Goal: Task Accomplishment & Management: Manage account settings

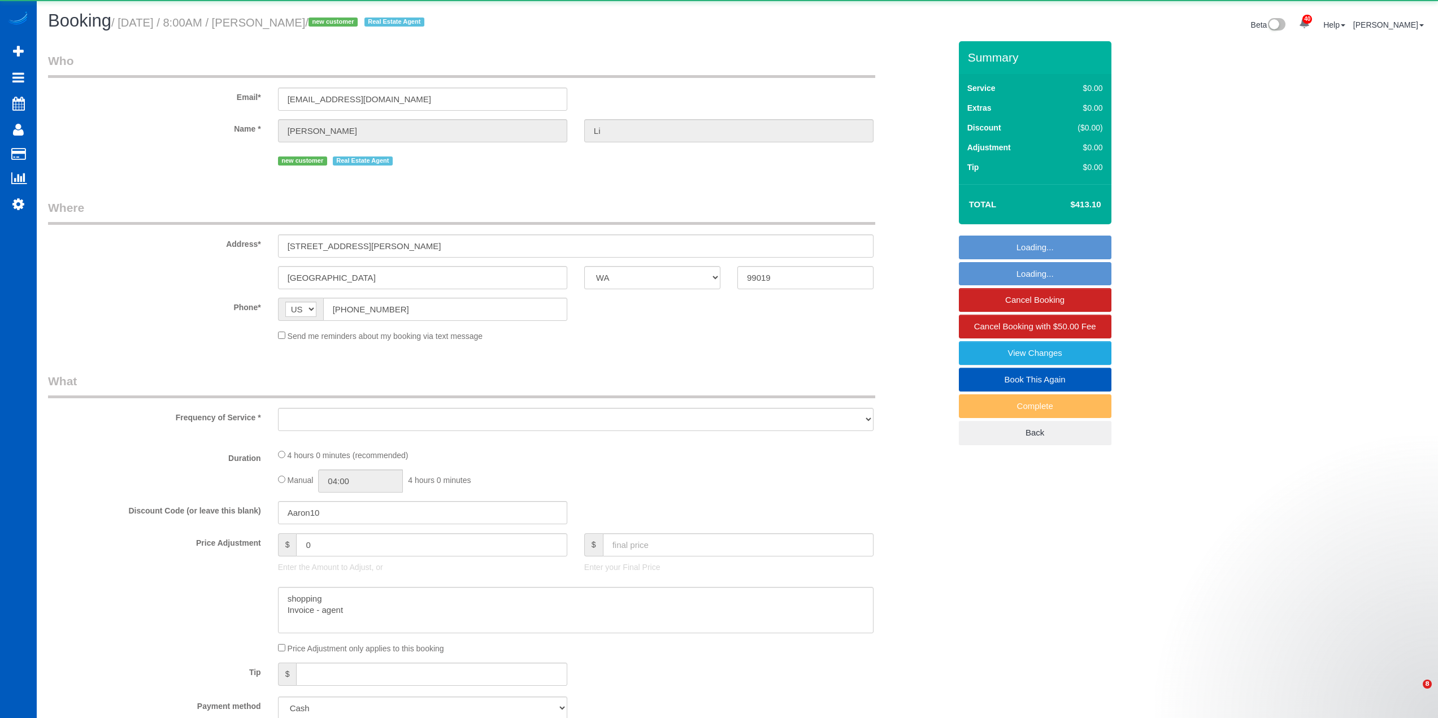
select select "WA"
select select "object:9064"
select select "199"
select select "1501"
select select "3"
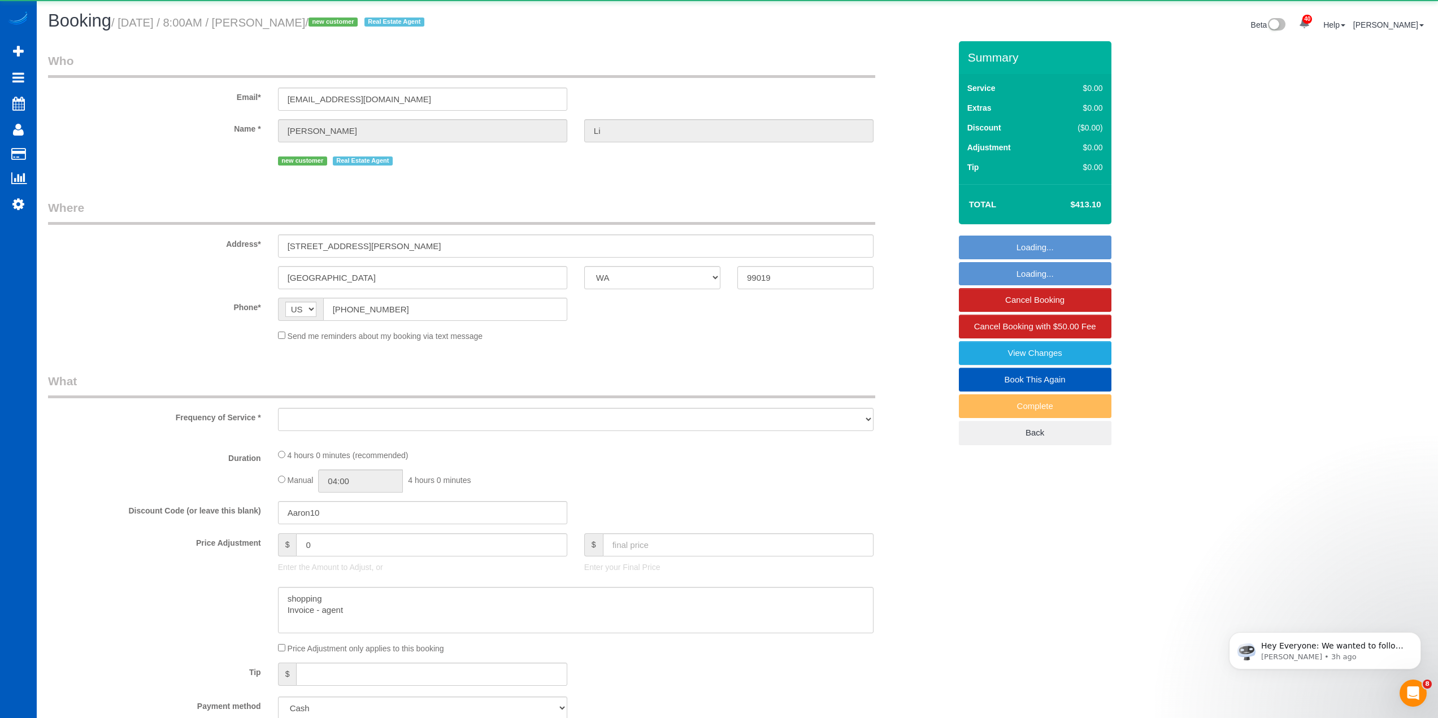
select select "3"
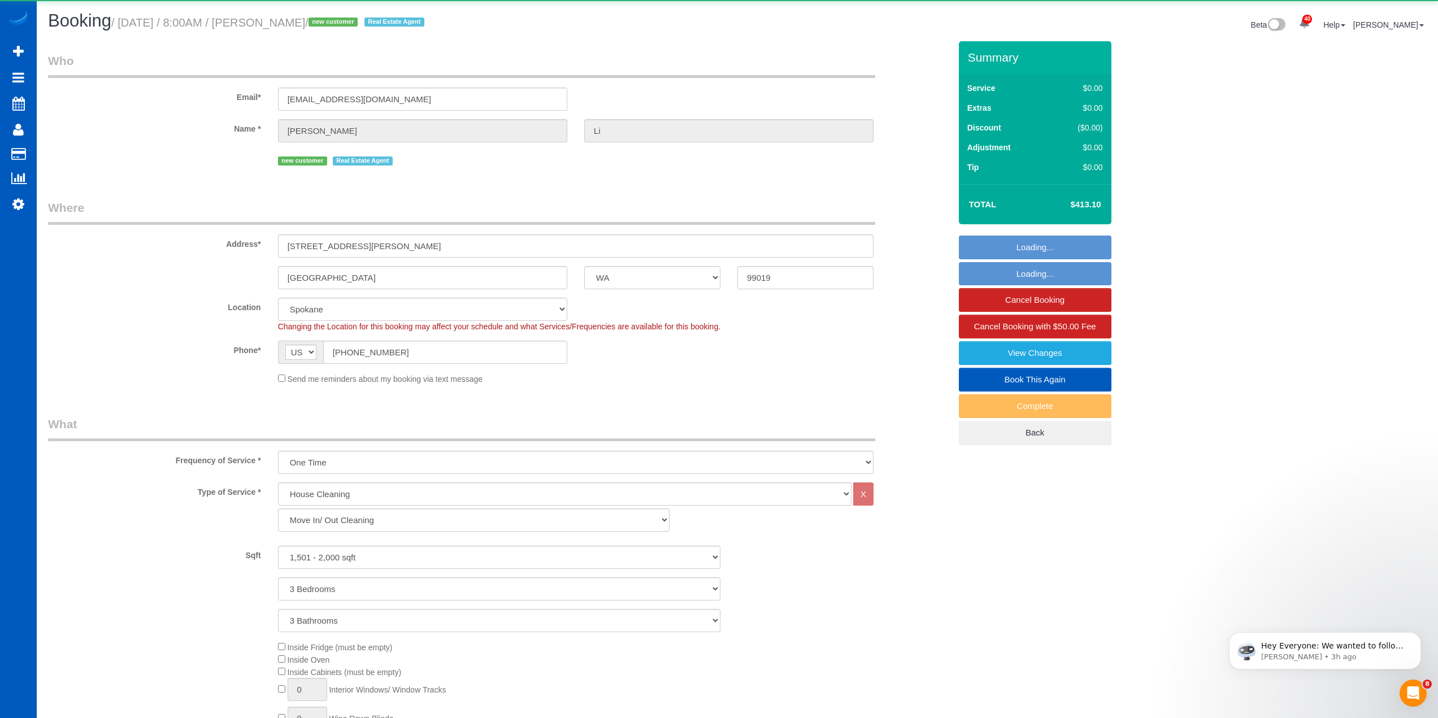
select select "spot23"
select select "1501"
select select "3"
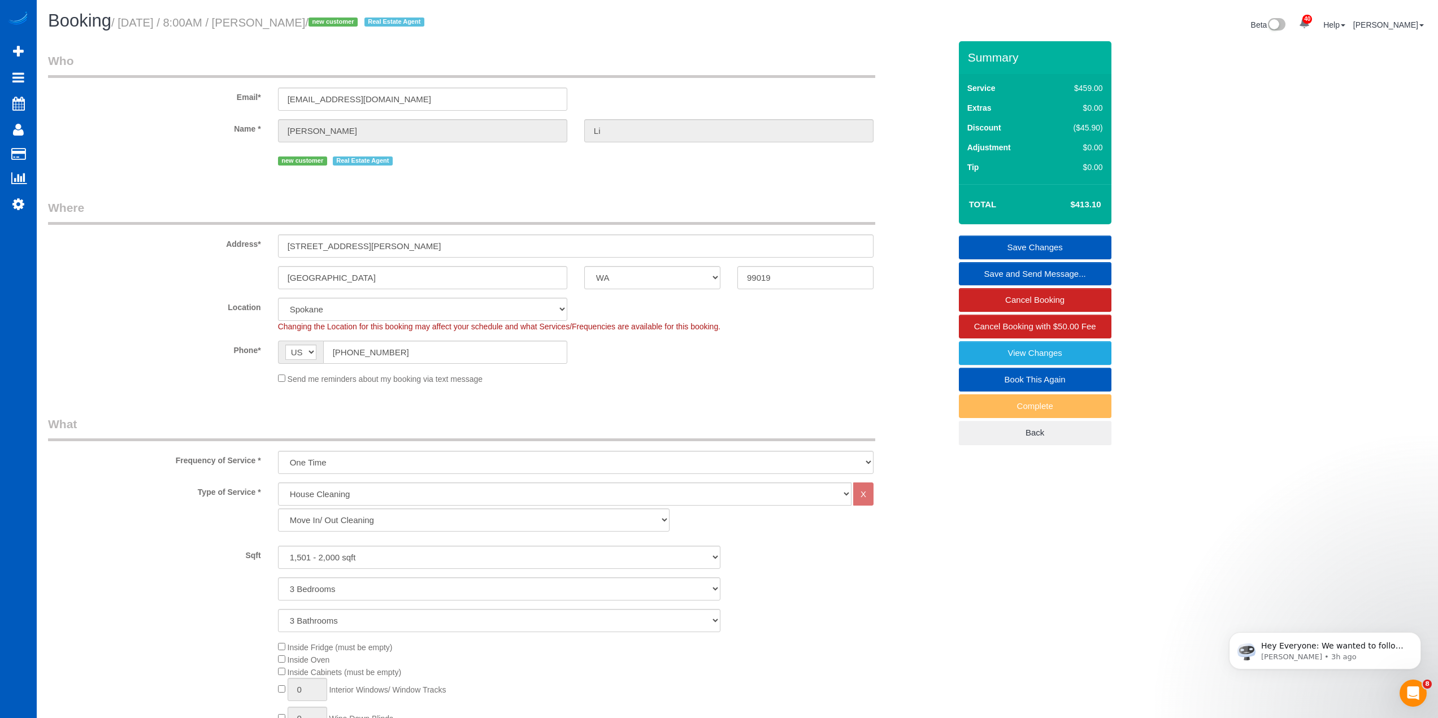
click at [142, 315] on div "Location North Seattle Atlanta GA Denver Everett Fort Worth TX Las Vegas Main D…" at bounding box center [499, 315] width 919 height 34
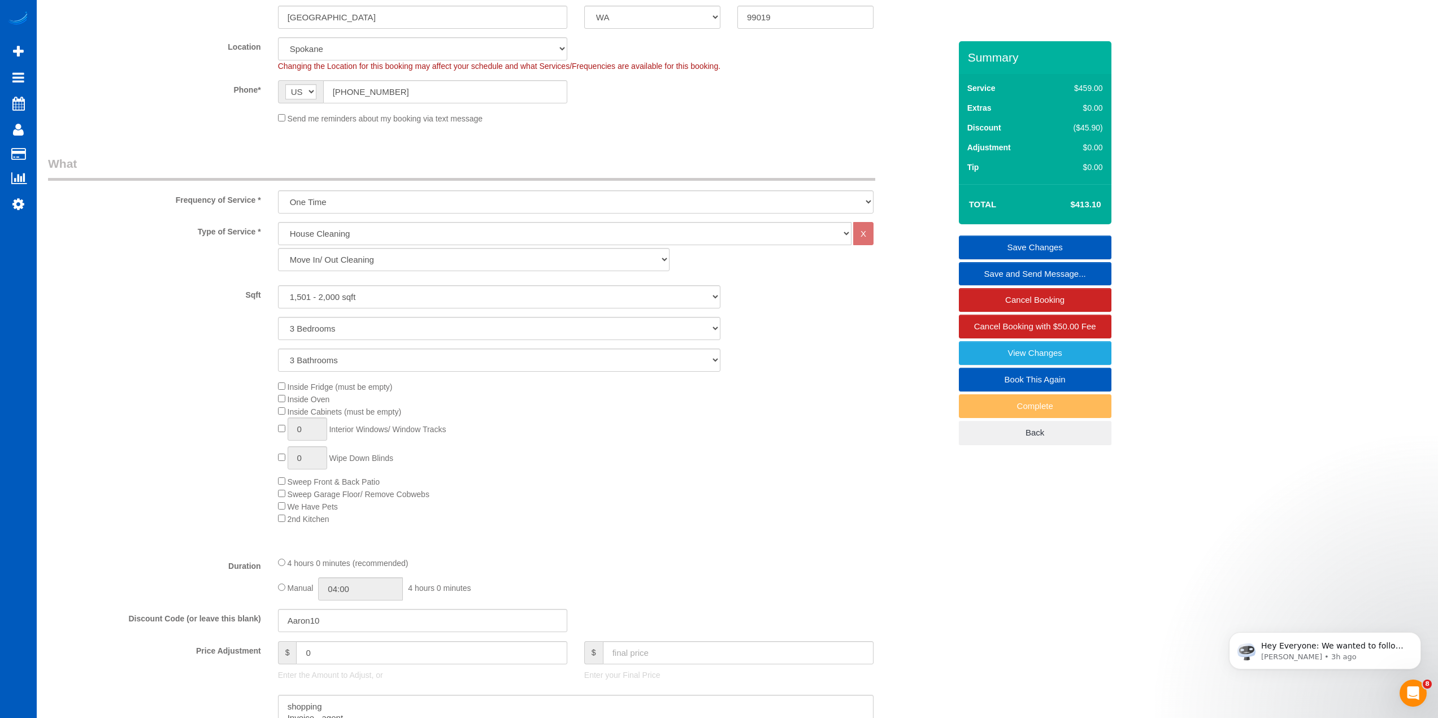
scroll to position [283, 0]
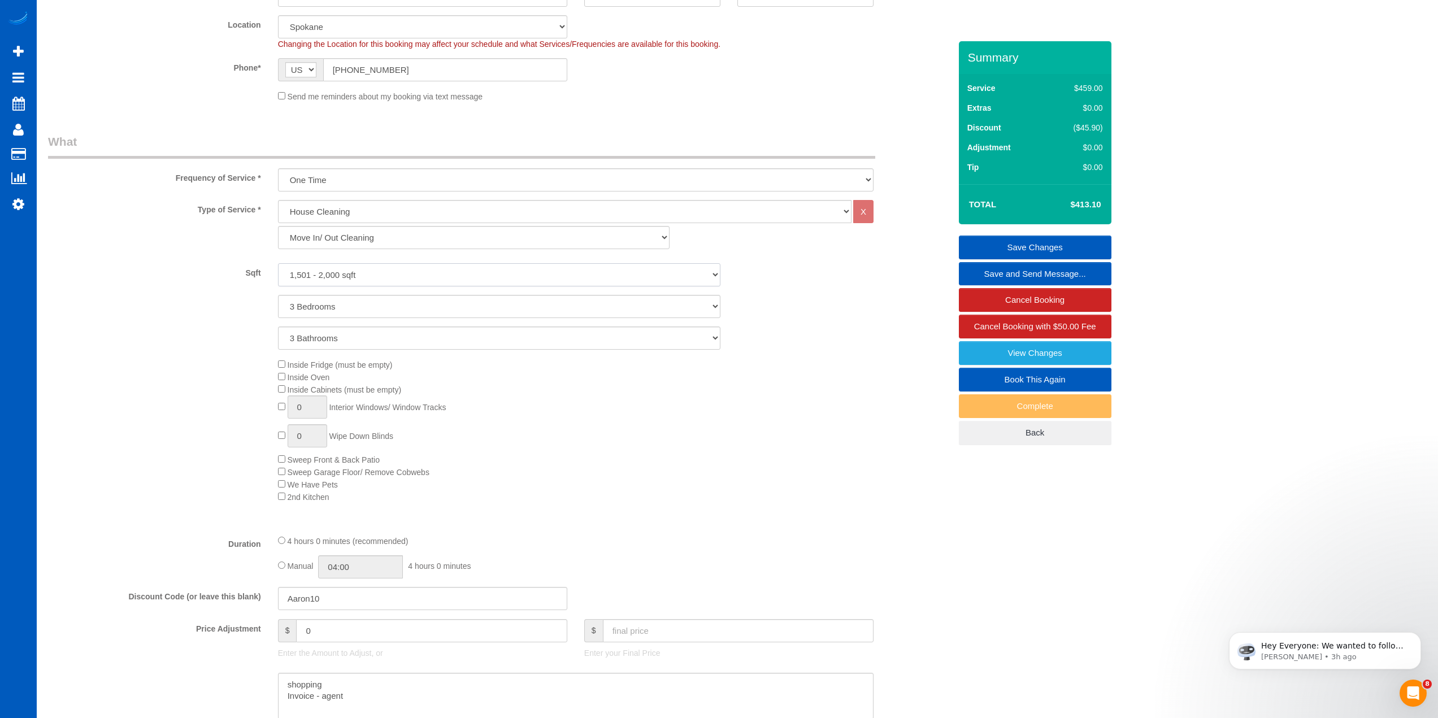
click at [474, 270] on select "0 - 1,000 sqft 1,001 - 1,500 sqft 1,501 - 2,000 sqft 2,001 - 2,500 sqft 2,501 -…" at bounding box center [499, 274] width 442 height 23
drag, startPoint x: 893, startPoint y: 379, endPoint x: 753, endPoint y: 367, distance: 141.2
click at [892, 379] on div "Inside Fridge (must be empty) Inside Oven Inside Cabinets (must be empty) 0 Int…" at bounding box center [614, 430] width 689 height 145
click at [423, 272] on select "0 - 1,000 sqft 1,001 - 1,500 sqft 1,501 - 2,000 sqft 2,001 - 2,500 sqft 2,501 -…" at bounding box center [499, 274] width 442 height 23
click at [278, 263] on select "0 - 1,000 sqft 1,001 - 1,500 sqft 1,501 - 2,000 sqft 2,001 - 2,500 sqft 2,501 -…" at bounding box center [499, 274] width 442 height 23
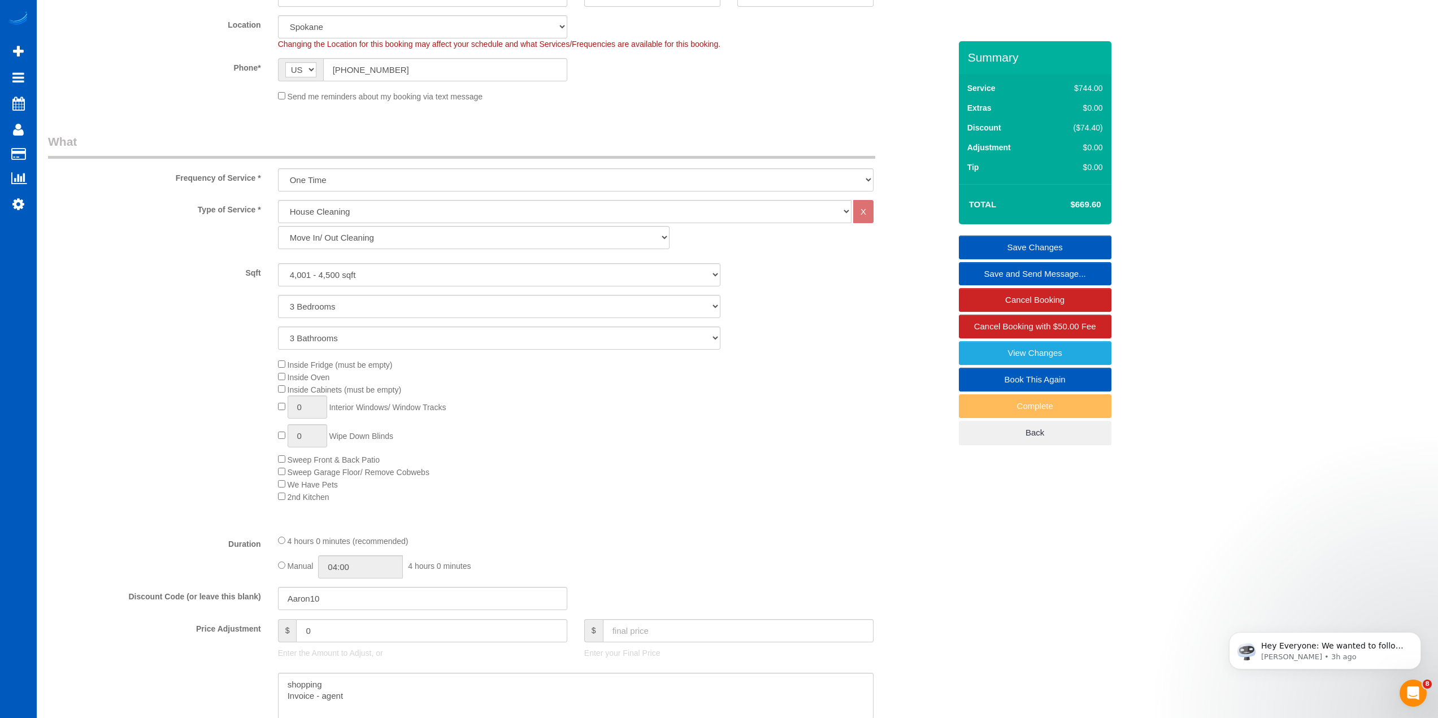
click at [809, 463] on div "Inside Fridge (must be empty) Inside Oven Inside Cabinets (must be empty) 0 Int…" at bounding box center [614, 430] width 689 height 145
click at [347, 267] on select "0 - 1,000 sqft 1,001 - 1,500 sqft 1,501 - 2,000 sqft 2,001 - 2,500 sqft 2,501 -…" at bounding box center [499, 274] width 442 height 23
select select "1501"
click at [278, 263] on select "0 - 1,000 sqft 1,001 - 1,500 sqft 1,501 - 2,000 sqft 2,001 - 2,500 sqft 2,501 -…" at bounding box center [499, 274] width 442 height 23
click at [145, 385] on div "Inside Fridge (must be empty) Inside Oven Inside Cabinets (must be empty) 0 Int…" at bounding box center [499, 430] width 919 height 145
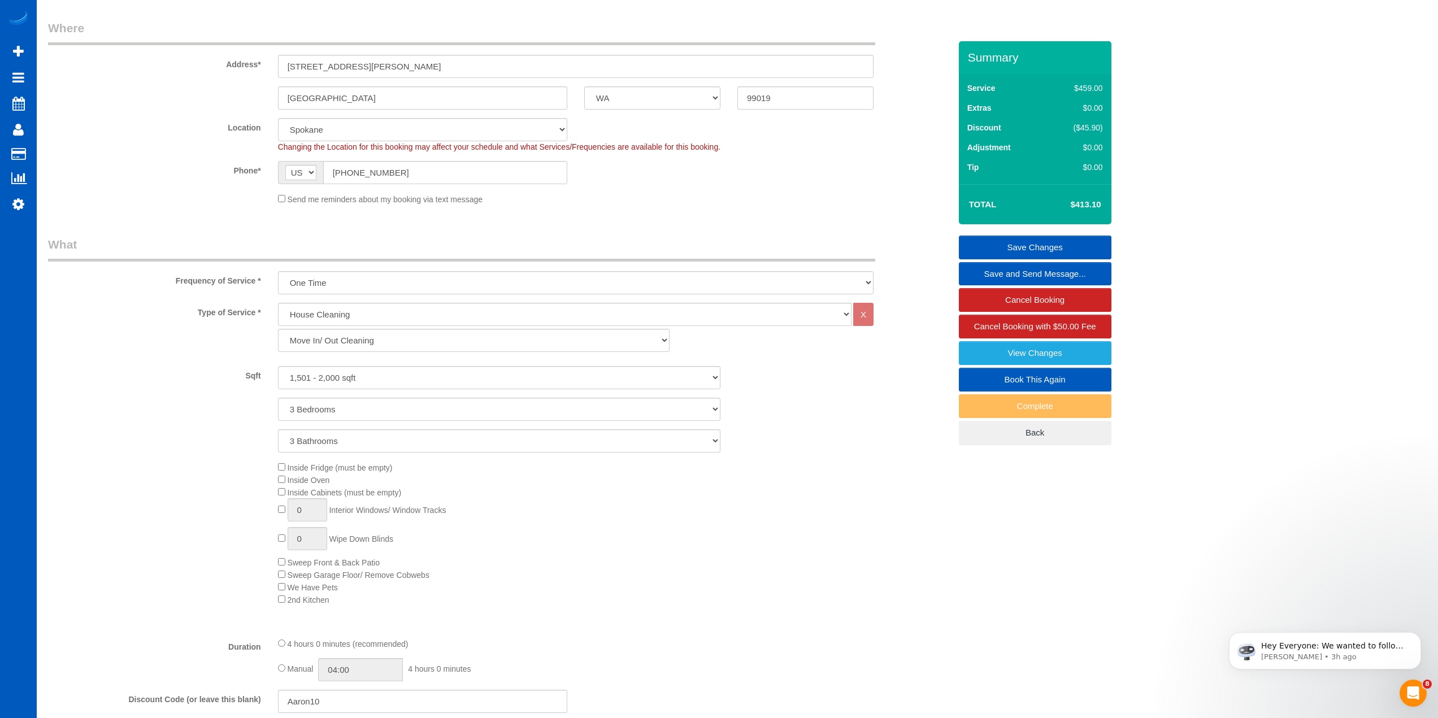
scroll to position [170, 0]
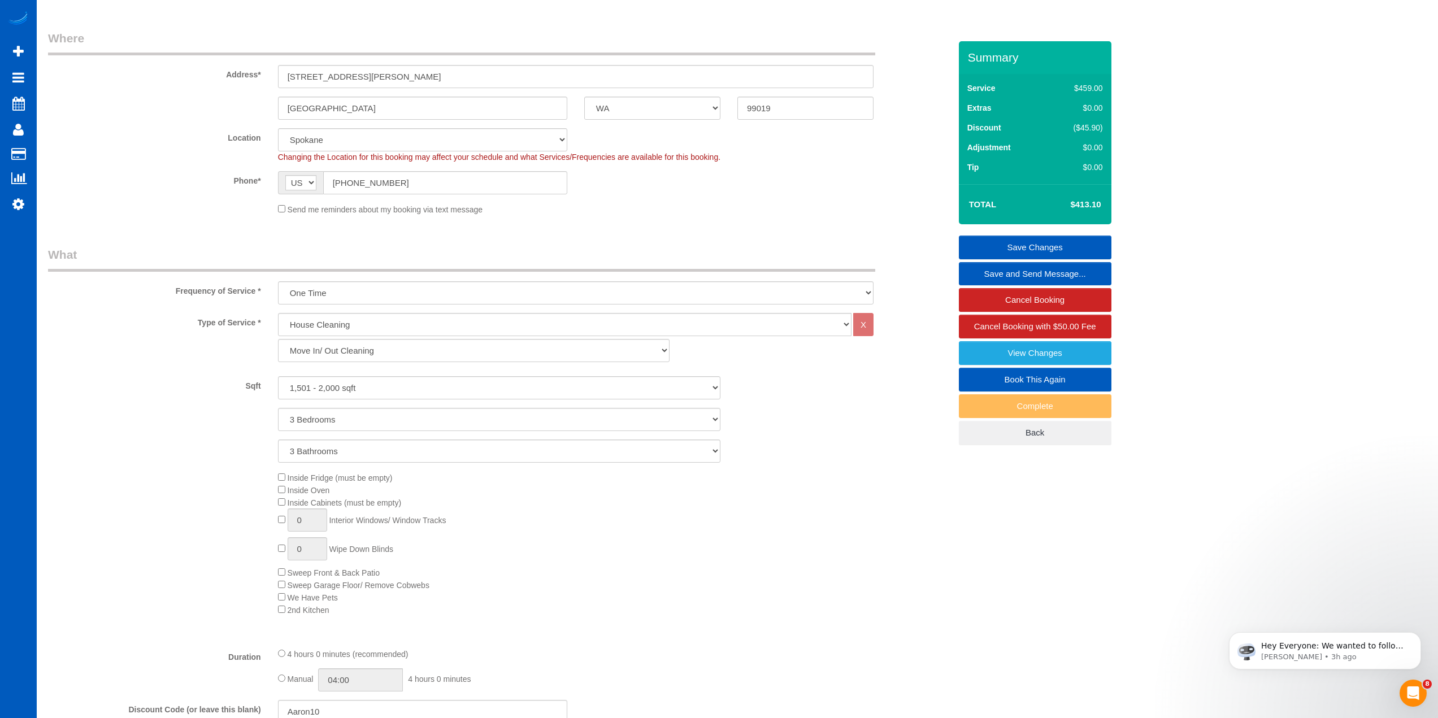
click at [135, 143] on label "Location" at bounding box center [155, 135] width 230 height 15
click at [147, 160] on div "Location North Seattle Atlanta GA Denver Everett Fort Worth TX Las Vegas Main D…" at bounding box center [499, 145] width 919 height 34
click at [136, 151] on div "Location North Seattle Atlanta GA Denver Everett Fort Worth TX Las Vegas Main D…" at bounding box center [499, 145] width 919 height 34
click at [137, 148] on div "Location North Seattle Atlanta GA Denver Everett Fort Worth TX Las Vegas Main D…" at bounding box center [499, 145] width 919 height 34
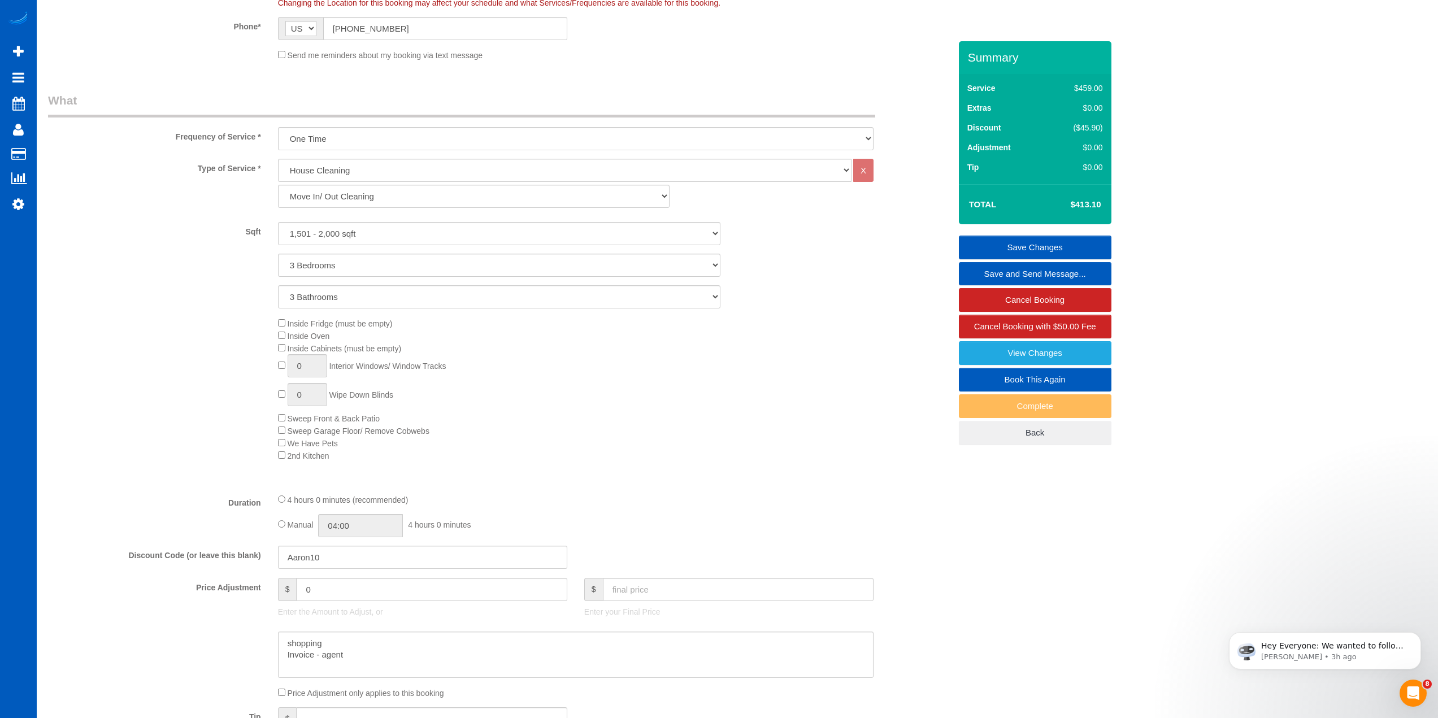
scroll to position [216, 0]
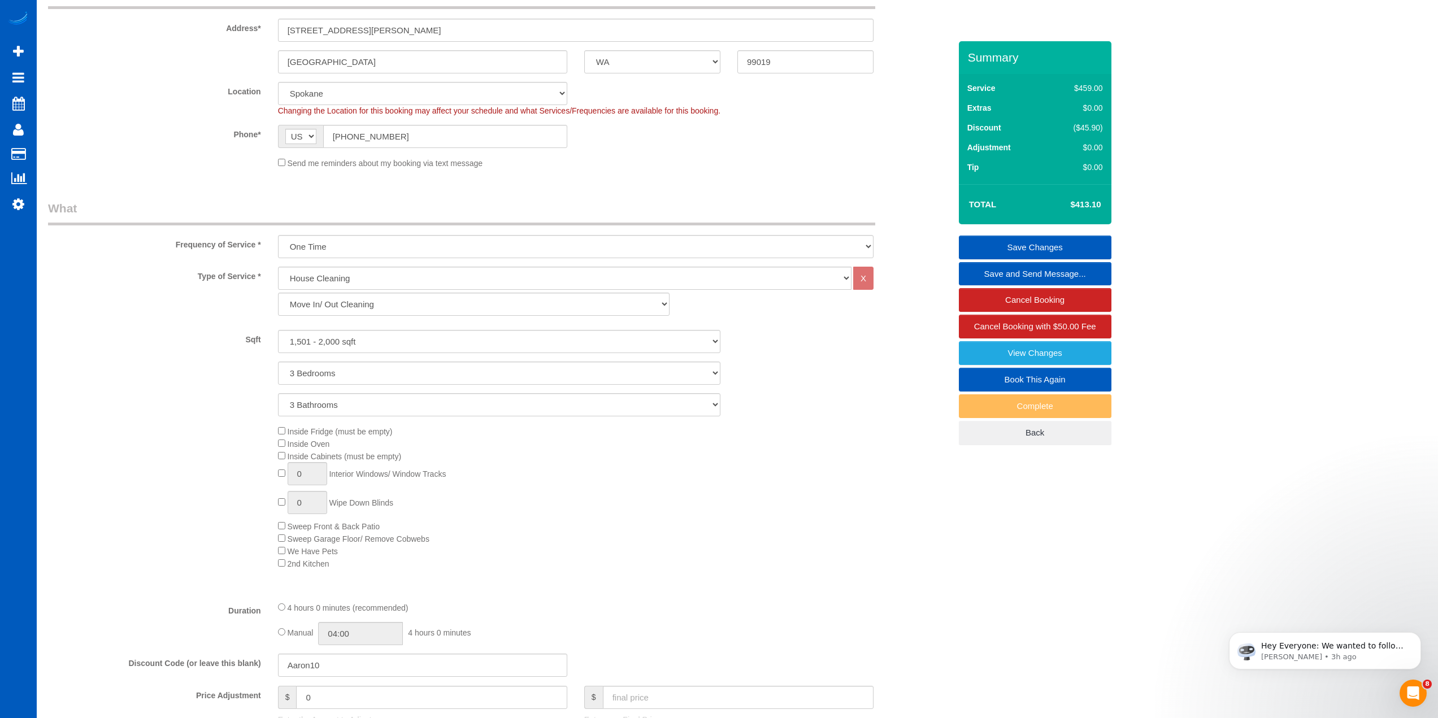
click at [652, 565] on div "Inside Fridge (must be empty) Inside Oven Inside Cabinets (must be empty) 0 Int…" at bounding box center [614, 497] width 689 height 145
click at [685, 531] on div "Inside Fridge (must be empty) Inside Oven Inside Cabinets (must be empty) 0 Int…" at bounding box center [614, 497] width 689 height 145
click at [709, 541] on div "Inside Fridge (must be empty) Inside Oven Inside Cabinets (must be empty) 0 Int…" at bounding box center [614, 497] width 689 height 145
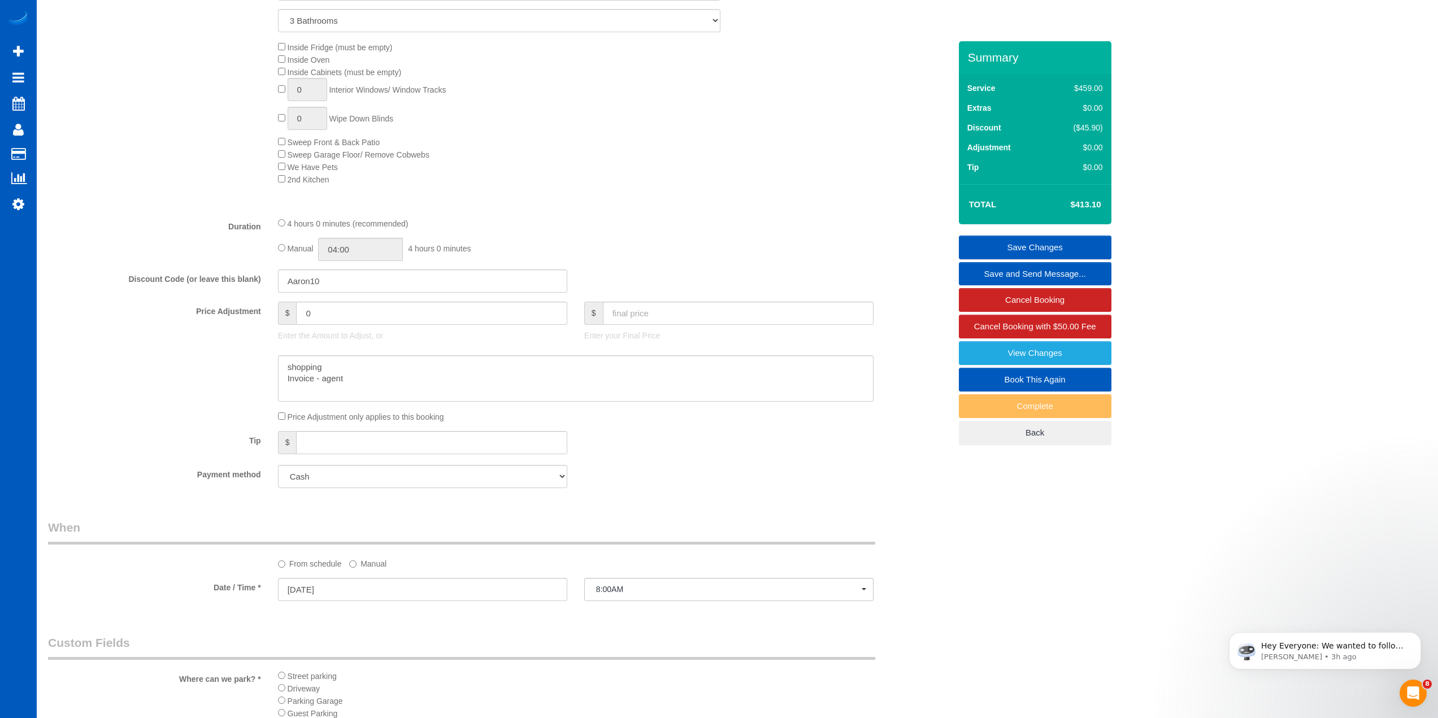
scroll to position [611, 0]
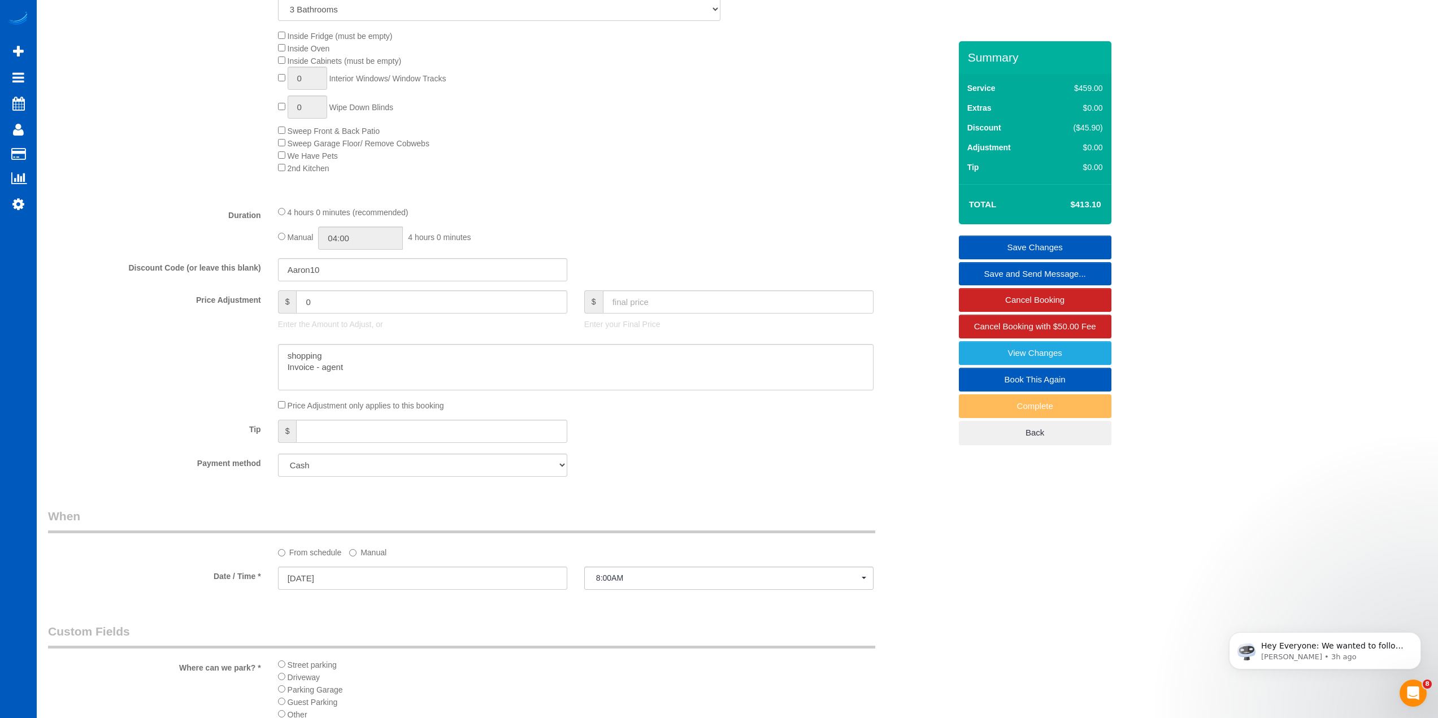
click at [694, 442] on div "Tip $" at bounding box center [499, 432] width 919 height 25
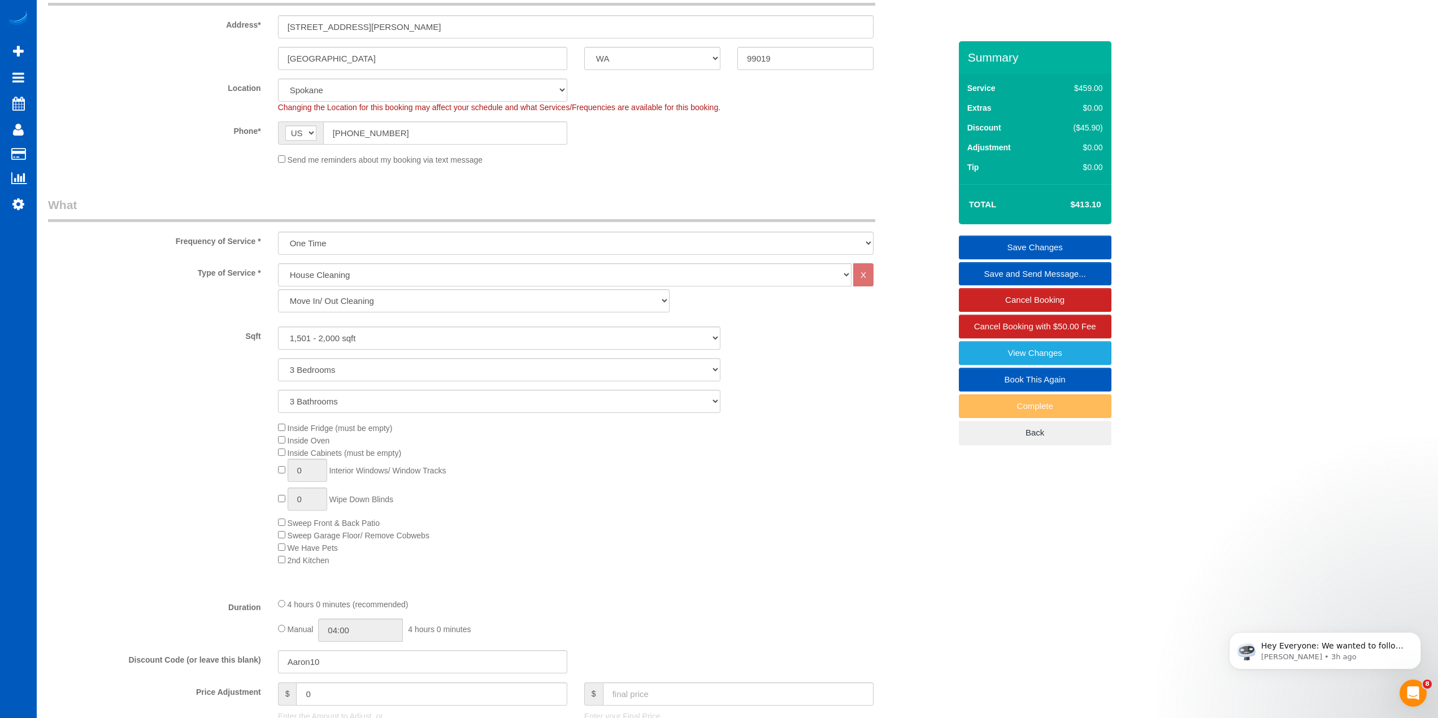
scroll to position [216, 0]
click at [717, 539] on div "Inside Fridge (must be empty) Inside Oven Inside Cabinets (must be empty) 0 Int…" at bounding box center [614, 497] width 689 height 145
click at [724, 545] on div "Inside Fridge (must be empty) Inside Oven Inside Cabinets (must be empty) 0 Int…" at bounding box center [614, 497] width 689 height 145
click at [712, 533] on div "Inside Fridge (must be empty) Inside Oven Inside Cabinets (must be empty) 0 Int…" at bounding box center [614, 497] width 689 height 145
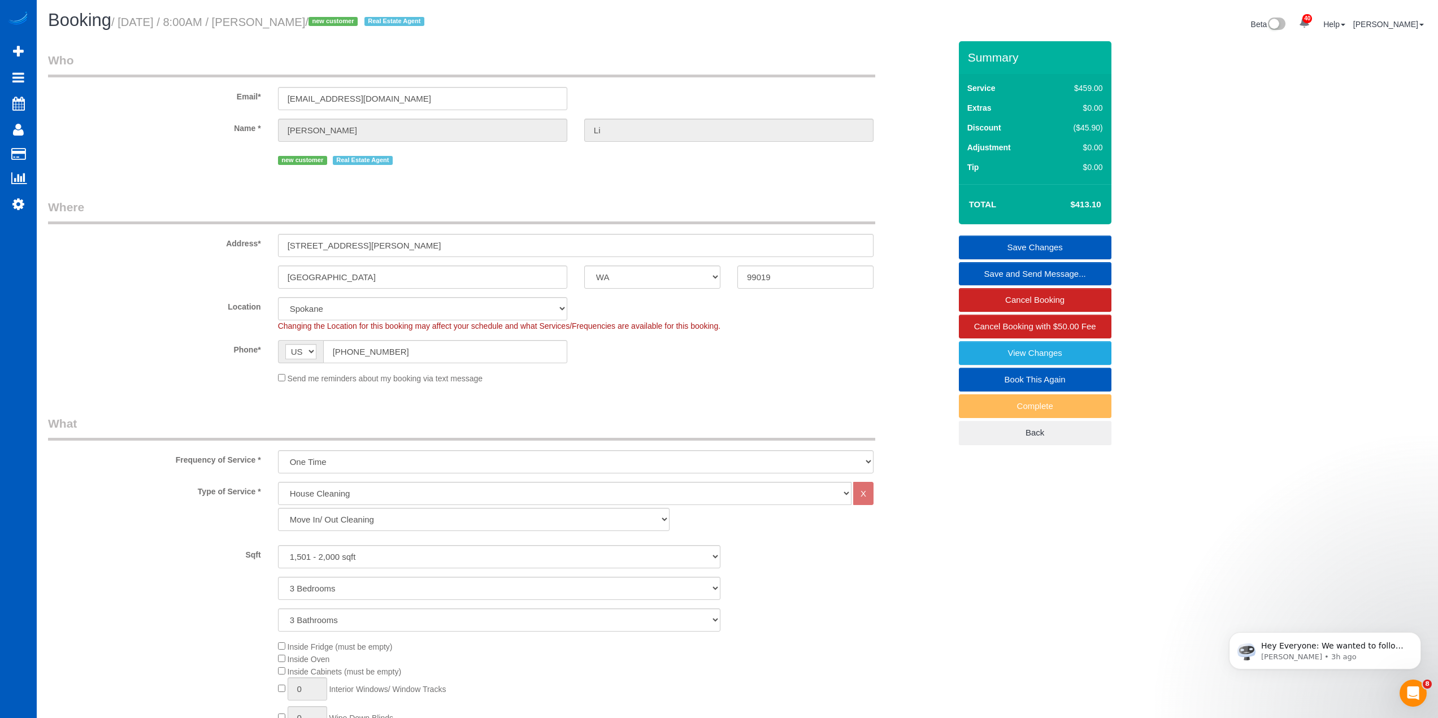
scroll to position [0, 0]
click at [335, 246] on input "2707 S Molter Rd" at bounding box center [576, 246] width 596 height 23
click at [104, 322] on div "Location North Seattle Atlanta GA Denver Everett Fort Worth TX Las Vegas Main D…" at bounding box center [499, 315] width 919 height 34
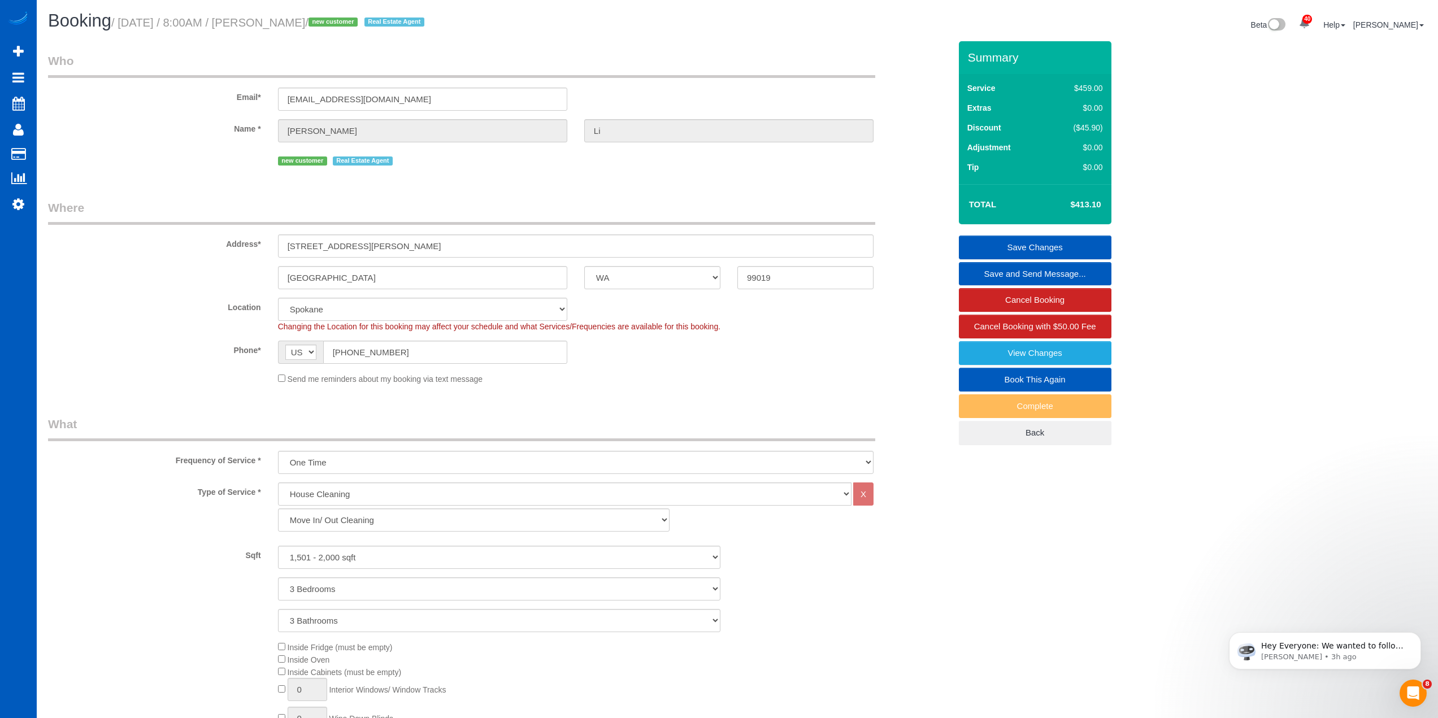
click at [124, 309] on label "Location" at bounding box center [155, 305] width 230 height 15
click at [144, 313] on div "Location North Seattle Atlanta GA Denver Everett Fort Worth TX Las Vegas Main D…" at bounding box center [499, 315] width 919 height 34
click at [146, 305] on label "Location" at bounding box center [155, 305] width 230 height 15
click at [128, 319] on div "Location North Seattle Atlanta GA Denver Everett Fort Worth TX Las Vegas Main D…" at bounding box center [499, 315] width 919 height 34
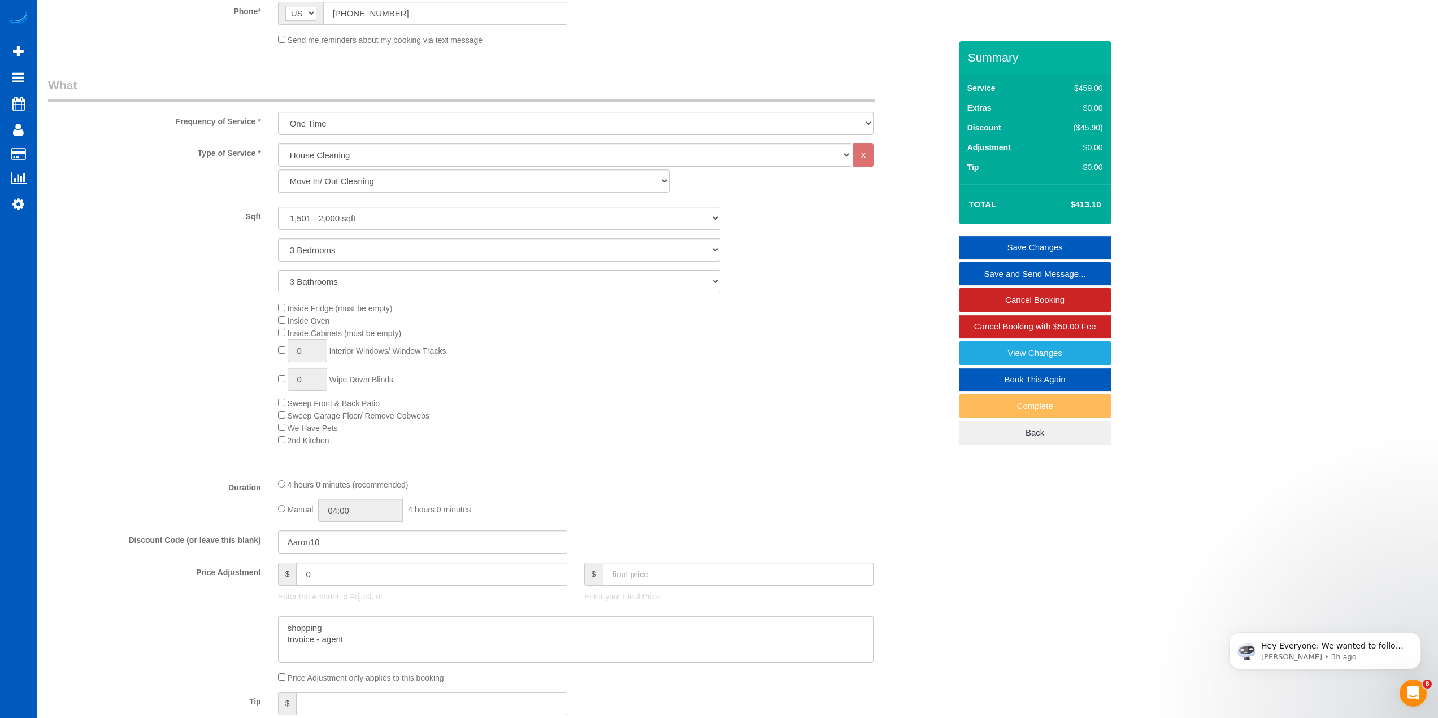
scroll to position [57, 0]
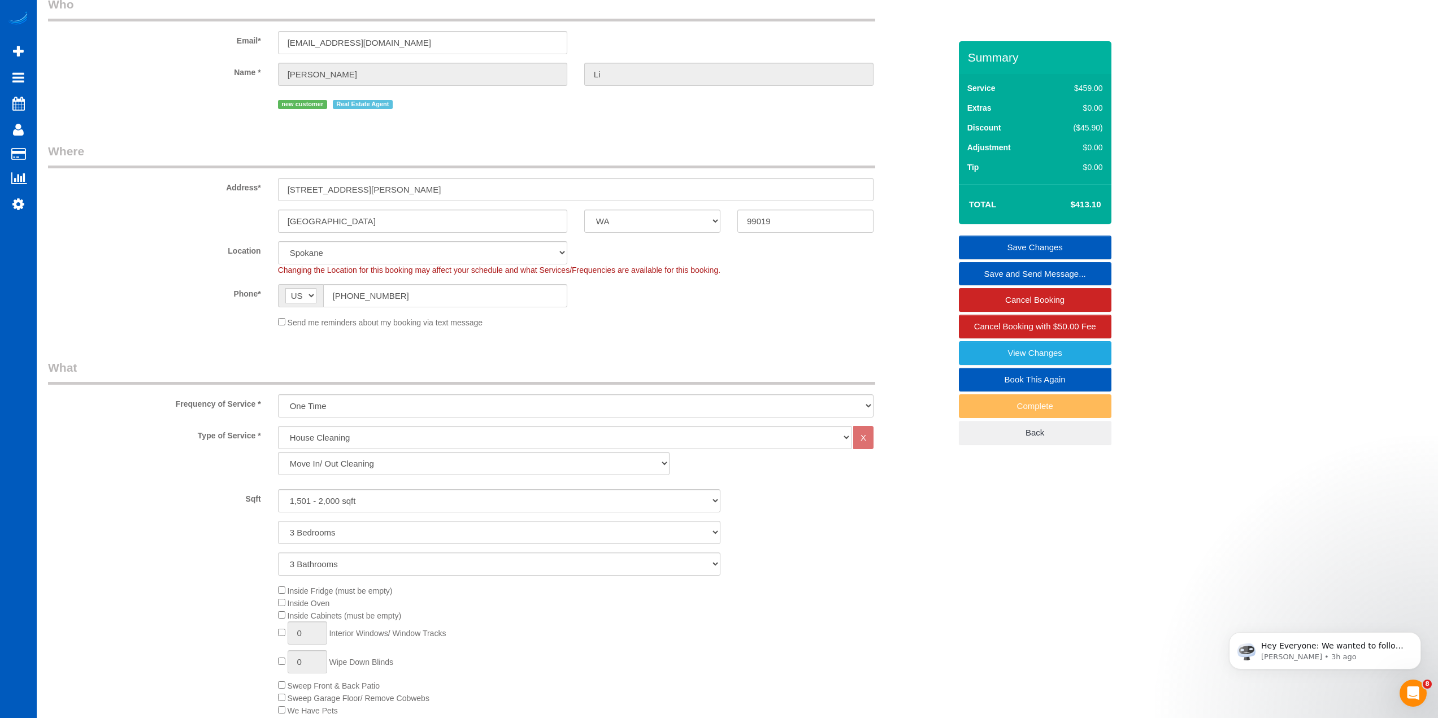
click at [137, 265] on div "Location North Seattle Atlanta GA Denver Everett Fort Worth TX Las Vegas Main D…" at bounding box center [499, 258] width 919 height 34
click at [138, 261] on div "Location North Seattle Atlanta GA Denver Everett Fort Worth TX Las Vegas Main D…" at bounding box center [499, 258] width 919 height 34
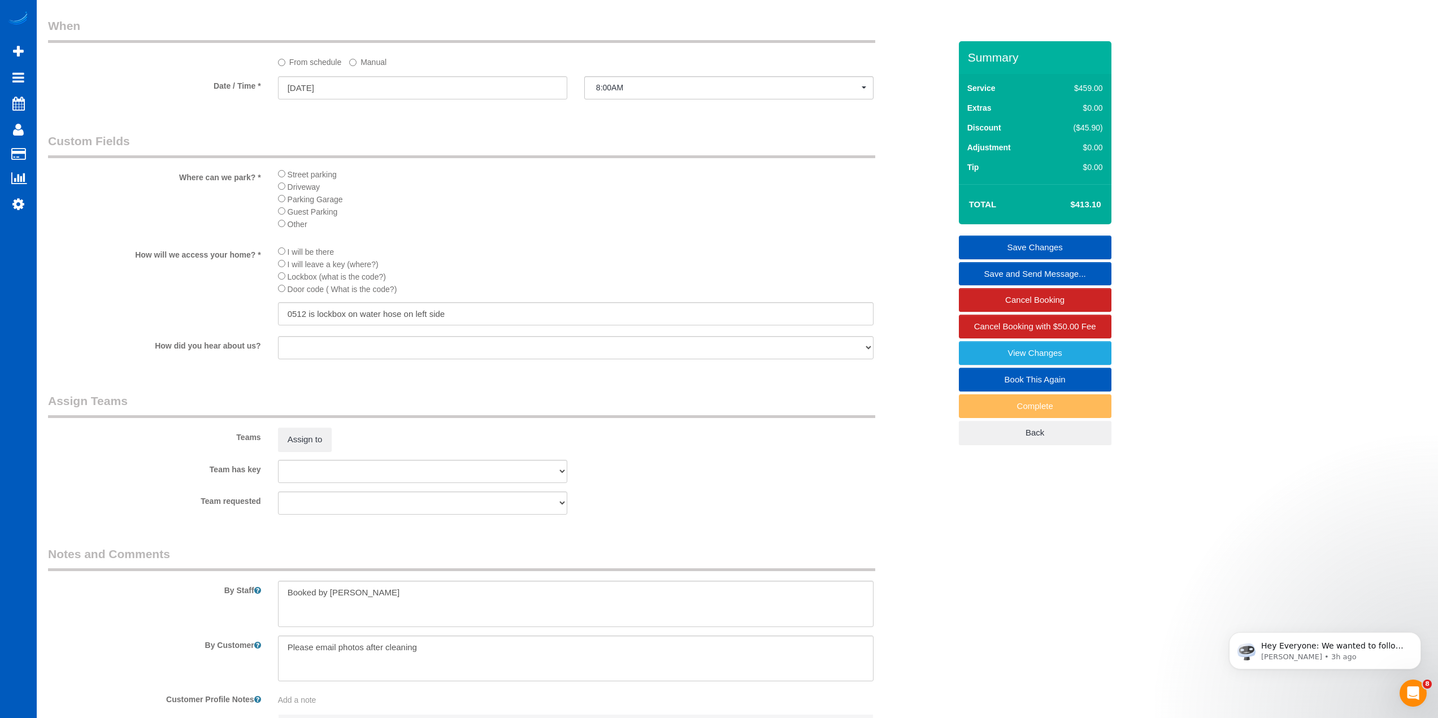
scroll to position [1233, 0]
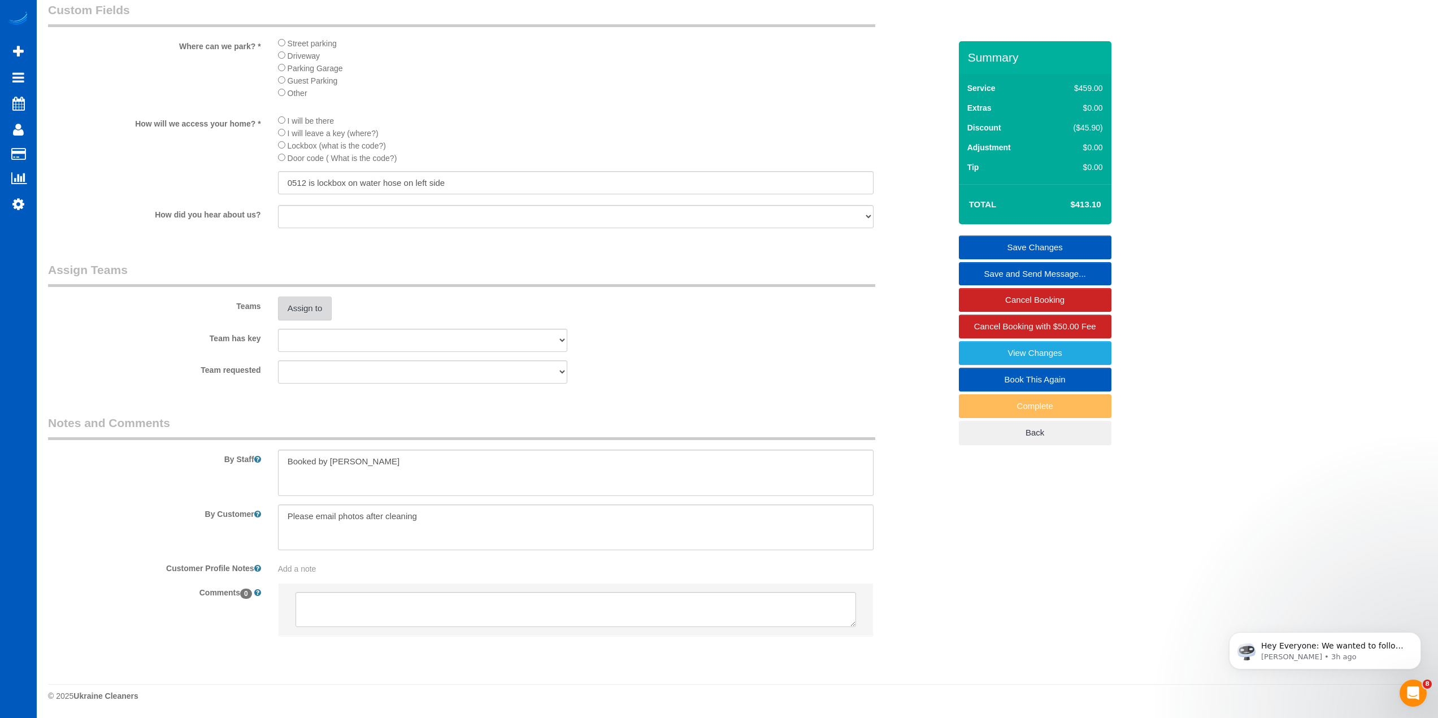
click at [299, 304] on button "Assign to" at bounding box center [305, 309] width 54 height 24
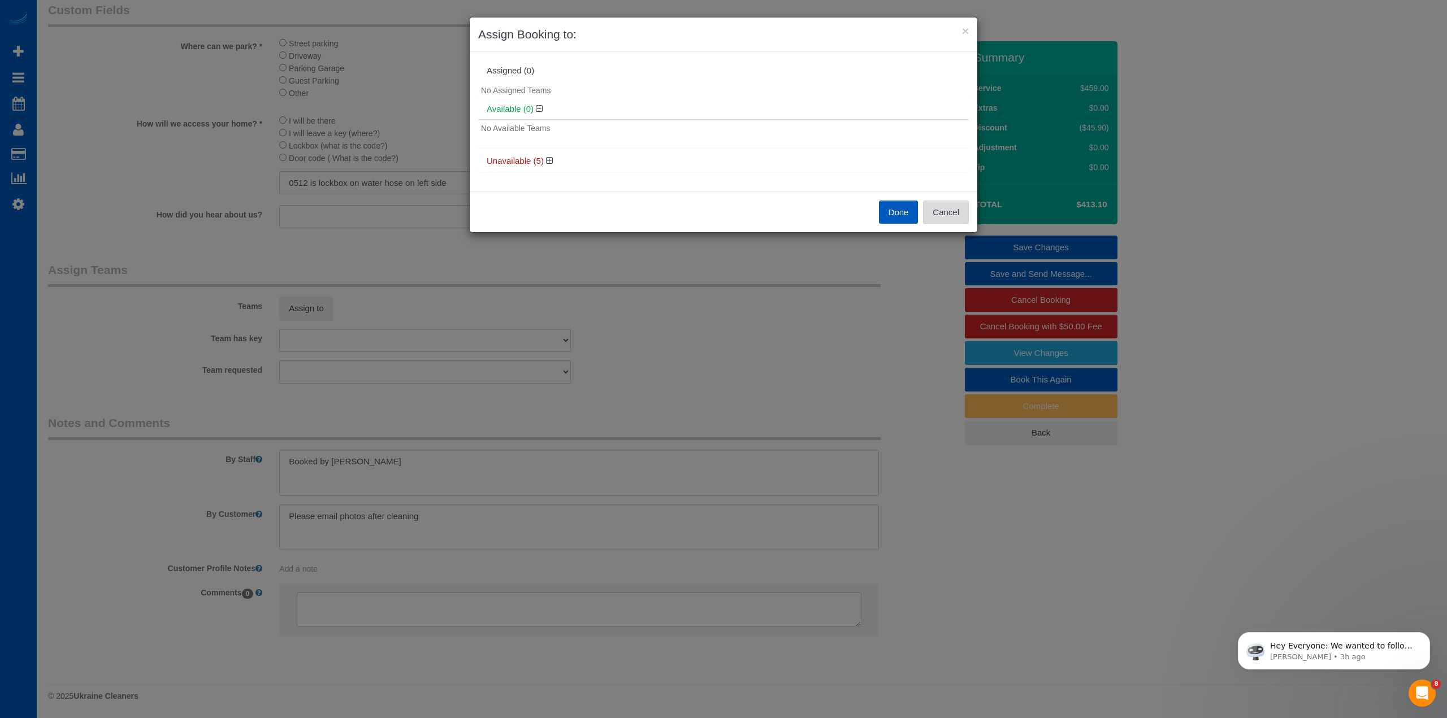
click at [944, 209] on button "Cancel" at bounding box center [946, 213] width 46 height 24
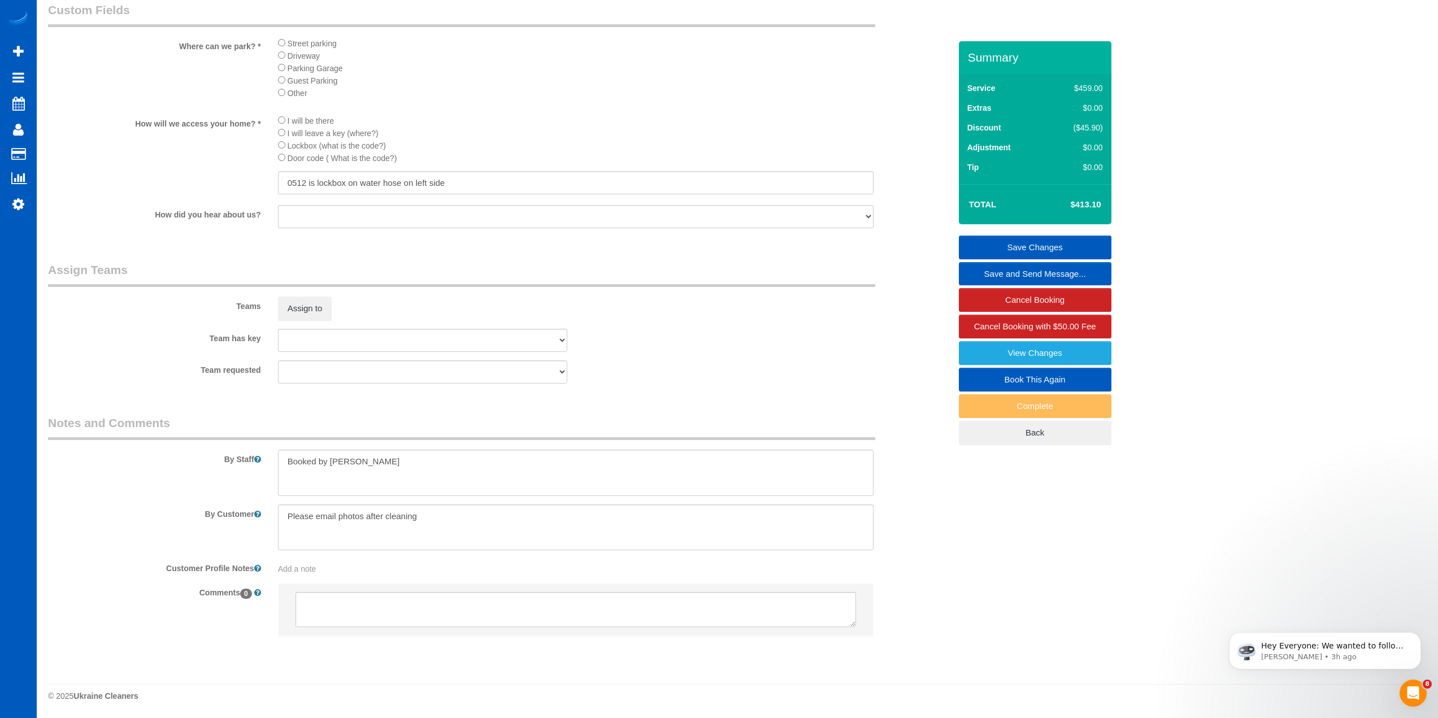
click at [587, 305] on div "Teams Assign to" at bounding box center [499, 291] width 919 height 59
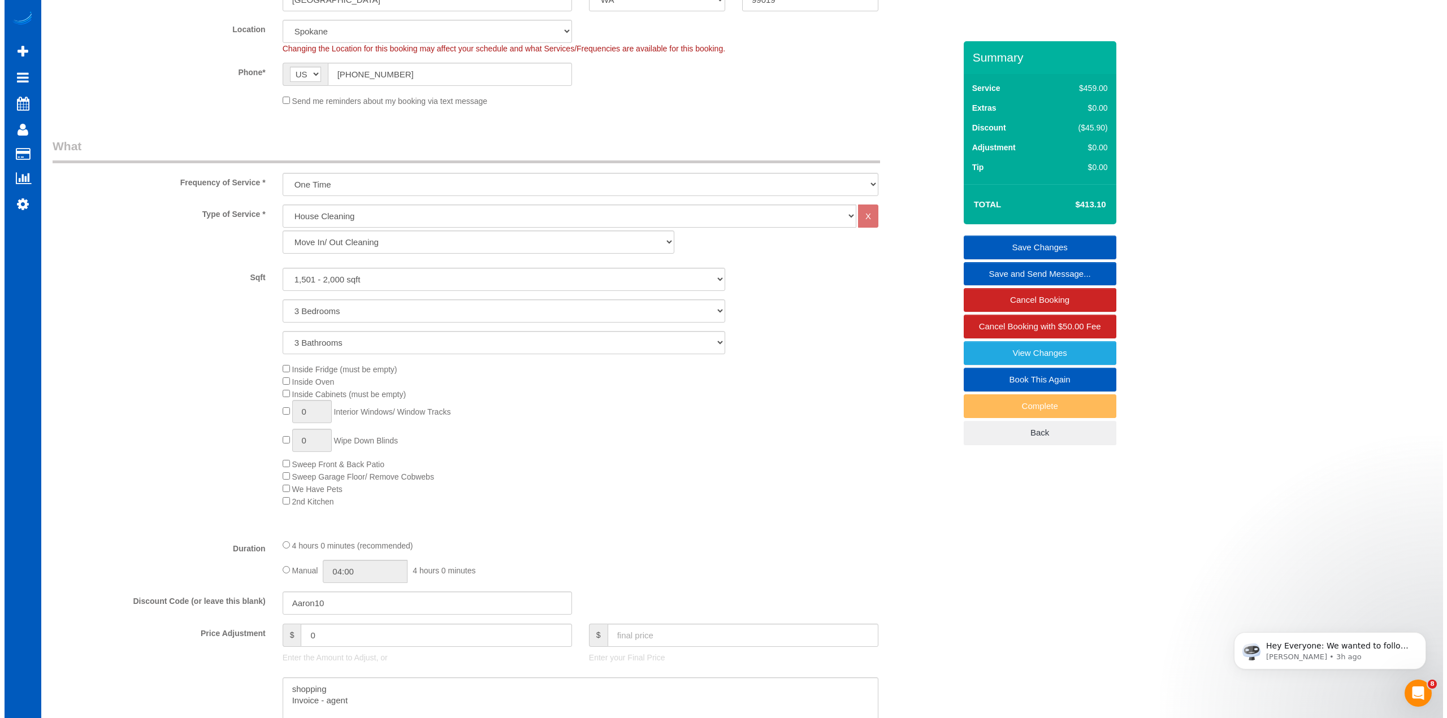
scroll to position [272, 0]
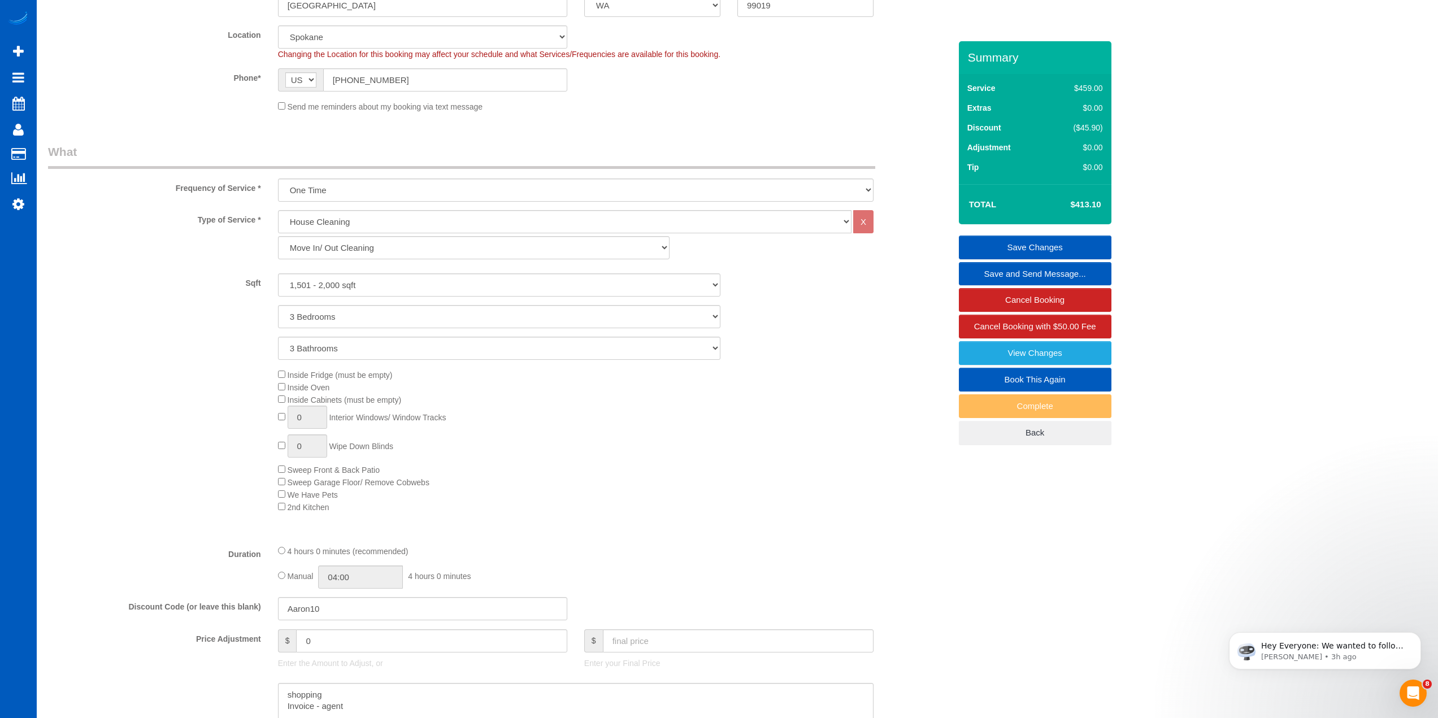
click at [1169, 553] on div "Who Email* franklihomes@icloud.com Name * Frank Li new customer Real Estate Age…" at bounding box center [737, 704] width 1379 height 1871
click at [730, 490] on div "Inside Fridge (must be empty) Inside Oven Inside Cabinets (must be empty) 0 Int…" at bounding box center [614, 440] width 689 height 145
click at [1047, 352] on link "View Changes" at bounding box center [1035, 353] width 153 height 24
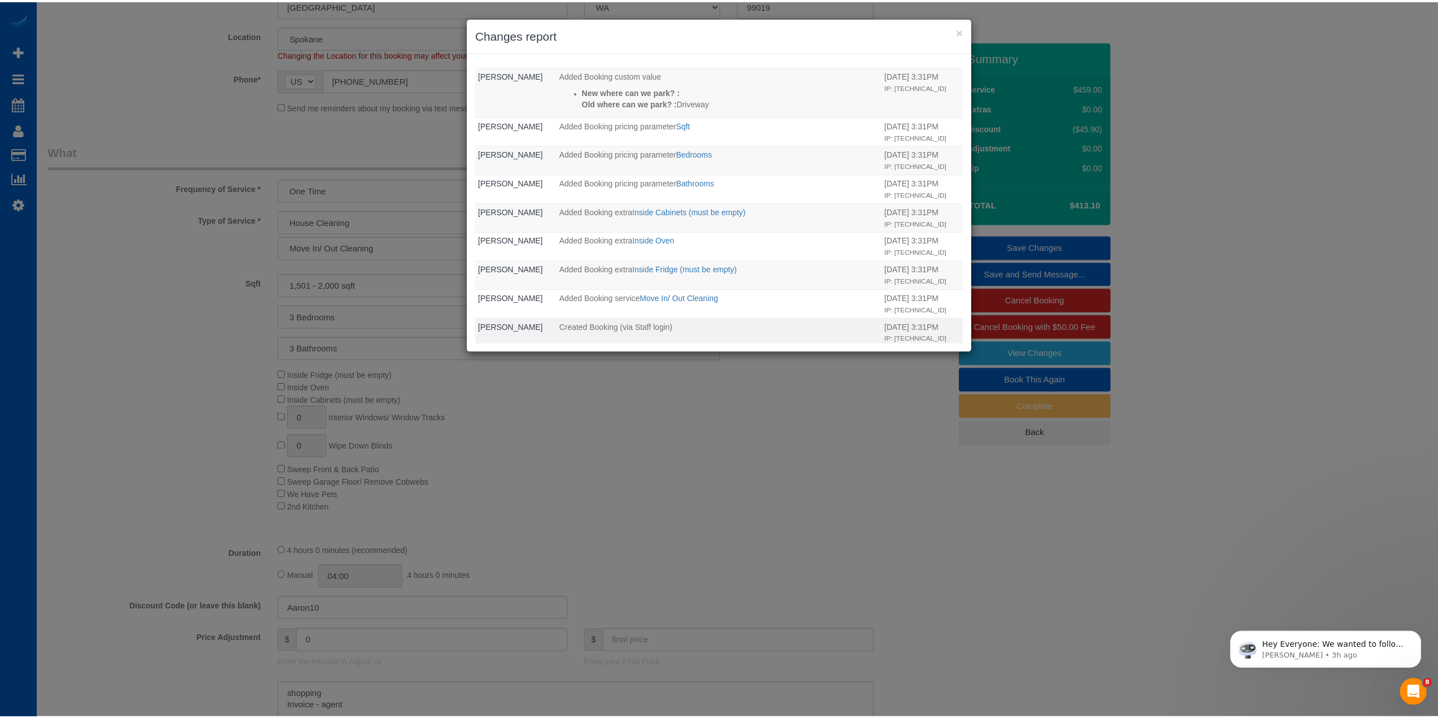
scroll to position [256, 0]
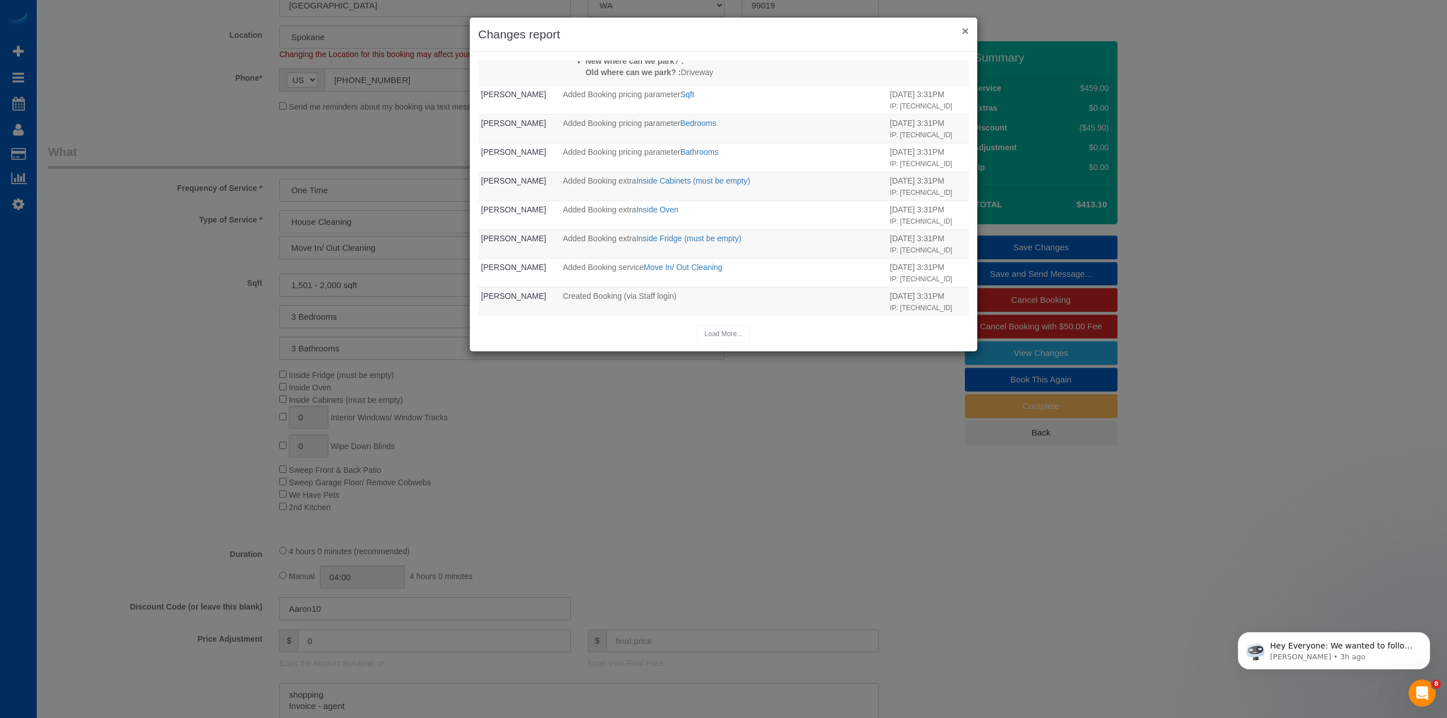
click at [965, 29] on button "×" at bounding box center [965, 31] width 7 height 12
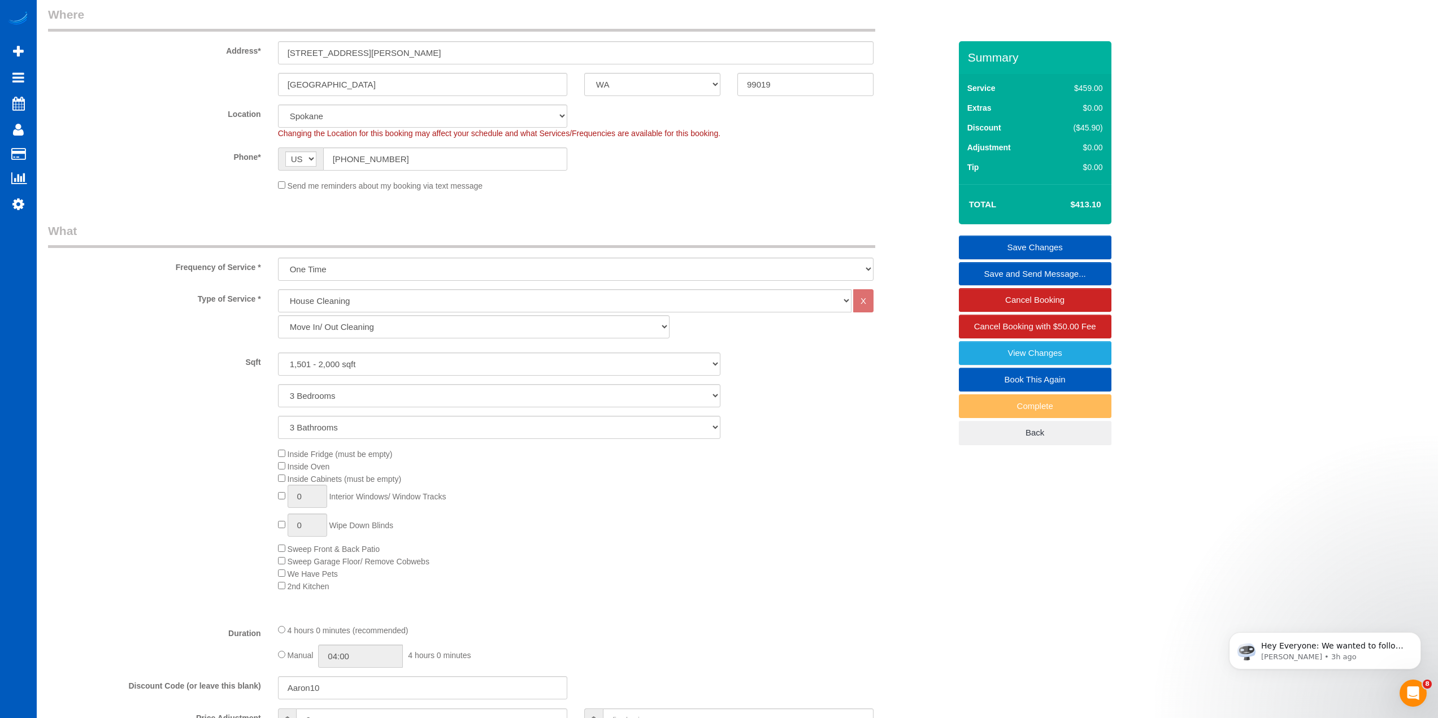
scroll to position [103, 0]
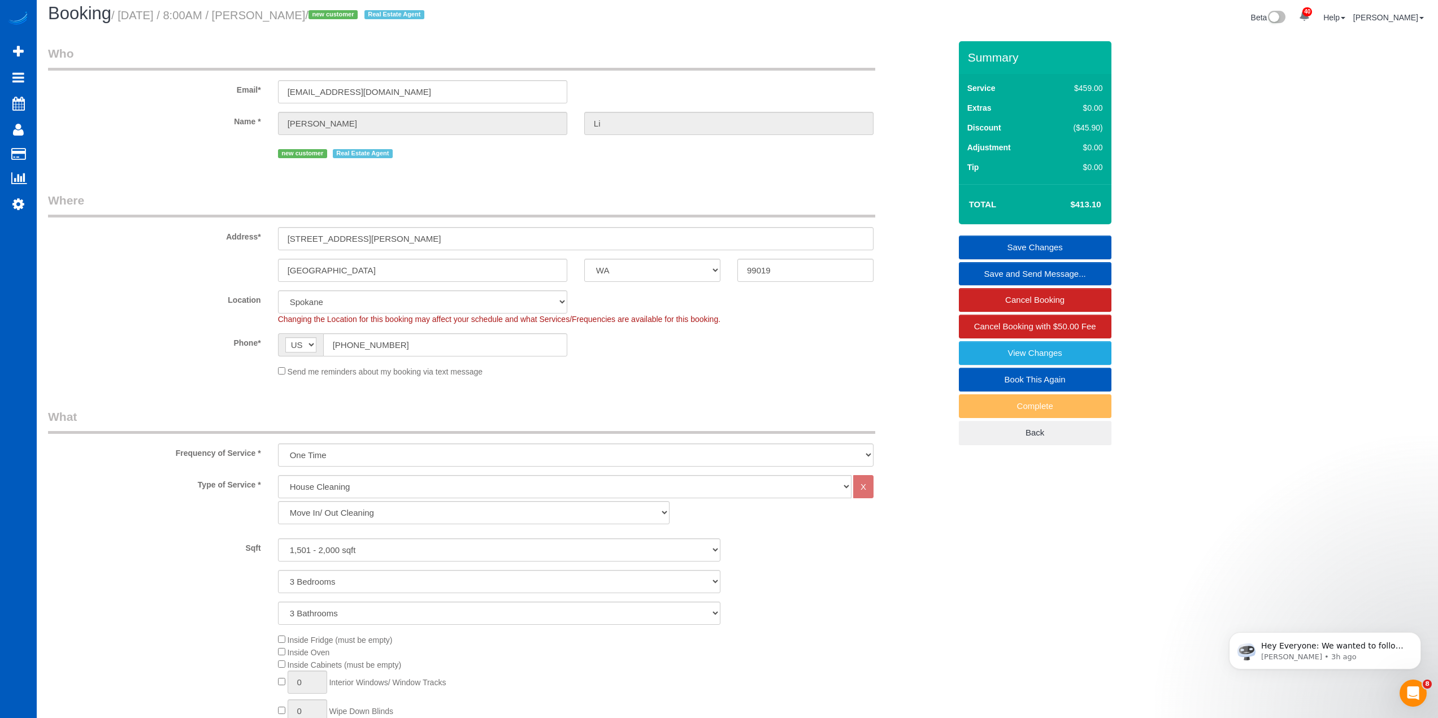
scroll to position [0, 0]
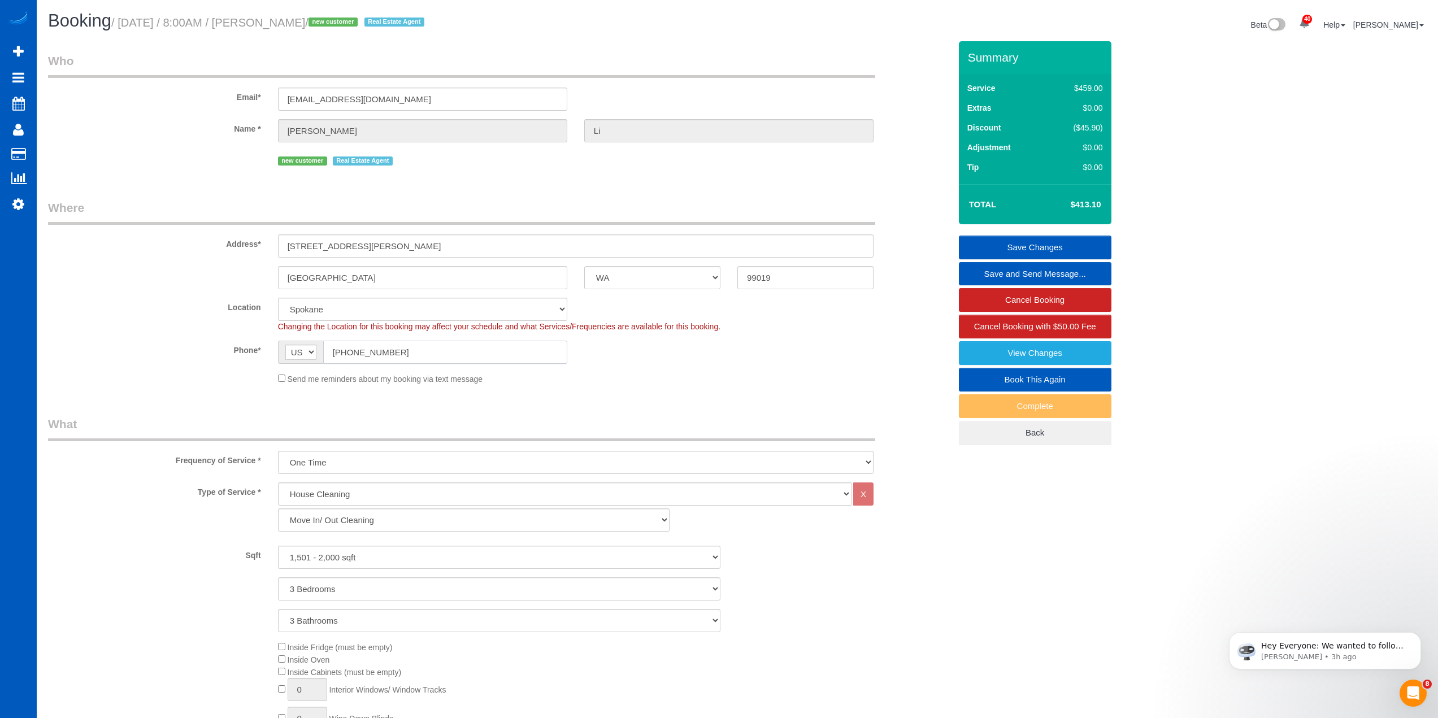
drag, startPoint x: 354, startPoint y: 352, endPoint x: 251, endPoint y: 363, distance: 103.4
click at [251, 363] on div "Phone* AF AL DZ AD AO AI AQ AG AR AM AW AU AT AZ BS BH BD BB BY BE BZ BJ BM BT …" at bounding box center [499, 352] width 919 height 23
click at [405, 355] on input "(808) 344-1619" at bounding box center [445, 352] width 244 height 23
drag, startPoint x: 416, startPoint y: 353, endPoint x: 249, endPoint y: 351, distance: 167.3
click at [249, 351] on div "Phone* AF AL DZ AD AO AI AQ AG AR AM AW AU AT AZ BS BH BD BB BY BE BZ BJ BM BT …" at bounding box center [499, 352] width 919 height 23
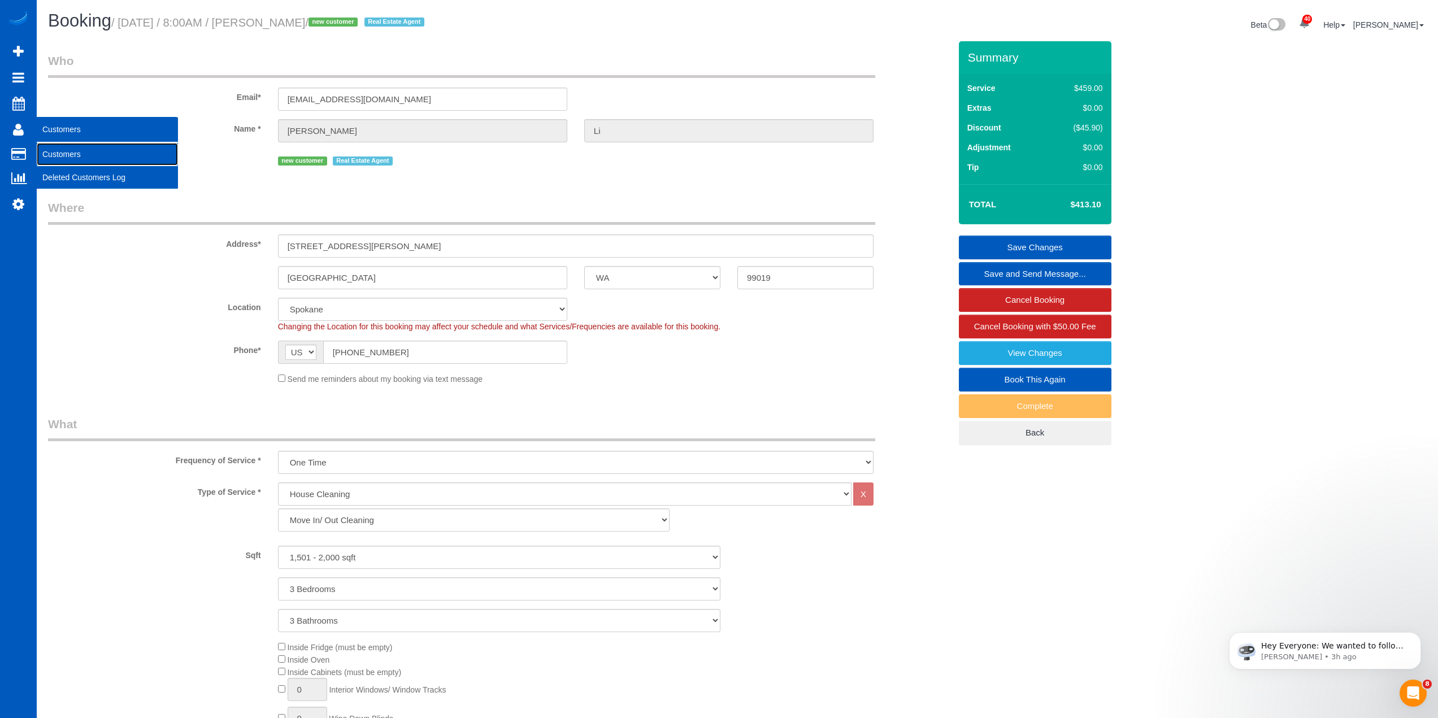
click at [73, 150] on link "Customers" at bounding box center [107, 154] width 141 height 23
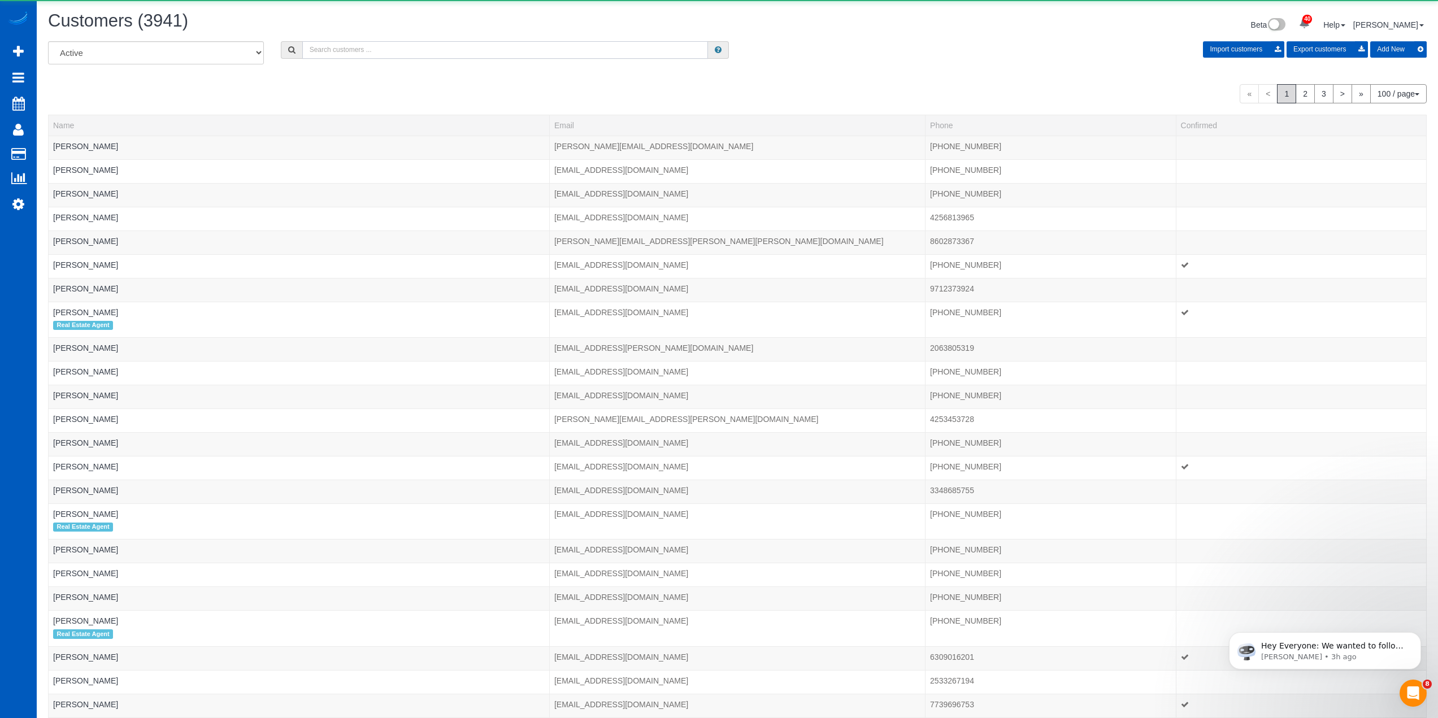
click at [342, 43] on input "text" at bounding box center [505, 50] width 406 height 18
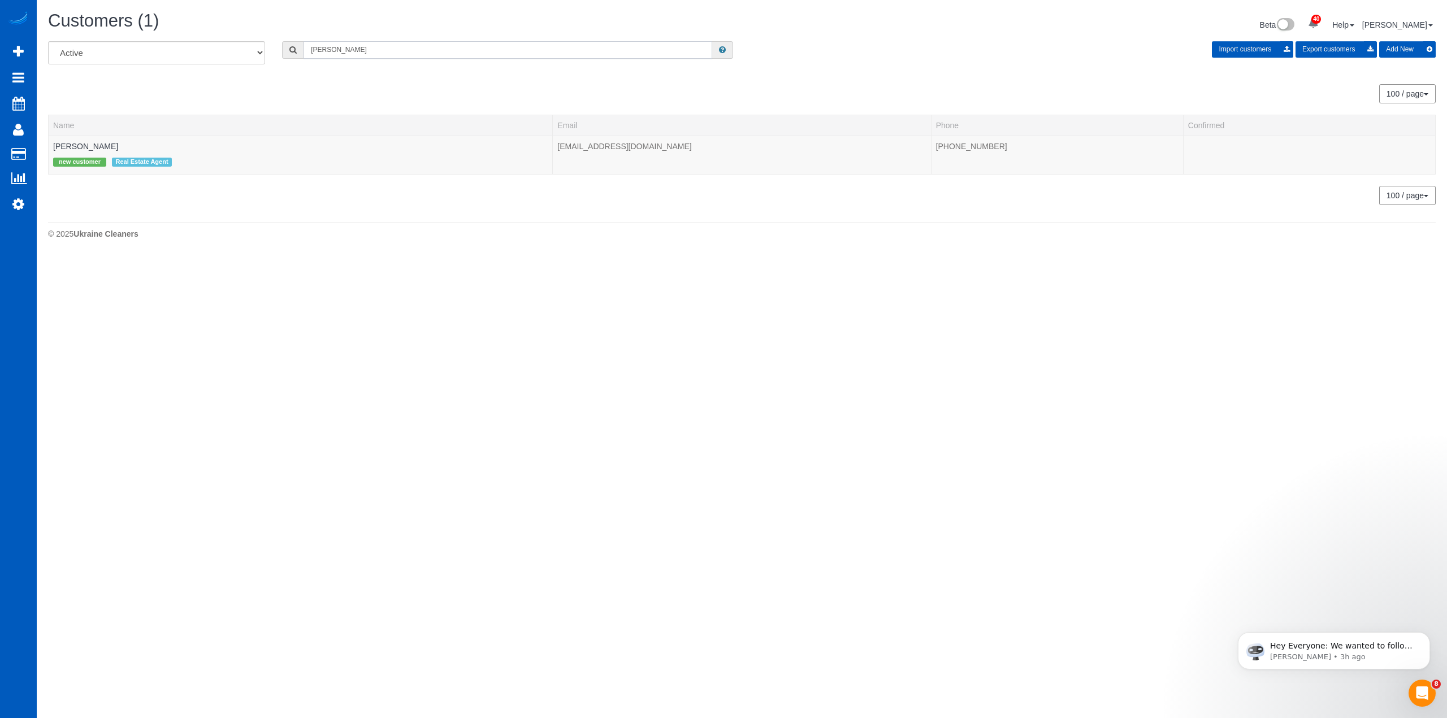
type input "frank li"
click at [69, 144] on link "Frank Li" at bounding box center [85, 146] width 65 height 9
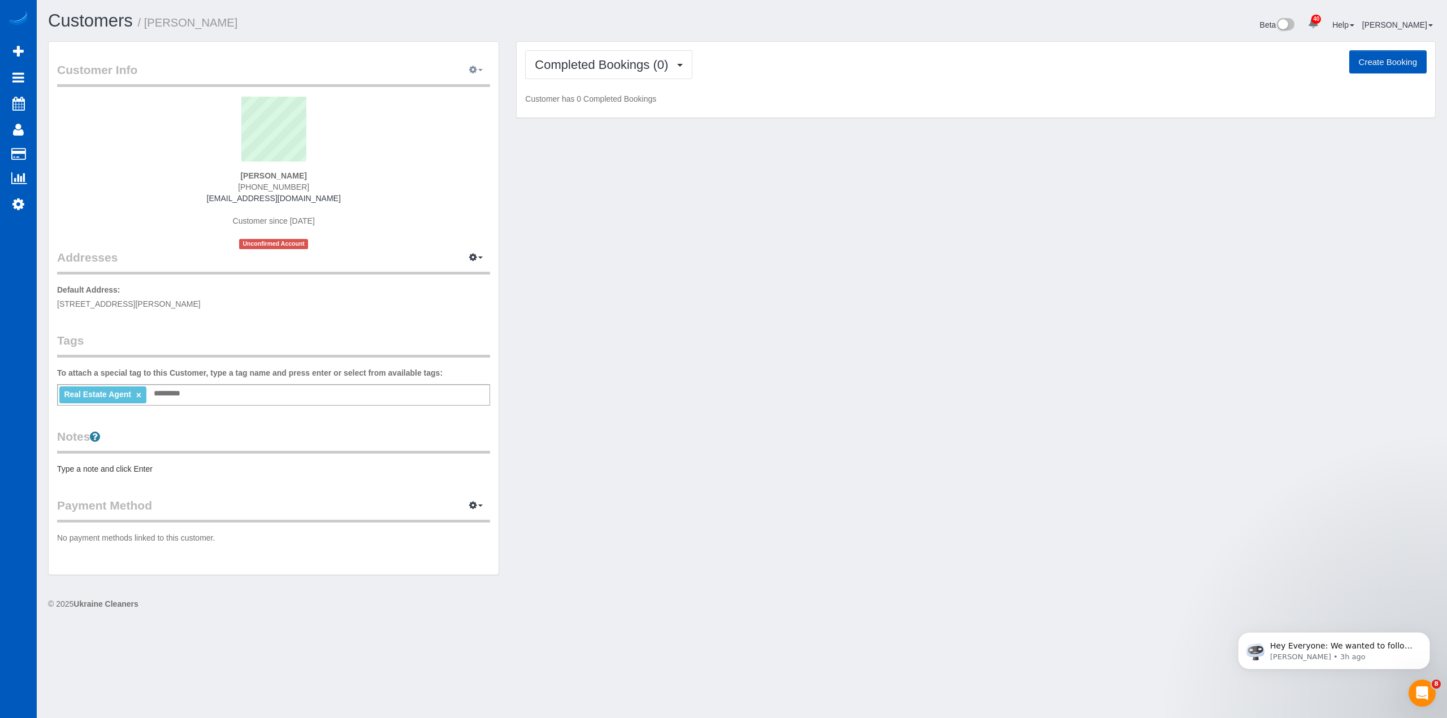
click at [476, 67] on icon "button" at bounding box center [473, 69] width 8 height 7
click at [436, 94] on link "Edit Contact Info" at bounding box center [428, 91] width 123 height 15
select select "WA"
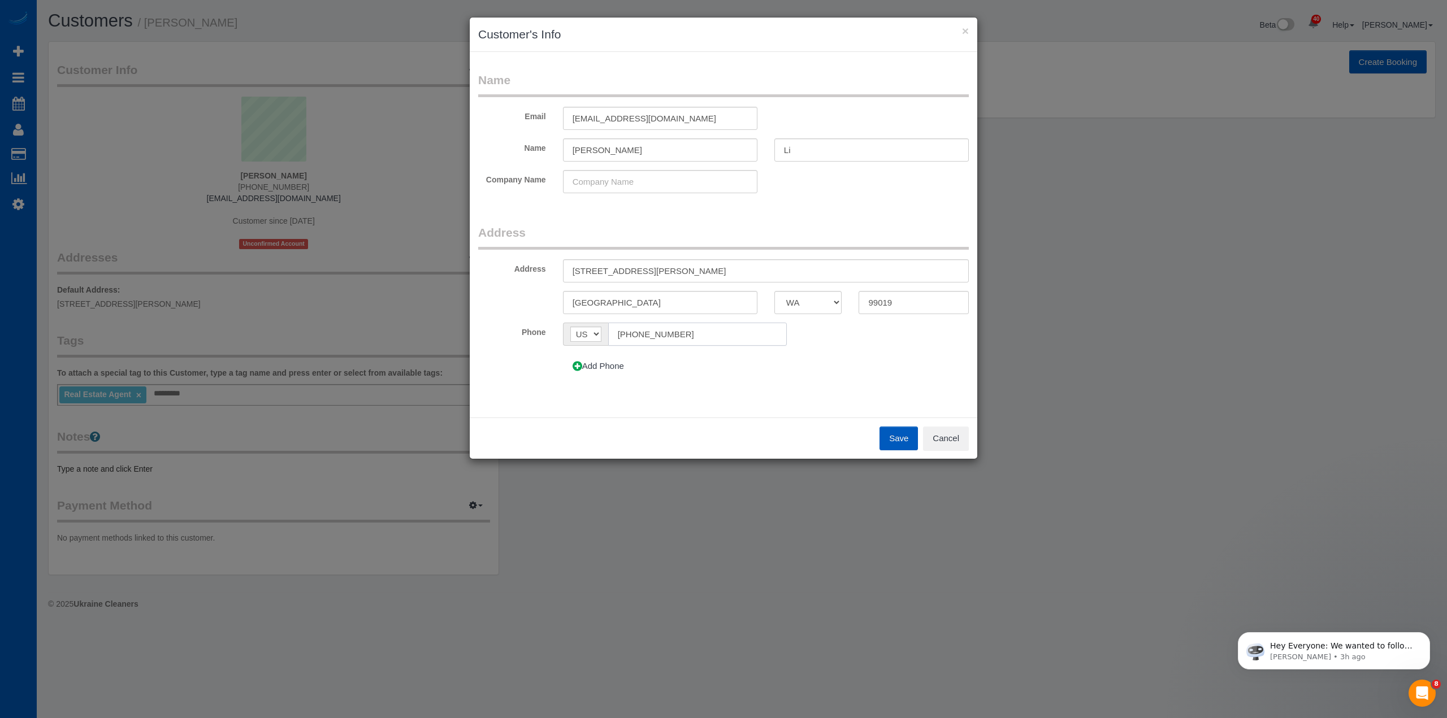
drag, startPoint x: 529, startPoint y: 344, endPoint x: 518, endPoint y: 345, distance: 10.8
click at [518, 345] on div "Phone AF AL DZ AD AO AI AQ AG AR AM AW AU AT AZ BS BH BD BB BY BE BZ BJ BM BT B…" at bounding box center [723, 334] width 507 height 23
paste input "425) 802-6985"
type input "(425) 802-6985"
drag, startPoint x: 675, startPoint y: 268, endPoint x: 381, endPoint y: 265, distance: 294.4
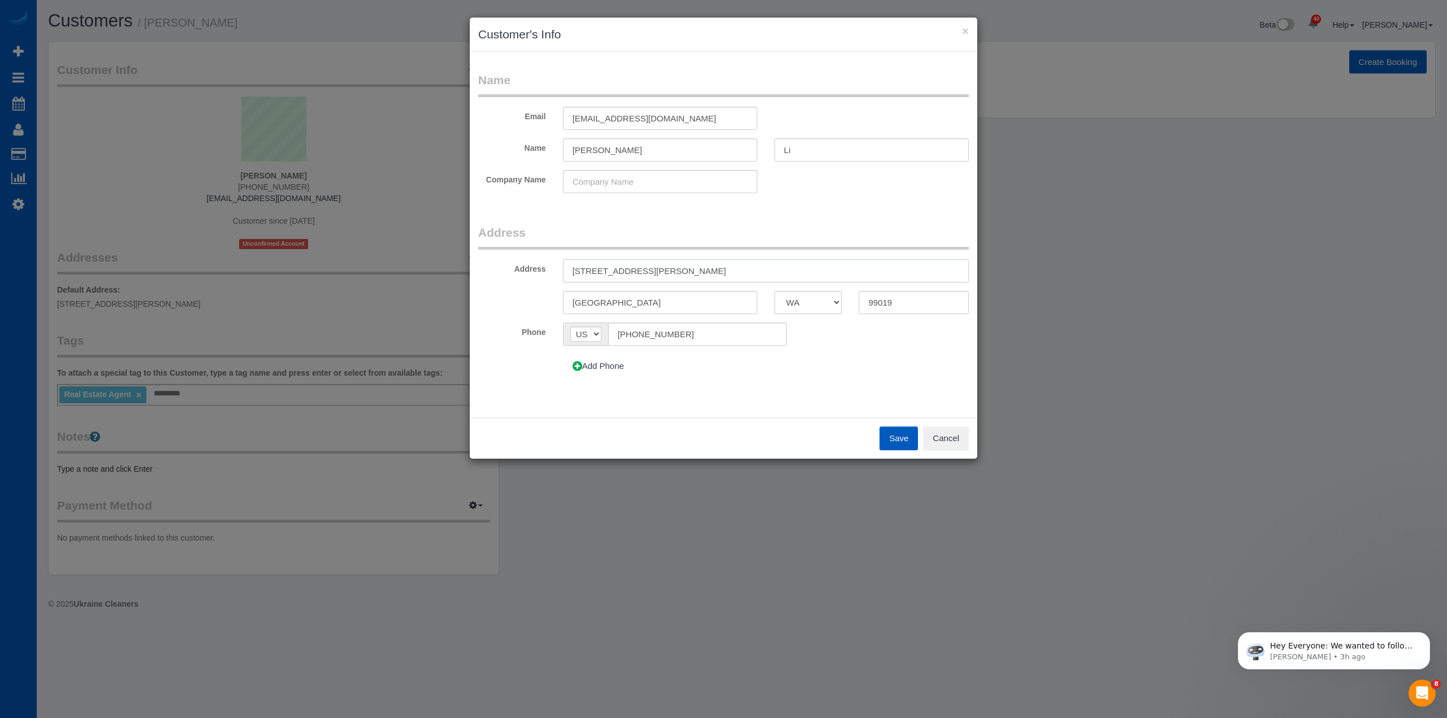
click at [381, 265] on div "× Customer's Info Name Email franklihomes@icloud.com Name Frank Li Company Name…" at bounding box center [723, 359] width 1447 height 718
paste input "11601 188th Ave Ct E Sumner WA 98391"
type input "11601 188th Ave Ct E Sumner WA 98391"
drag, startPoint x: 661, startPoint y: 307, endPoint x: 396, endPoint y: 298, distance: 265.7
click at [396, 298] on div "× Customer's Info Name Email franklihomes@icloud.com Name Frank Li Company Name…" at bounding box center [723, 359] width 1447 height 718
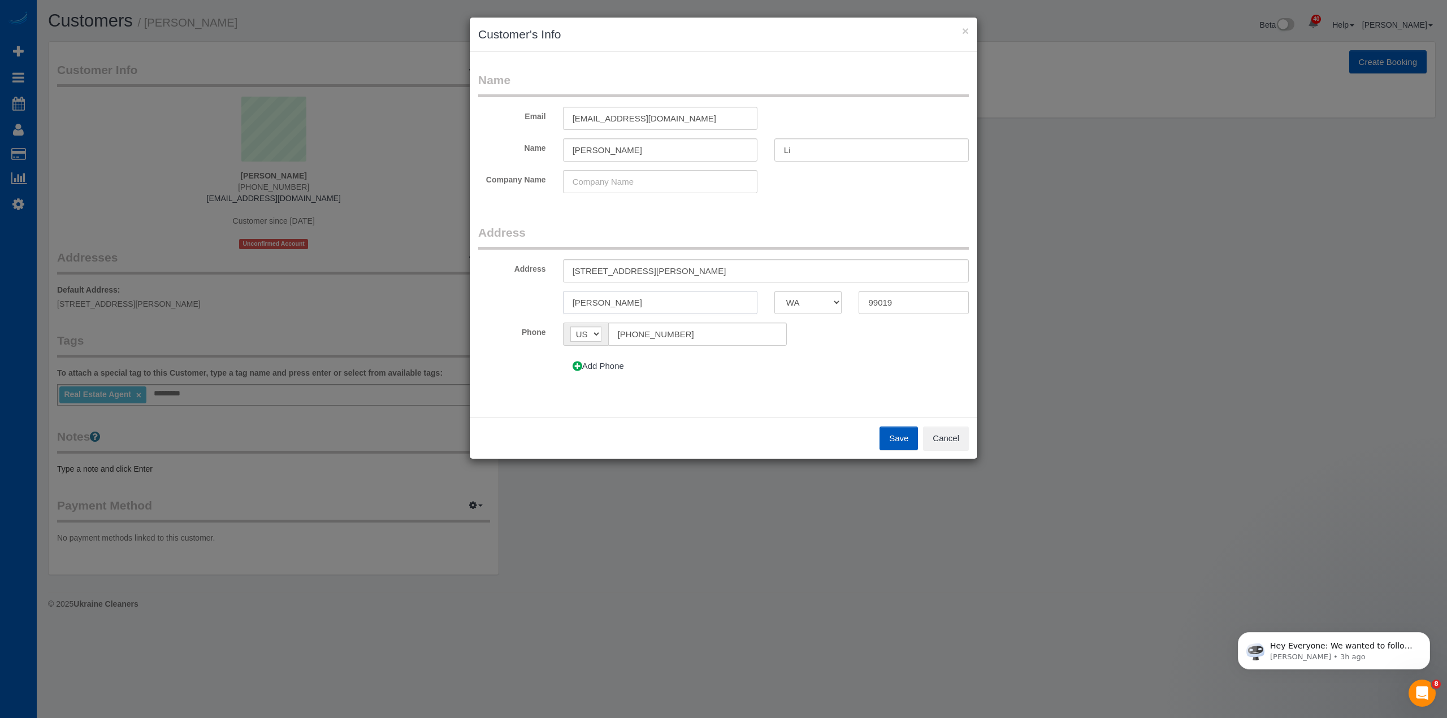
type input "Sumner"
drag, startPoint x: 944, startPoint y: 304, endPoint x: 816, endPoint y: 302, distance: 128.3
click at [816, 302] on div "Sumner AK AL AR AZ CA CO CT DC DE FL GA HI IA ID IL IN KS KY LA MA MD ME MI MN …" at bounding box center [723, 302] width 507 height 23
type input "98391"
click at [906, 440] on button "Save" at bounding box center [898, 439] width 38 height 24
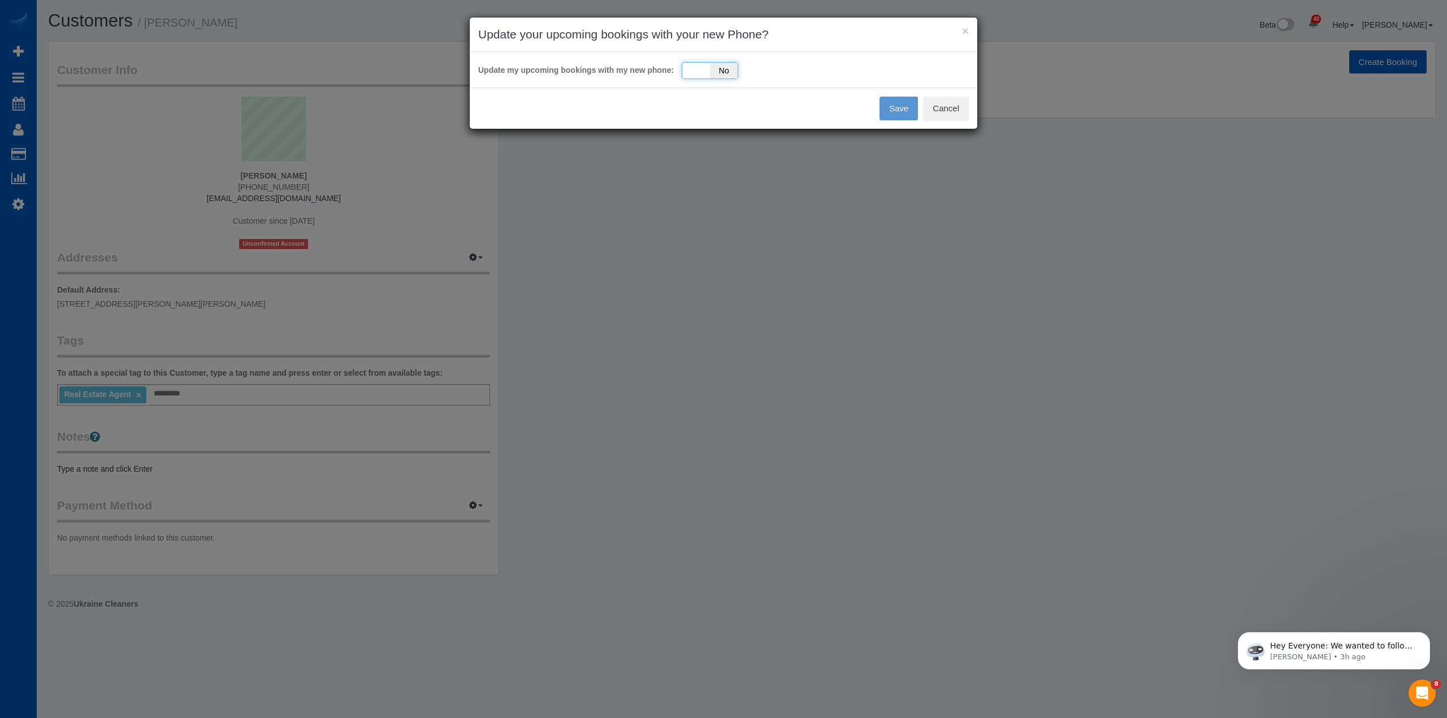
click at [696, 72] on div "Yes No" at bounding box center [709, 70] width 57 height 17
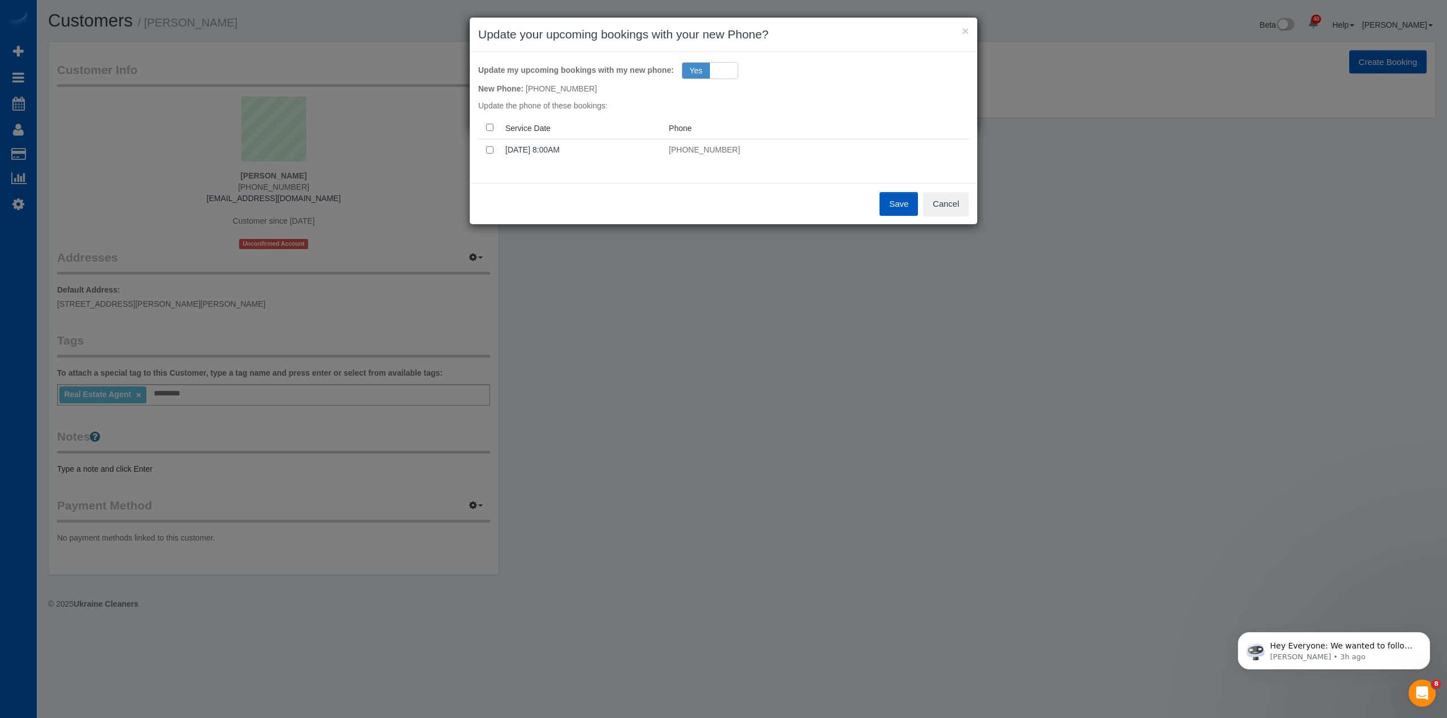
click at [902, 203] on button "Save" at bounding box center [898, 204] width 38 height 24
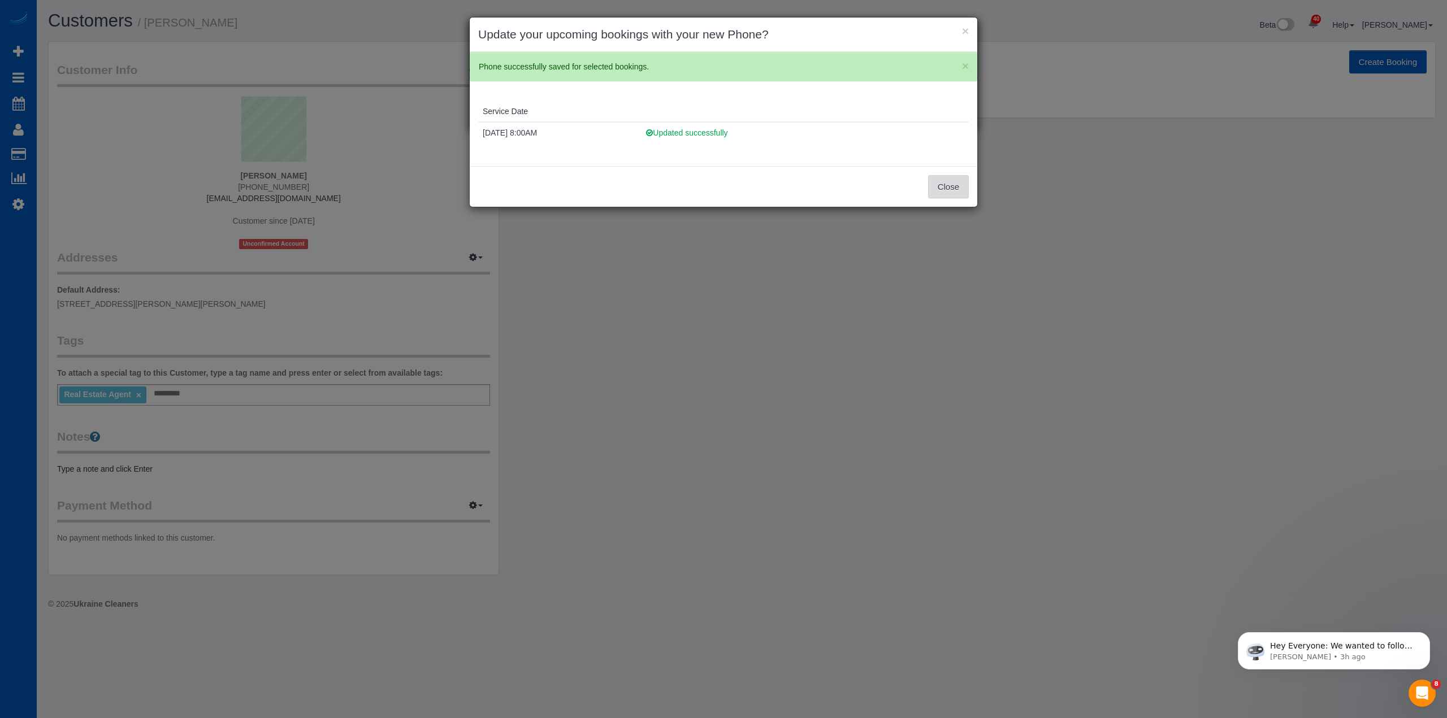
click at [955, 191] on button "Close" at bounding box center [948, 187] width 41 height 24
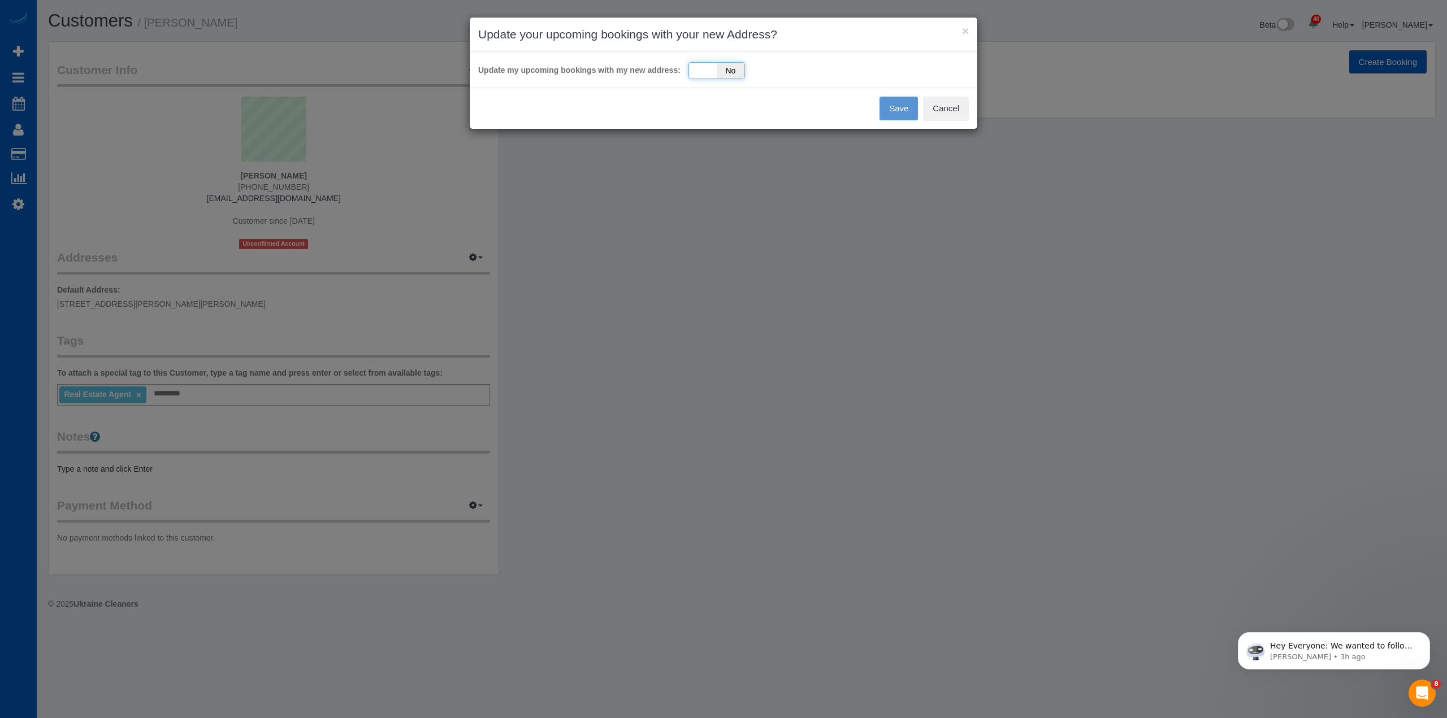
click at [707, 70] on div "Yes No" at bounding box center [716, 70] width 57 height 17
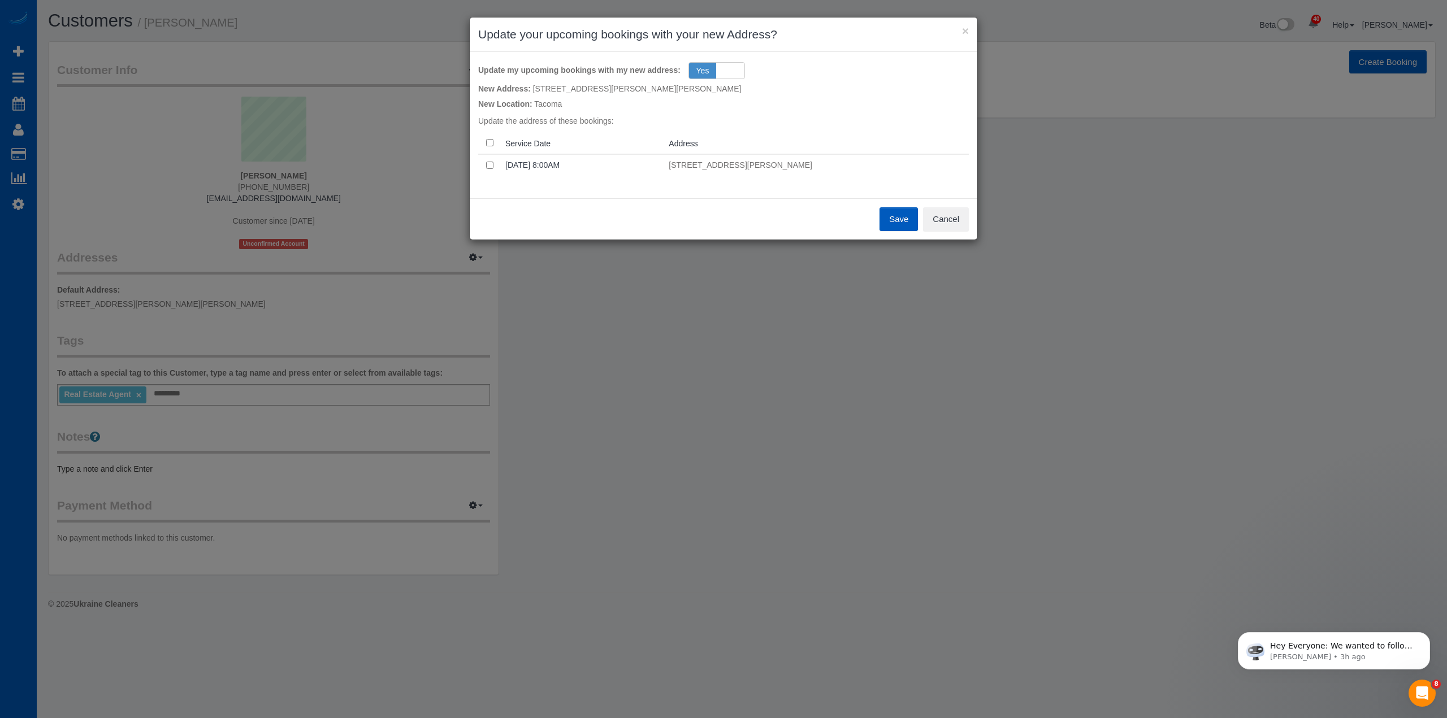
click at [898, 218] on button "Save" at bounding box center [898, 219] width 38 height 24
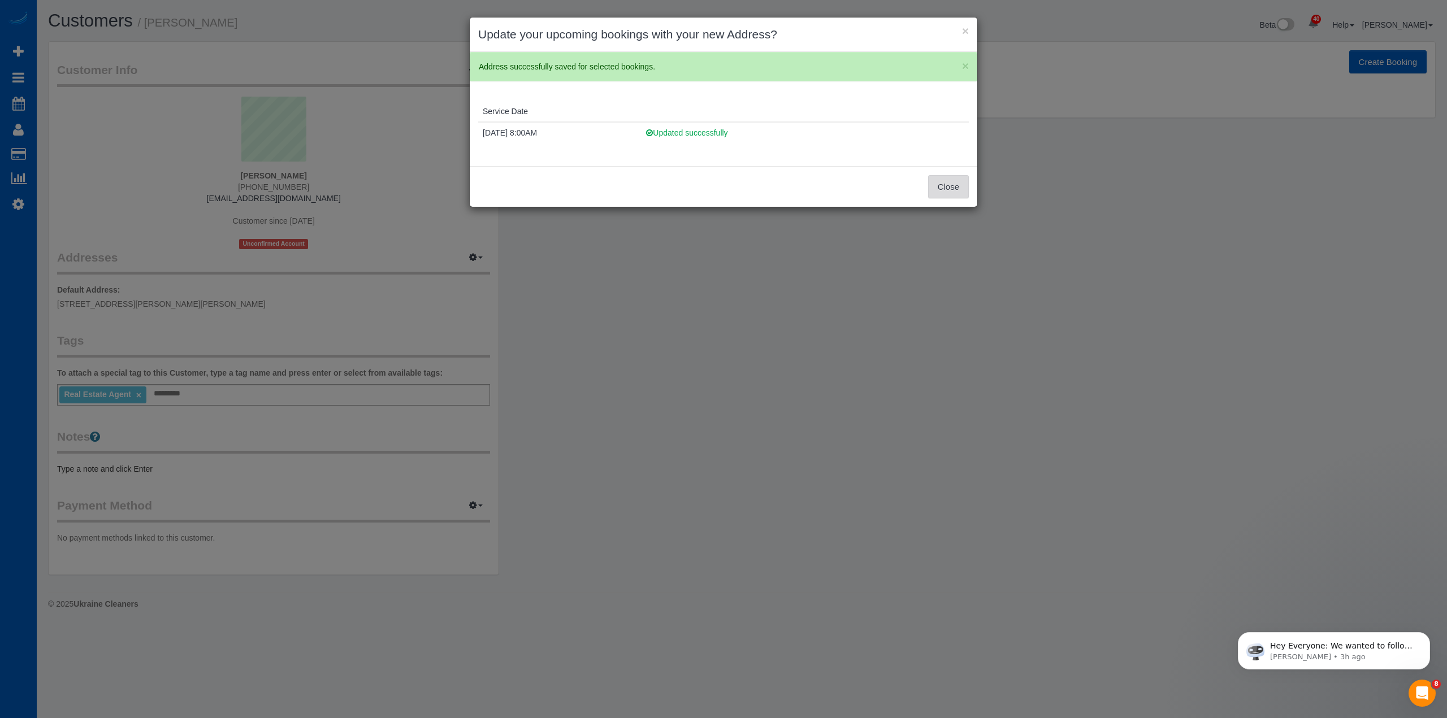
click at [955, 187] on button "Close" at bounding box center [948, 187] width 41 height 24
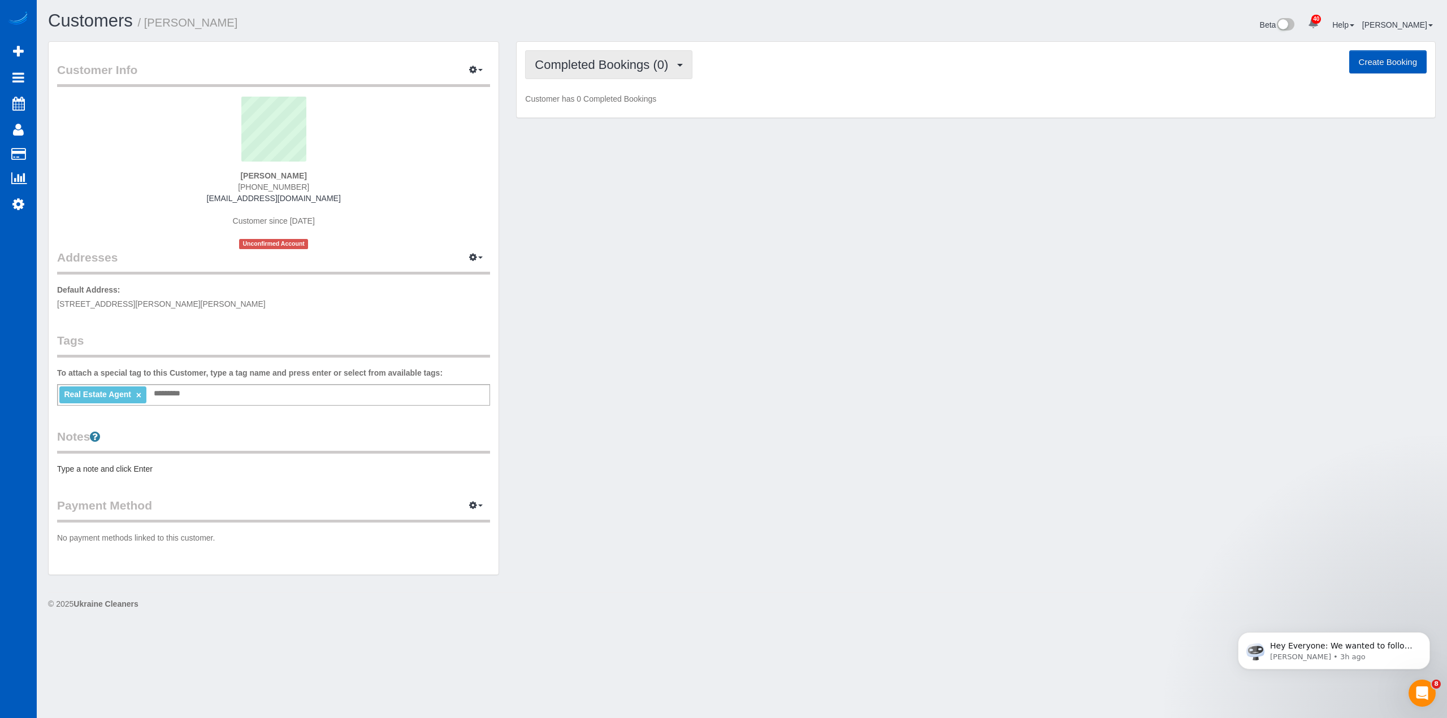
click at [650, 61] on span "Completed Bookings (0)" at bounding box center [604, 65] width 139 height 14
click at [627, 102] on link "Upcoming Bookings (1)" at bounding box center [585, 105] width 118 height 15
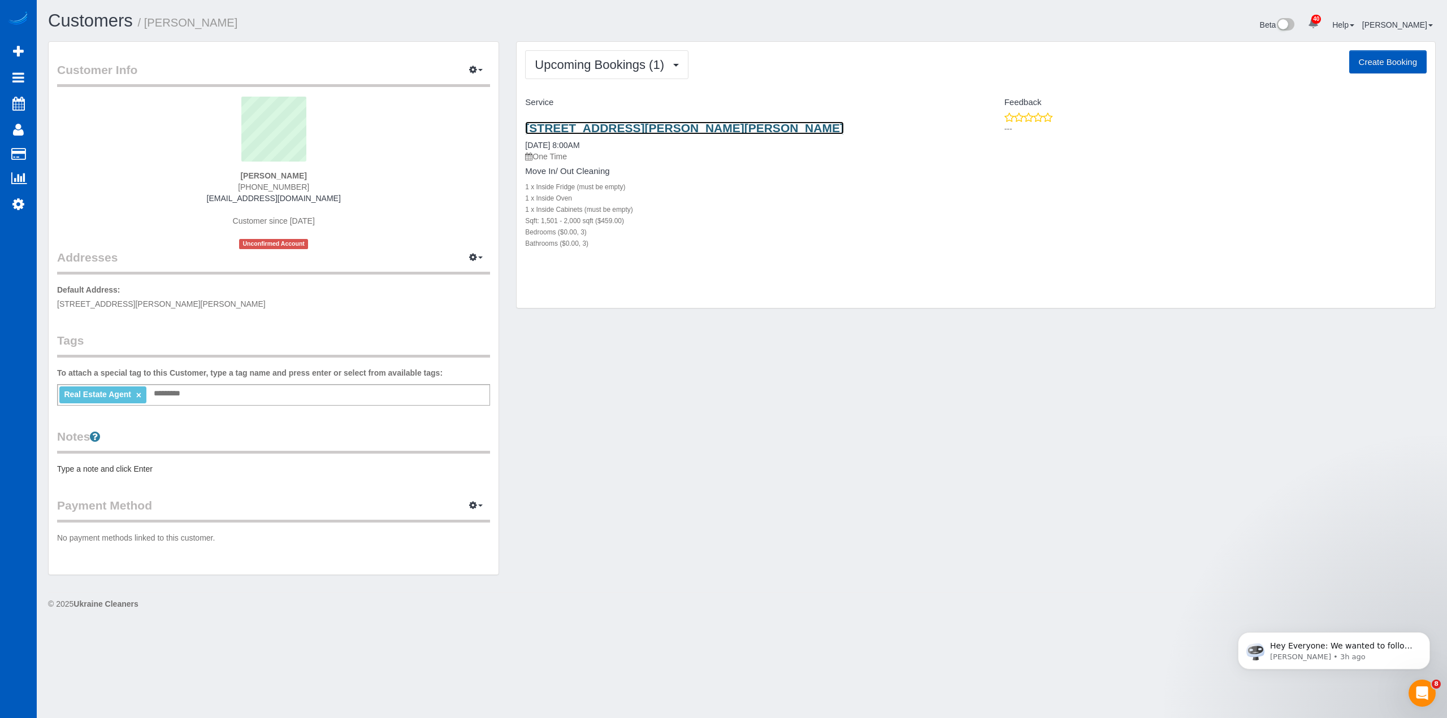
click at [662, 127] on link "11601 188th Ave Ct E Sumner Wa 98391, Sumner, WA 98391" at bounding box center [684, 127] width 319 height 13
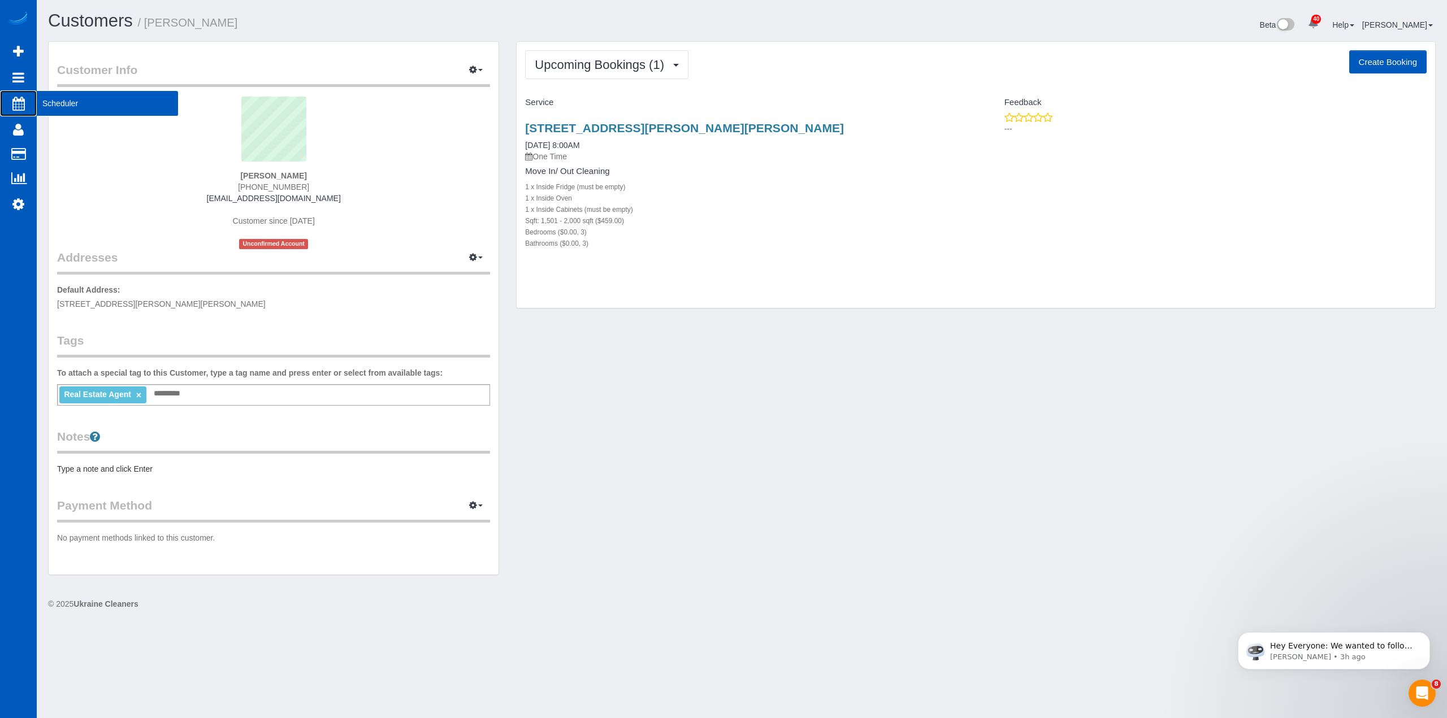
click at [65, 103] on span "Scheduler" at bounding box center [107, 103] width 141 height 26
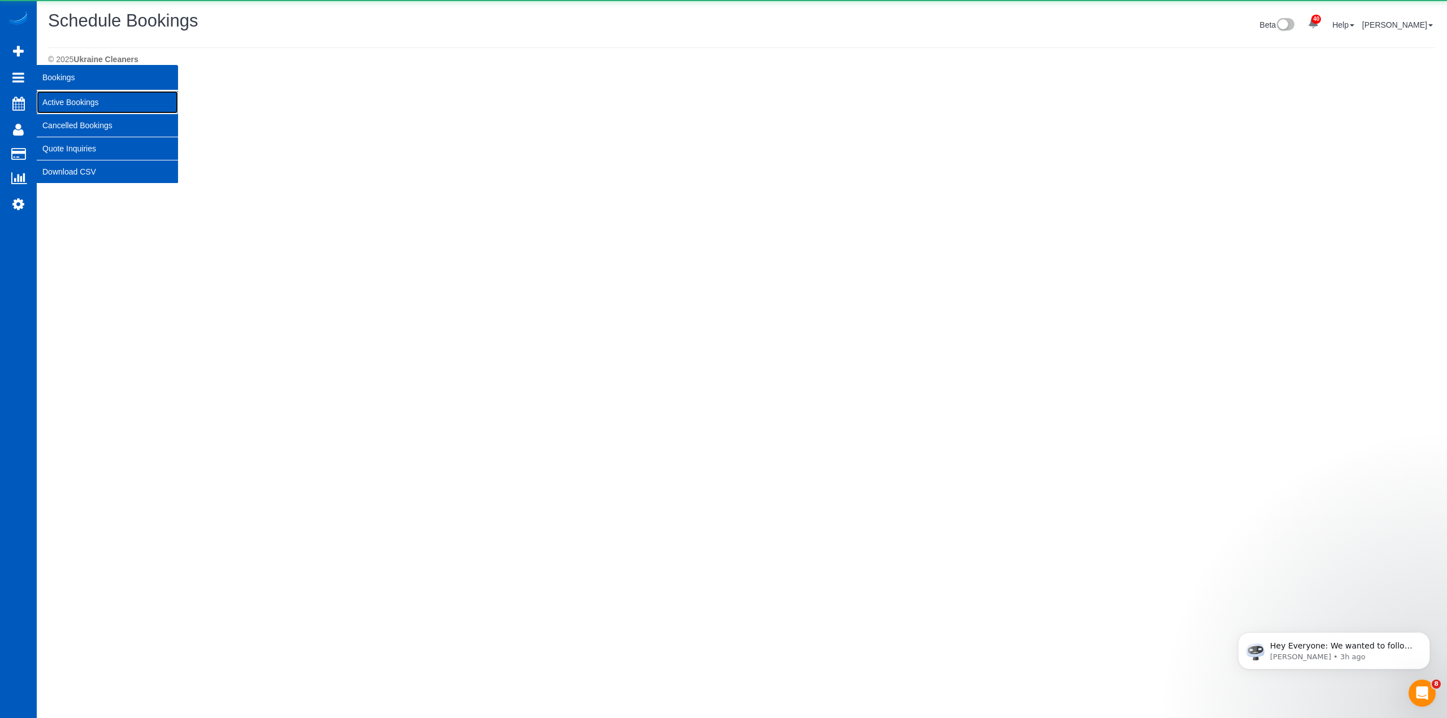
click at [77, 101] on link "Active Bookings" at bounding box center [107, 102] width 141 height 23
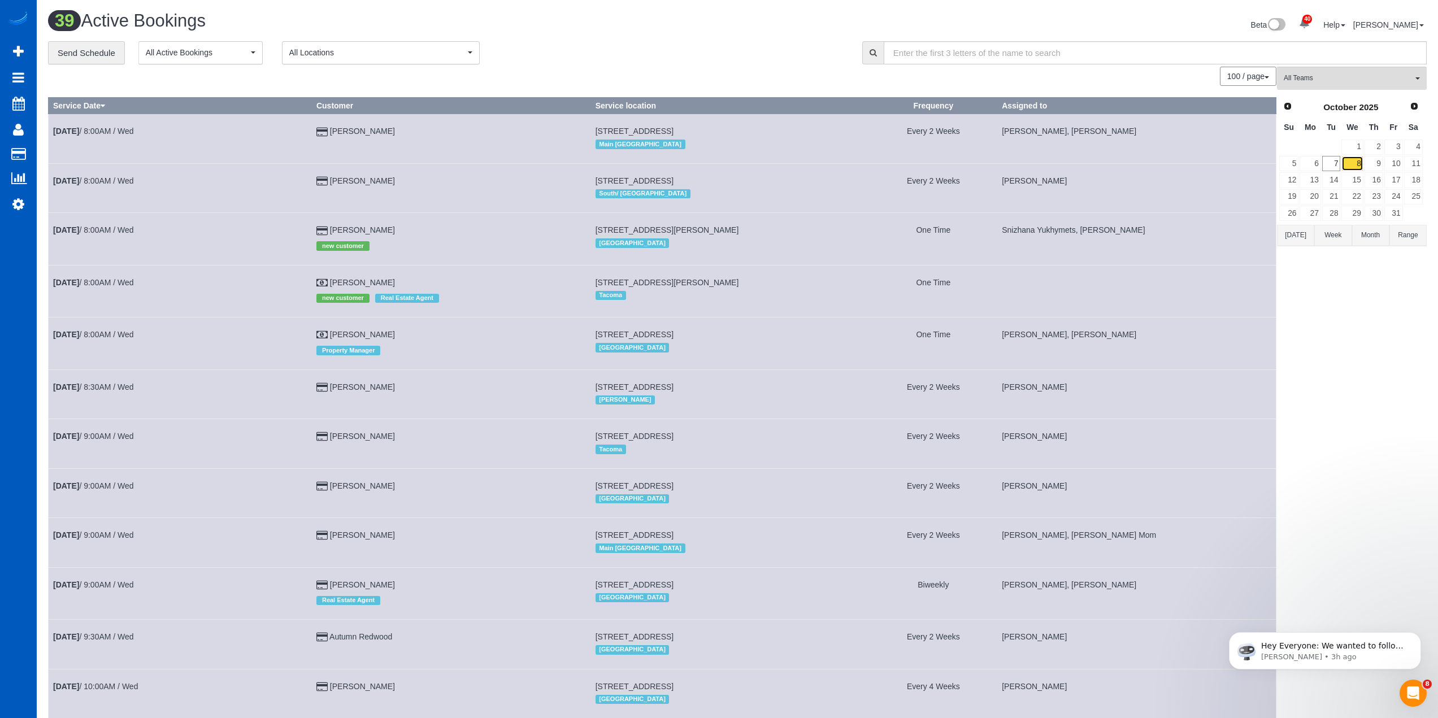
click at [1346, 163] on link "8" at bounding box center [1351, 163] width 21 height 15
click at [1271, 357] on td "Alina Kruchok, Miliena Shchokina" at bounding box center [1136, 344] width 279 height 52
click at [663, 44] on div "**********" at bounding box center [446, 53] width 797 height 24
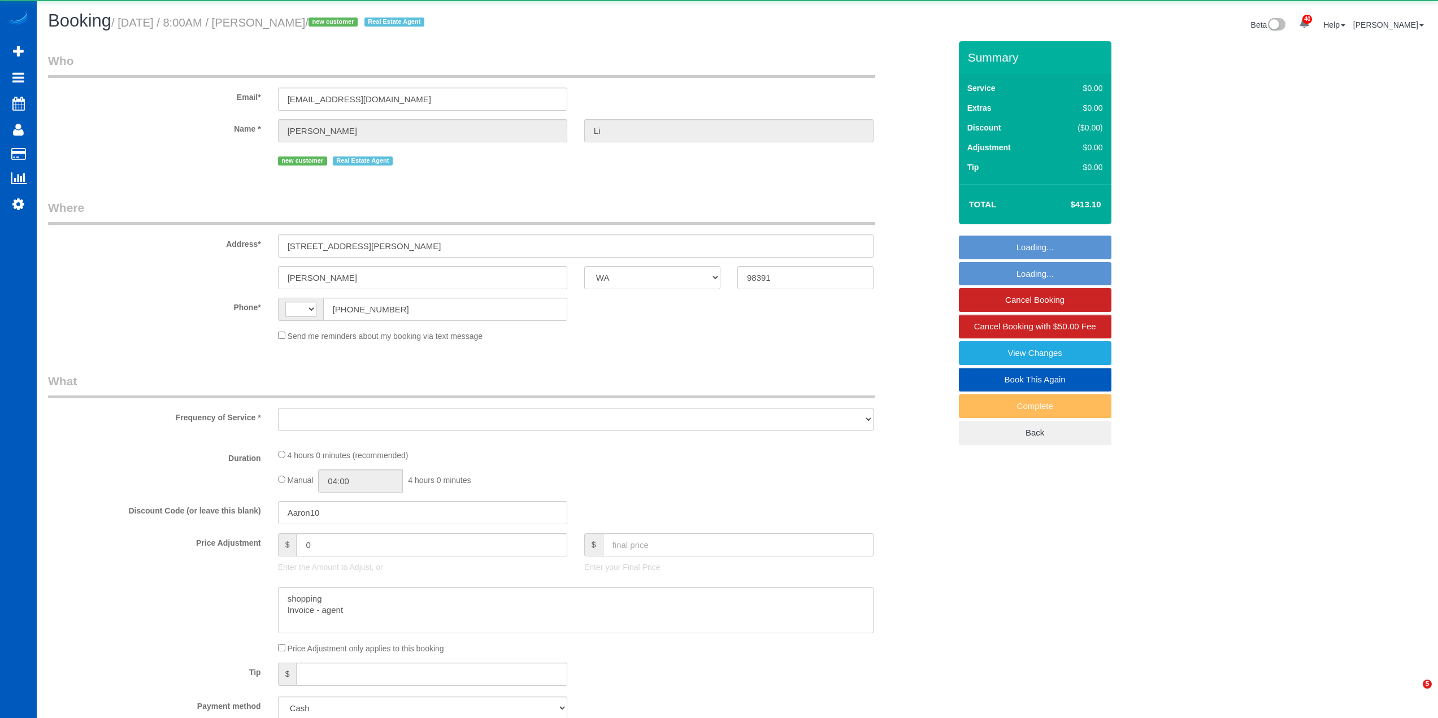
select select "WA"
select select "string:[GEOGRAPHIC_DATA]"
select select "object:906"
select select "199"
select select "1501"
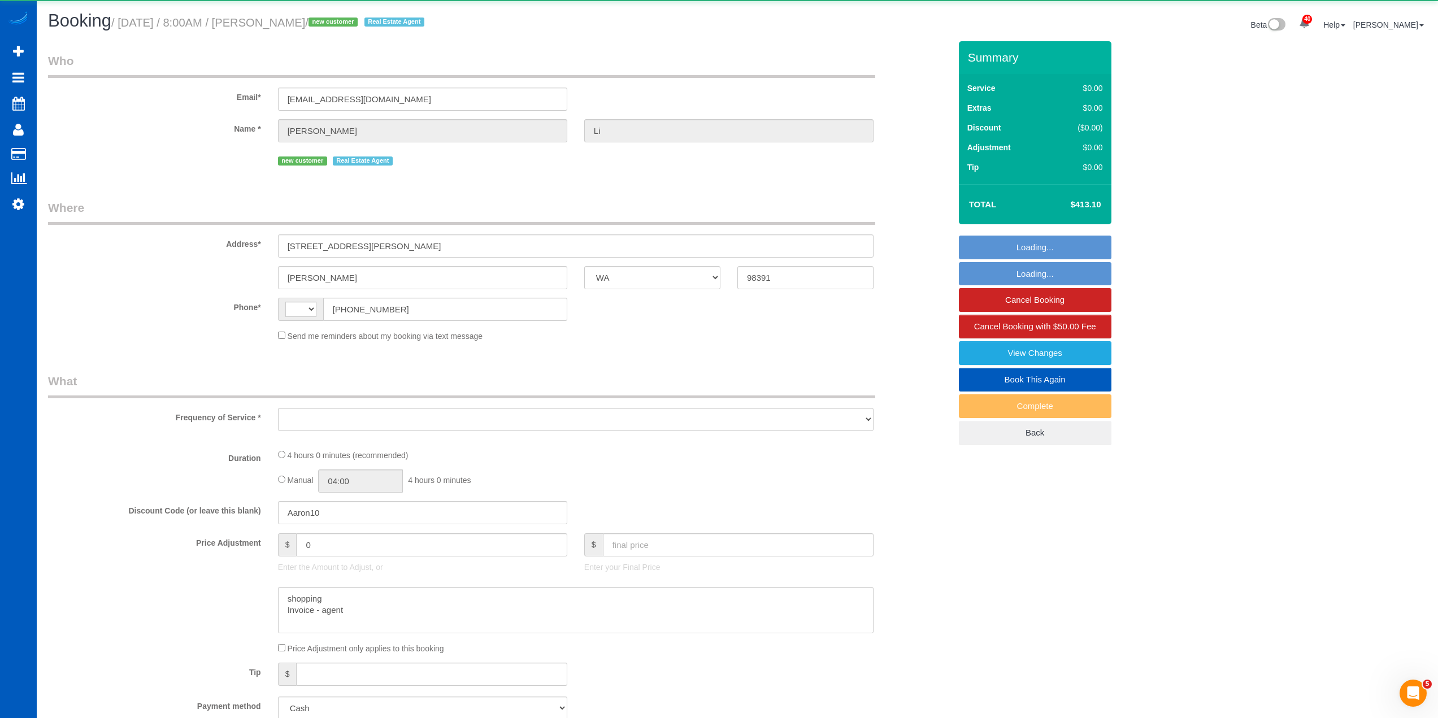
select select "3"
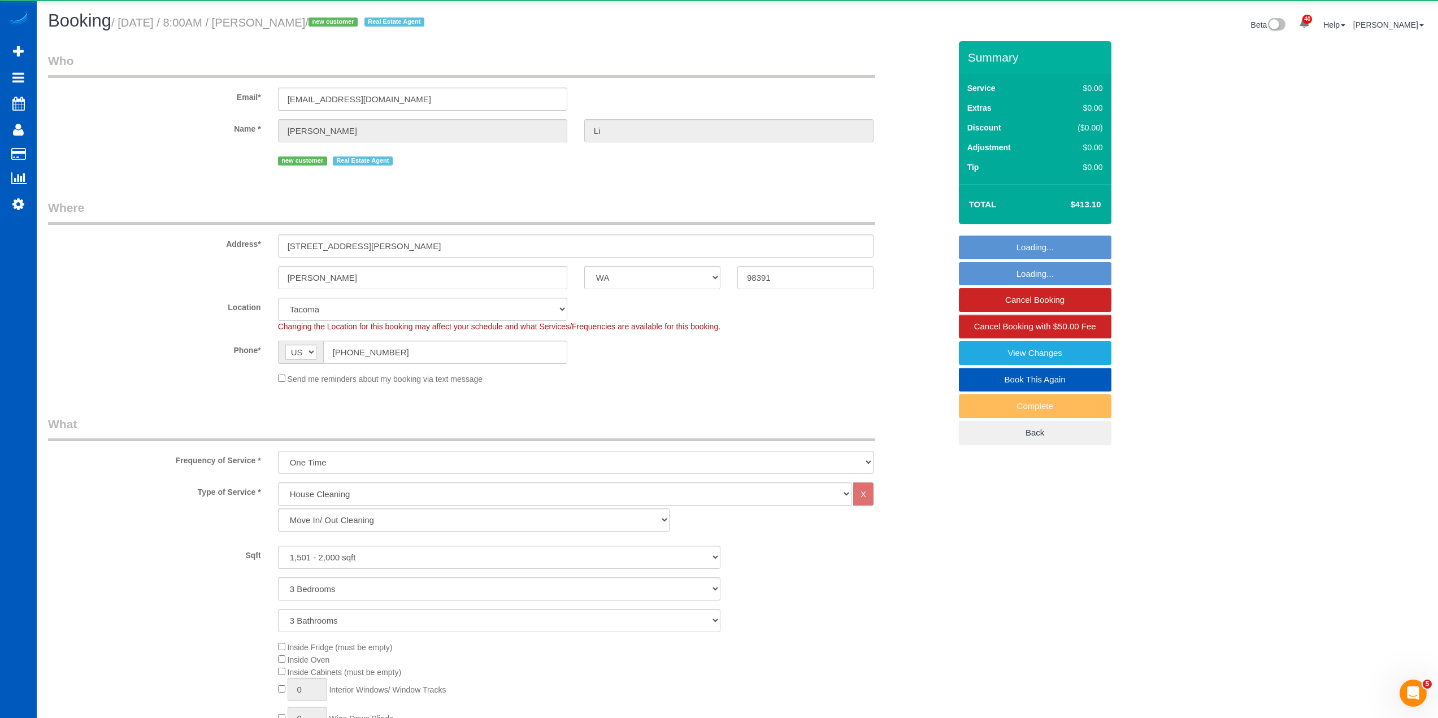
select select "object:1191"
select select "spot1"
select select "1501"
select select "3"
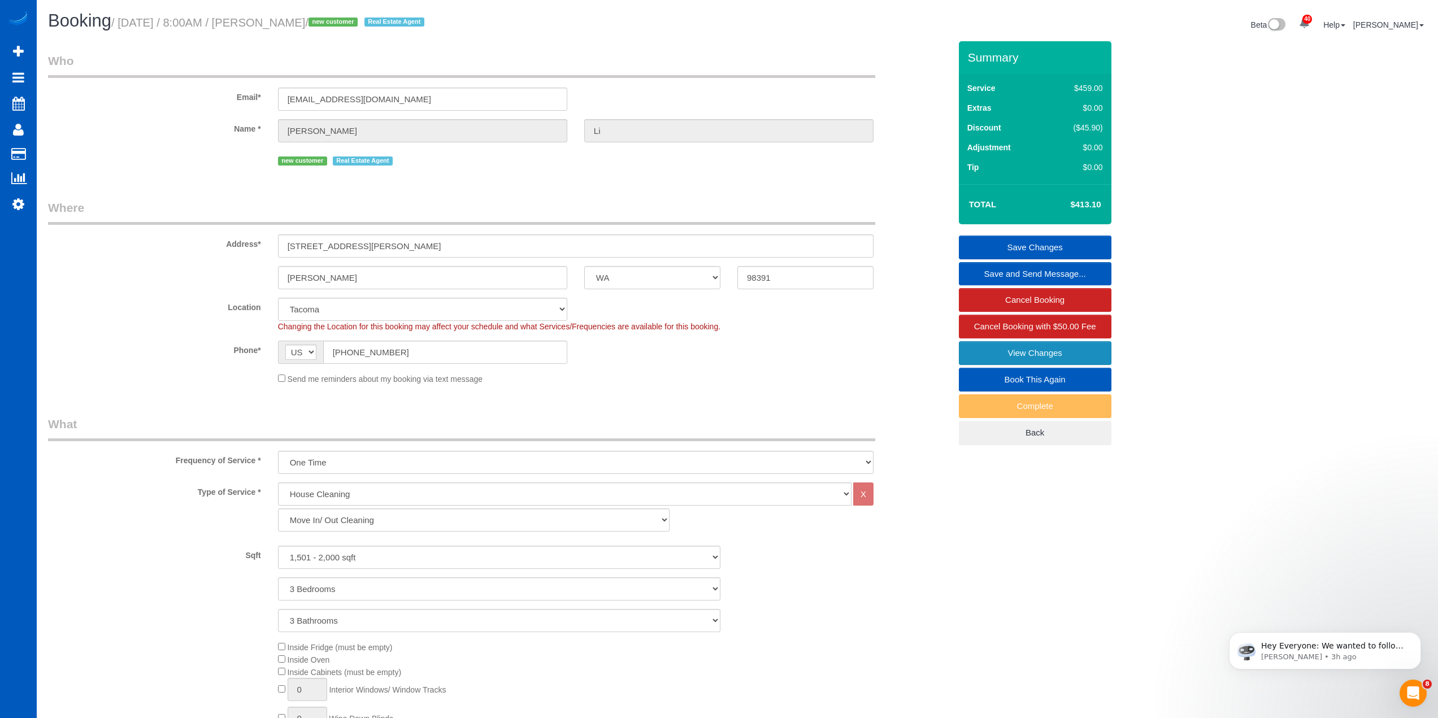
click at [1058, 353] on link "View Changes" at bounding box center [1035, 353] width 153 height 24
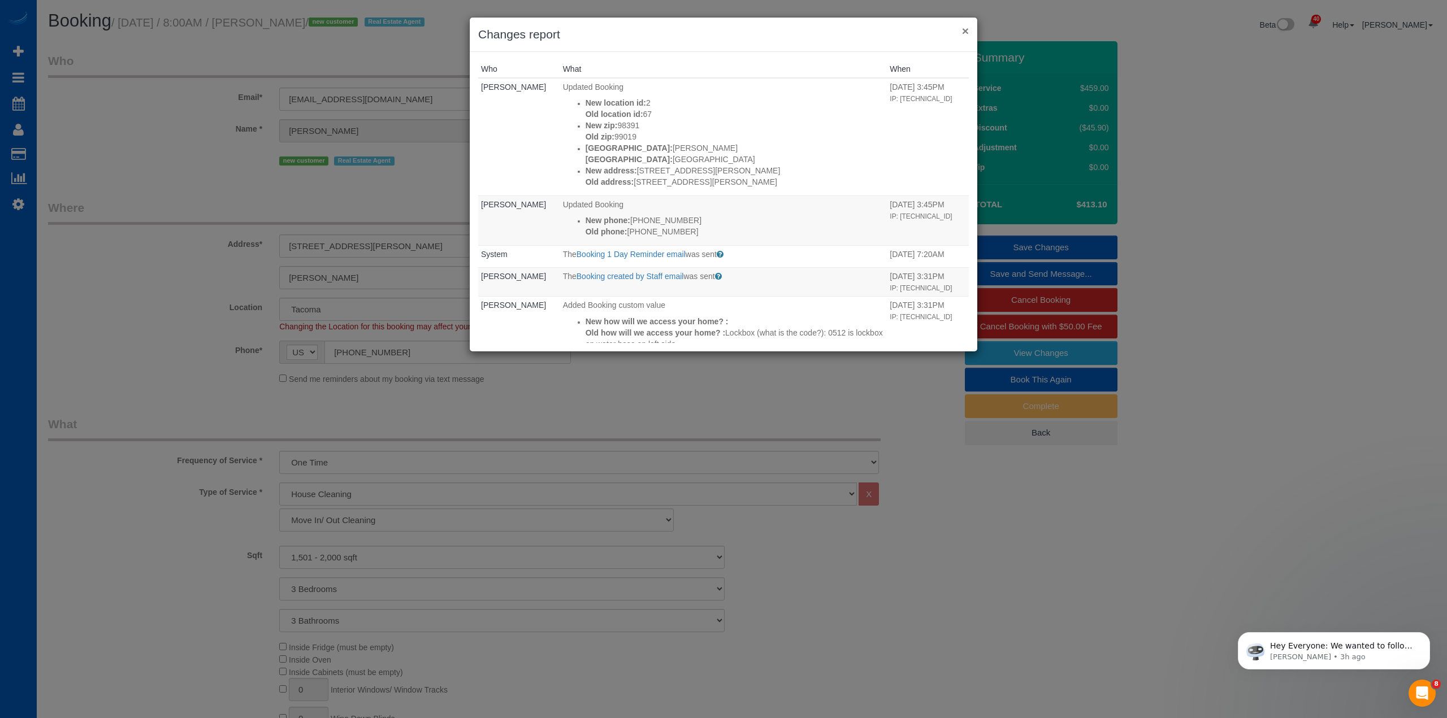
click at [967, 28] on button "×" at bounding box center [965, 31] width 7 height 12
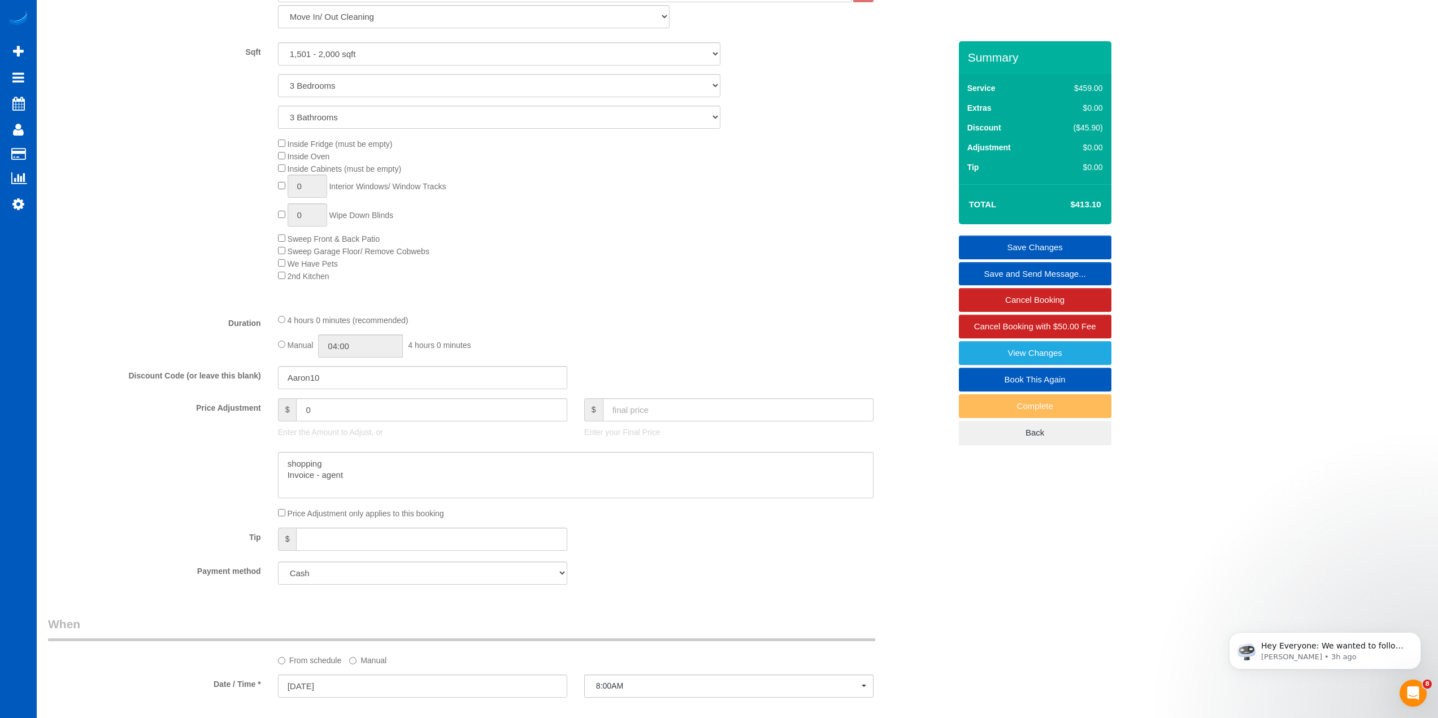
scroll to position [509, 0]
click at [818, 282] on div "Type of Service * House Cleaning X Standard Cleaning Deep Cleaning Move In/ Out…" at bounding box center [499, 136] width 902 height 325
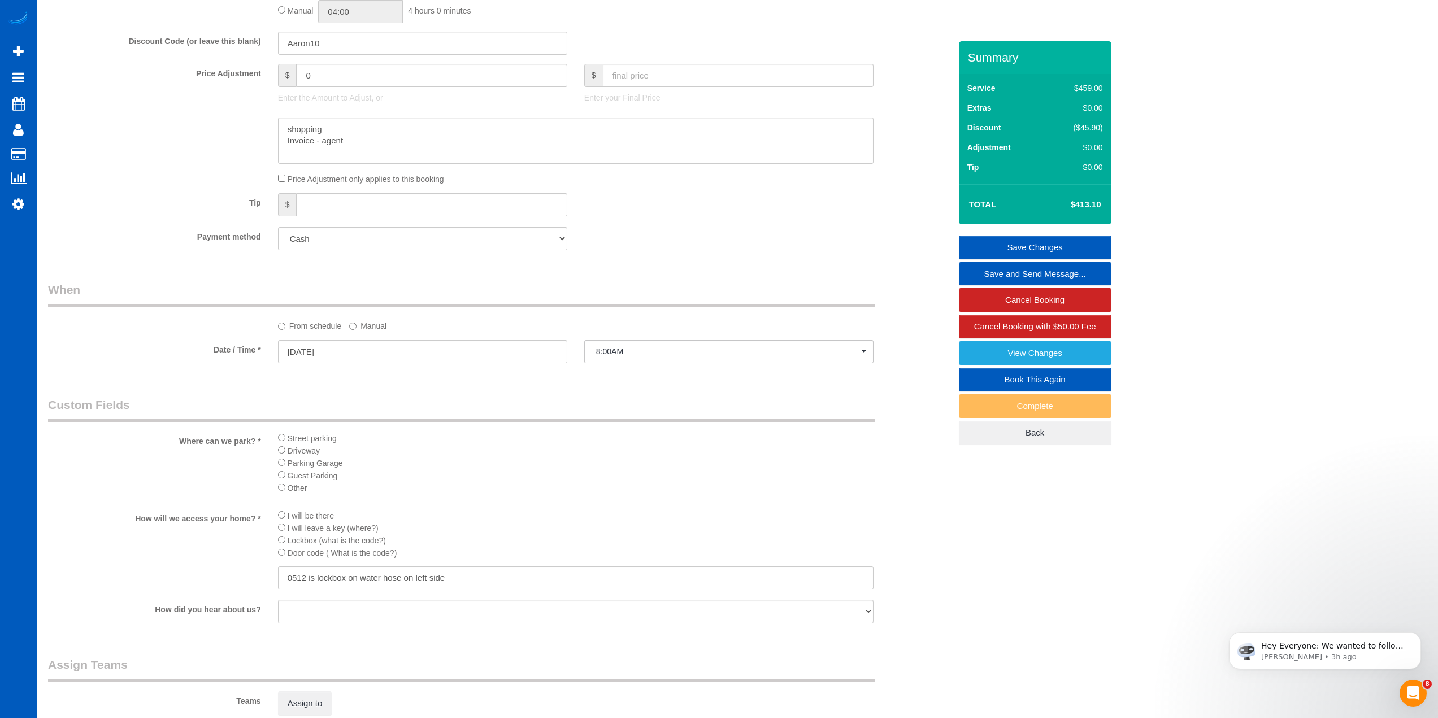
scroll to position [848, 0]
click at [406, 223] on select "Add Credit Card Cash Check Paypal" at bounding box center [422, 229] width 289 height 23
click at [697, 229] on div "Payment method Add Credit Card Cash Check Paypal" at bounding box center [499, 229] width 919 height 23
click at [590, 435] on li "Driveway" at bounding box center [576, 441] width 596 height 12
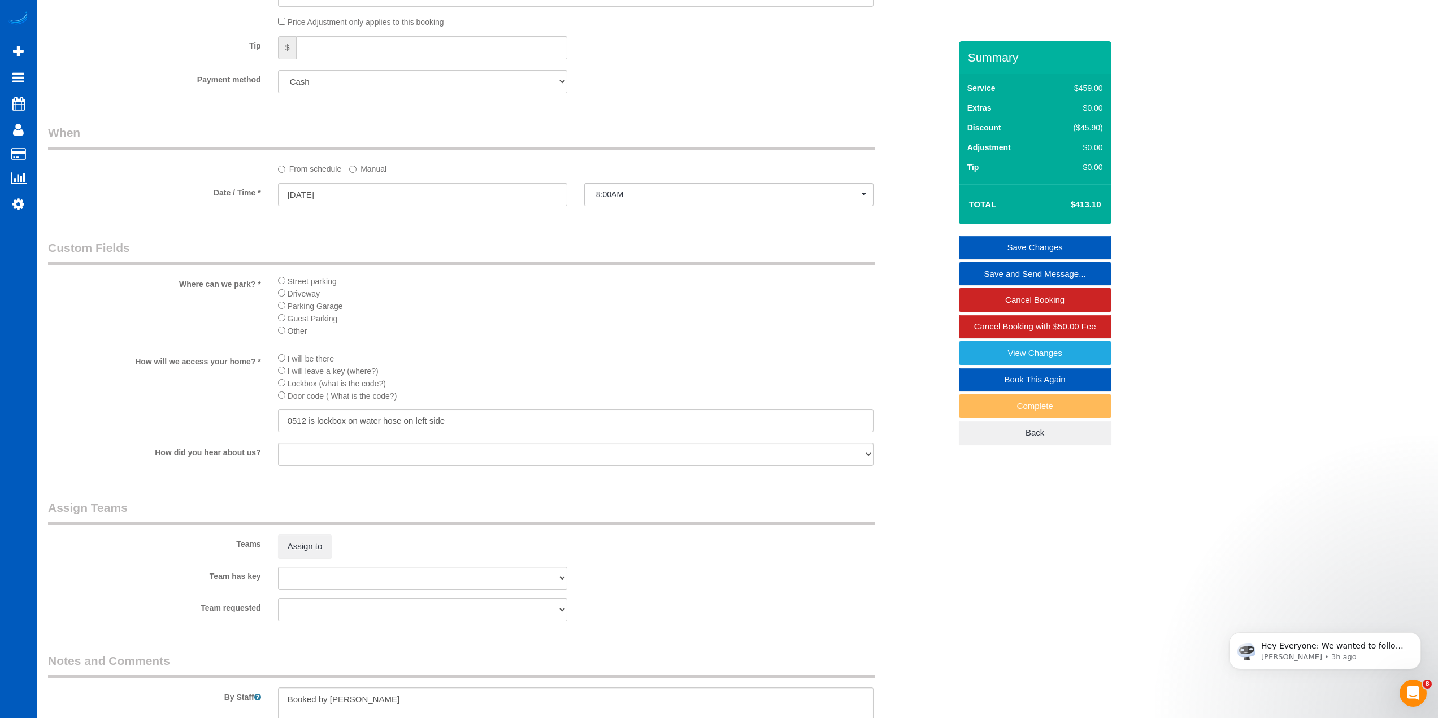
scroll to position [1233, 0]
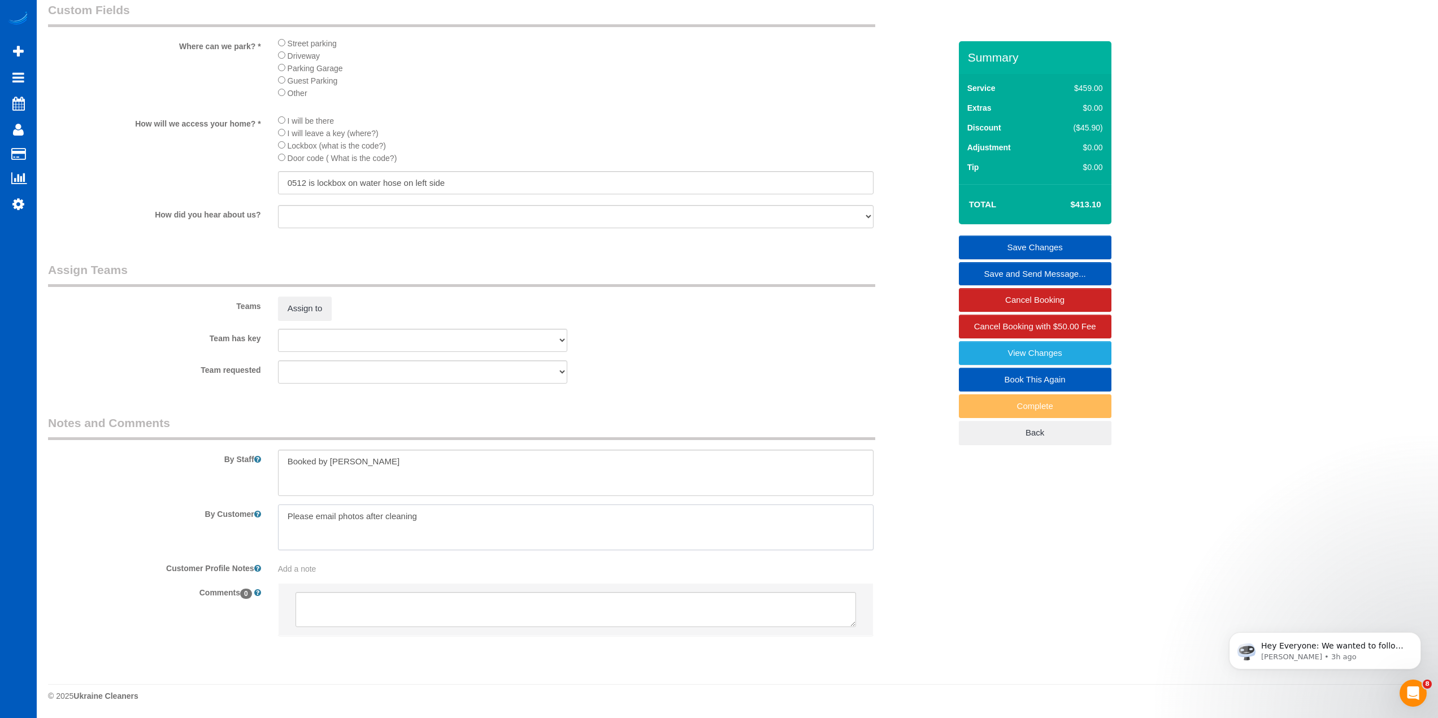
click at [444, 516] on textarea at bounding box center [576, 528] width 596 height 46
click at [338, 519] on textarea at bounding box center [576, 528] width 596 height 46
drag, startPoint x: 338, startPoint y: 516, endPoint x: 243, endPoint y: 518, distance: 94.9
click at [243, 518] on div "By Customer" at bounding box center [499, 528] width 919 height 46
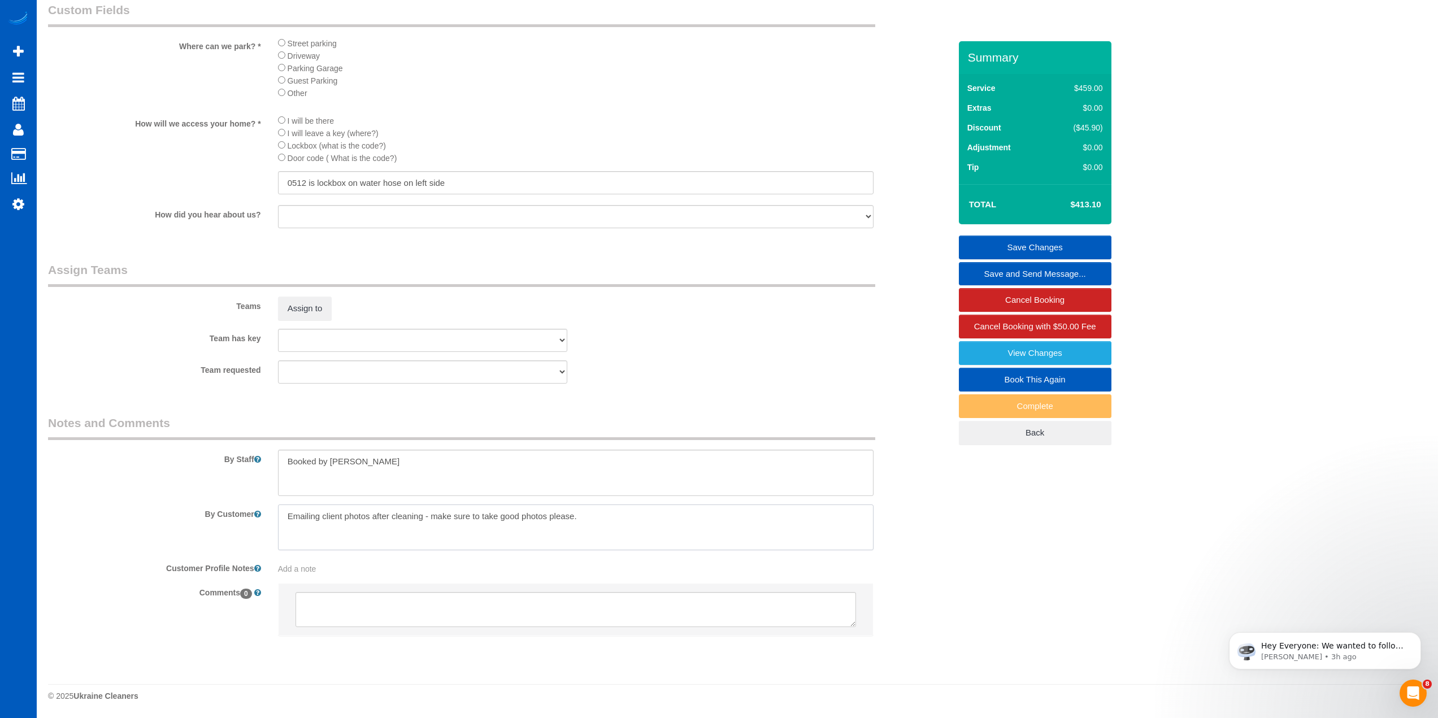
type textarea "Emailing client photos after cleaning - make sure to take good photos please."
click at [359, 475] on textarea at bounding box center [576, 473] width 596 height 46
click at [615, 516] on textarea at bounding box center [576, 528] width 596 height 46
click at [729, 375] on div "Team requested Alina Kruchok Anzhela Trokhymiuk Dominika Markovets Iryna Kuzmen…" at bounding box center [499, 372] width 919 height 23
click at [840, 332] on div "Team has key Alina Kruchok Anzhela Trokhymiuk Dominika Markovets Iryna Kuzmenko…" at bounding box center [499, 340] width 919 height 23
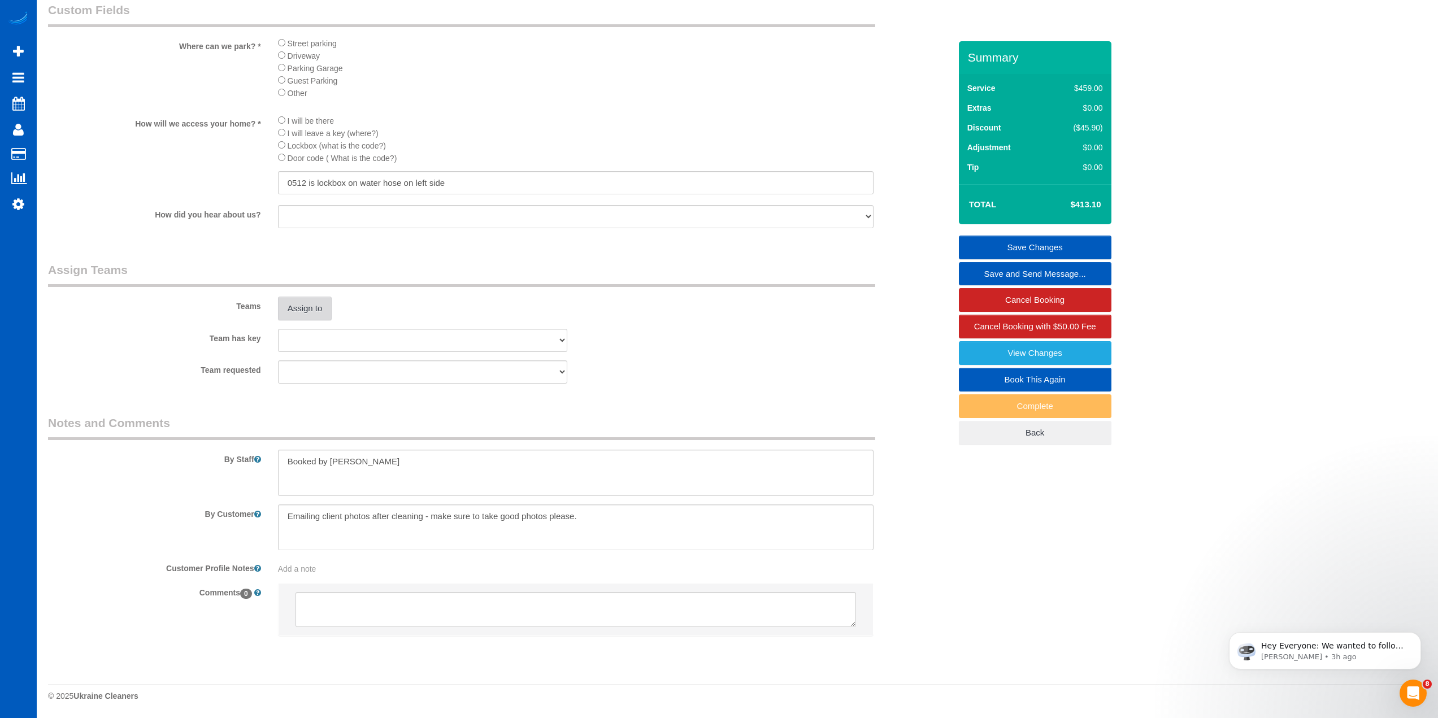
click at [310, 301] on button "Assign to" at bounding box center [305, 309] width 54 height 24
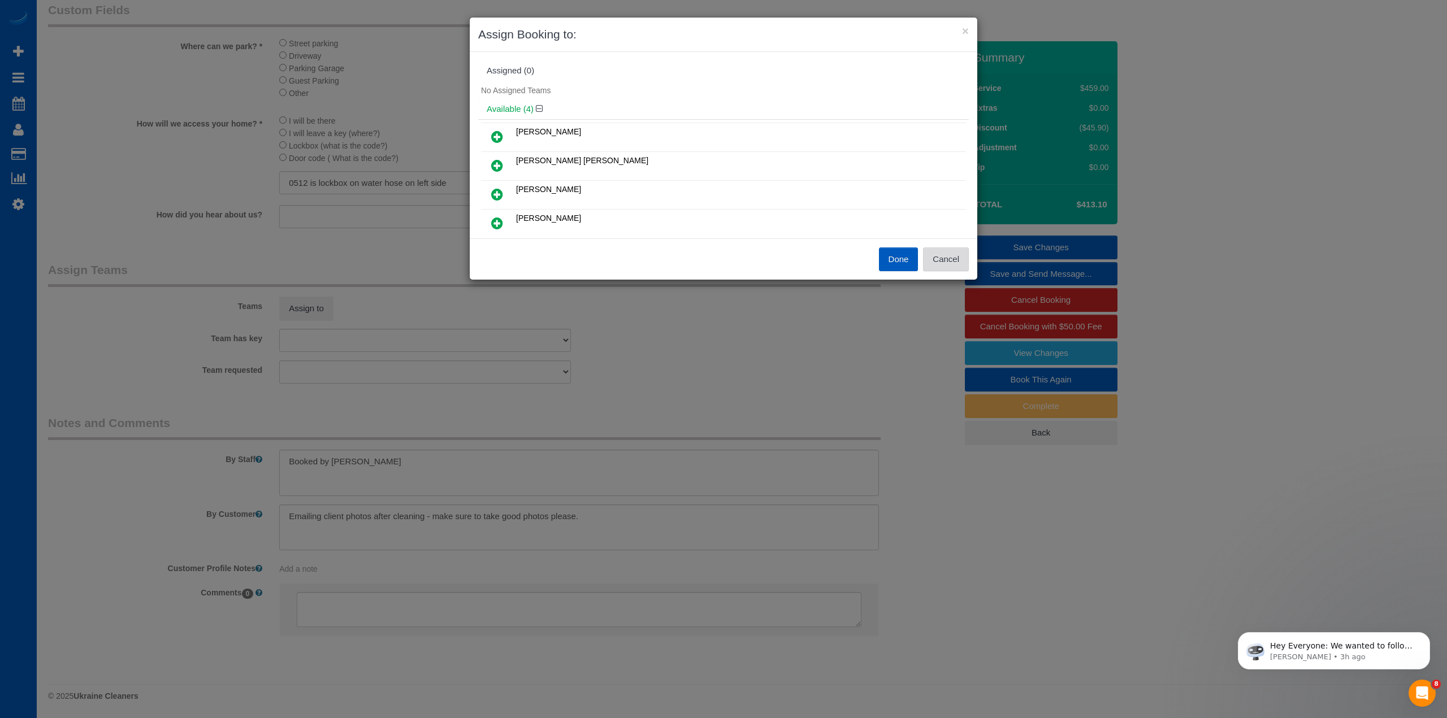
click at [966, 267] on button "Cancel" at bounding box center [946, 260] width 46 height 24
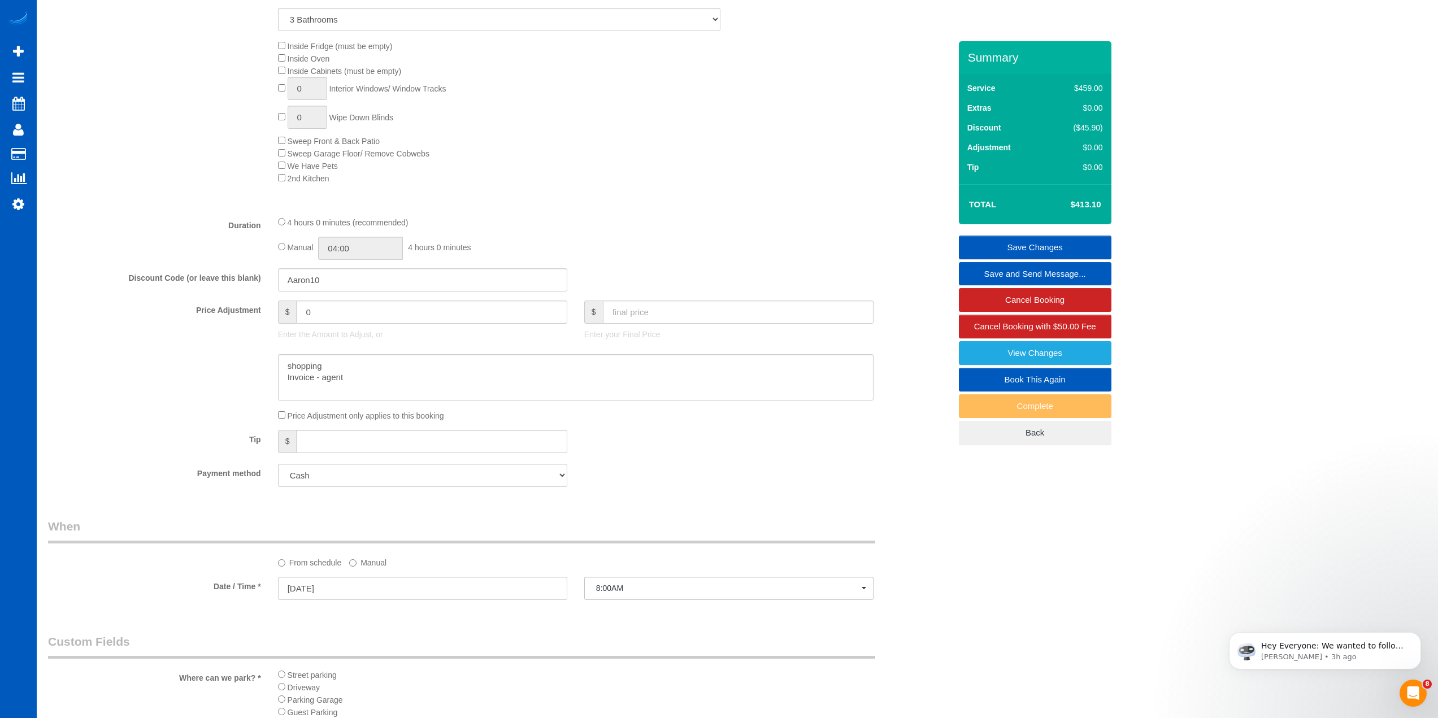
scroll to position [329, 0]
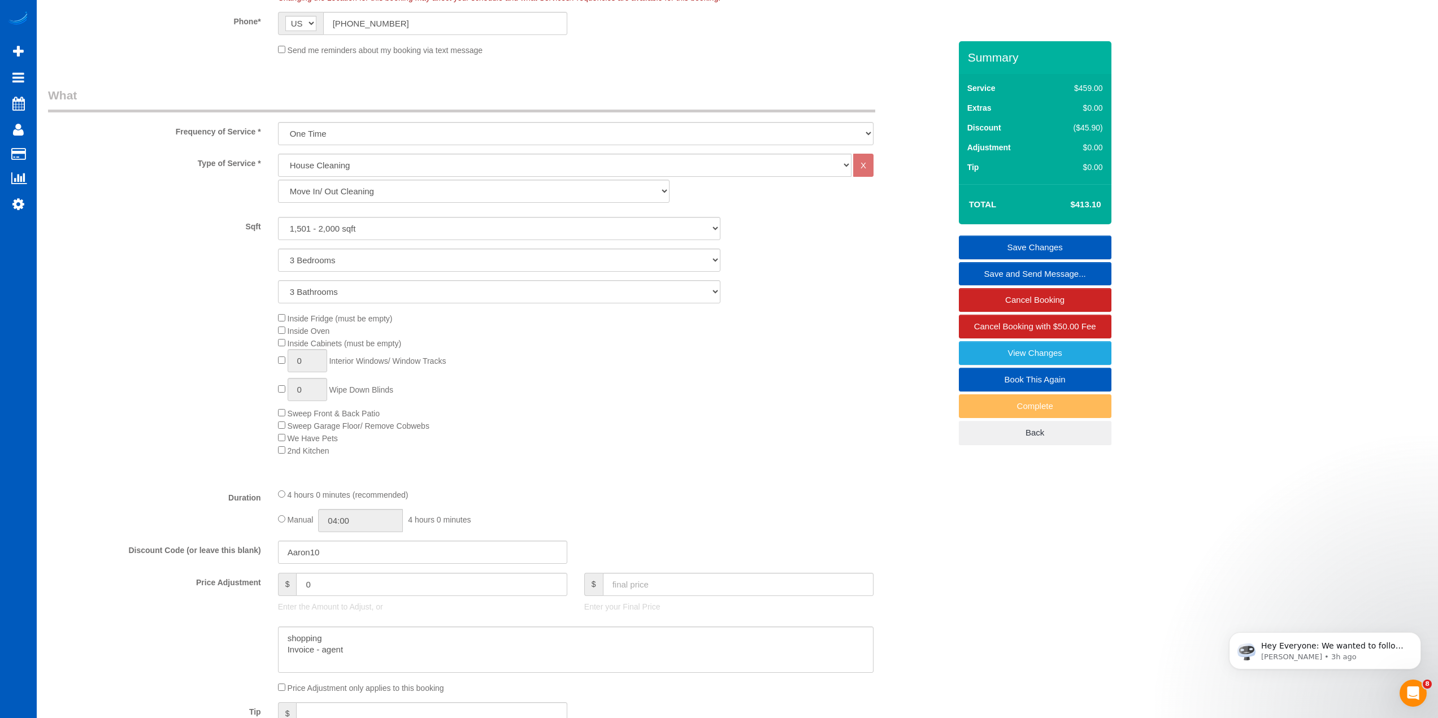
click at [1048, 241] on link "Save Changes" at bounding box center [1035, 248] width 153 height 24
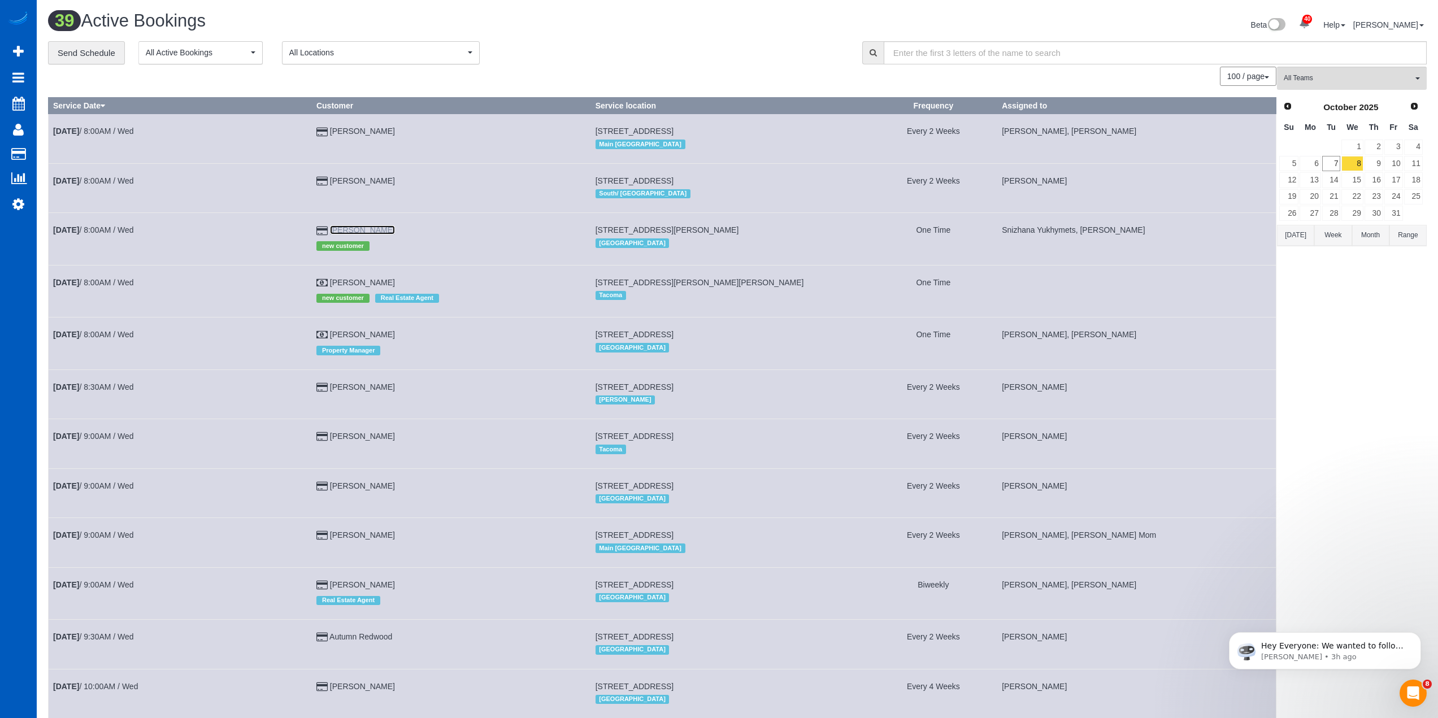
click at [368, 227] on link "Scott McConnell" at bounding box center [362, 229] width 65 height 9
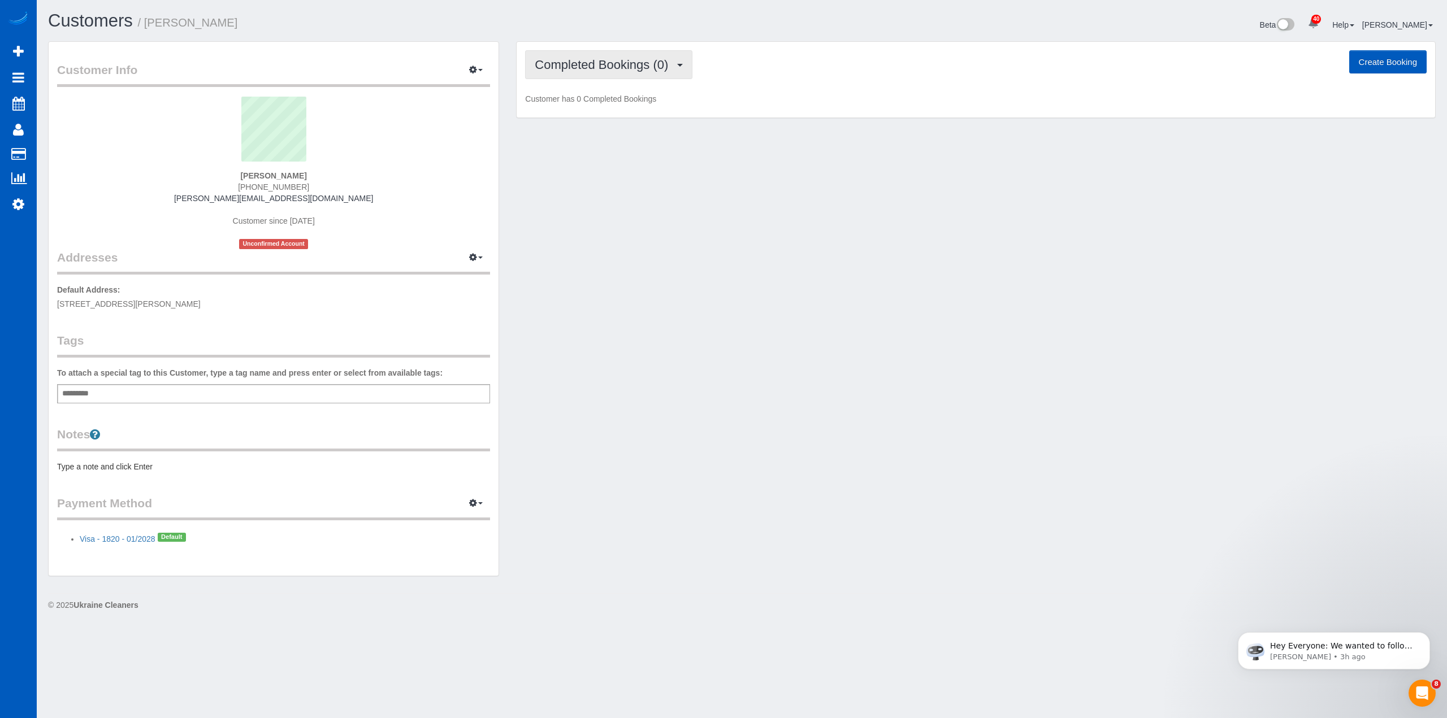
click at [670, 52] on button "Completed Bookings (0)" at bounding box center [608, 64] width 167 height 29
click at [610, 104] on link "Upcoming Bookings (12)" at bounding box center [585, 105] width 119 height 15
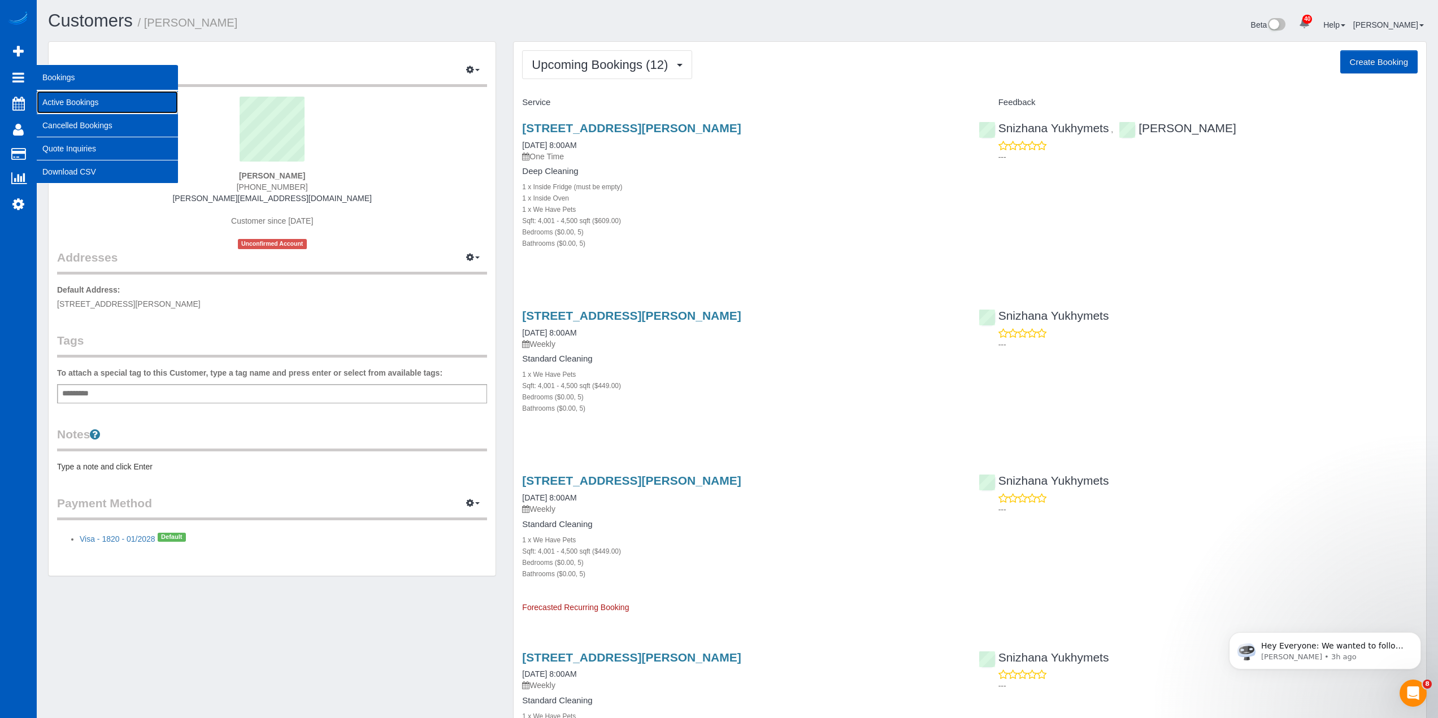
click at [60, 98] on link "Active Bookings" at bounding box center [107, 102] width 141 height 23
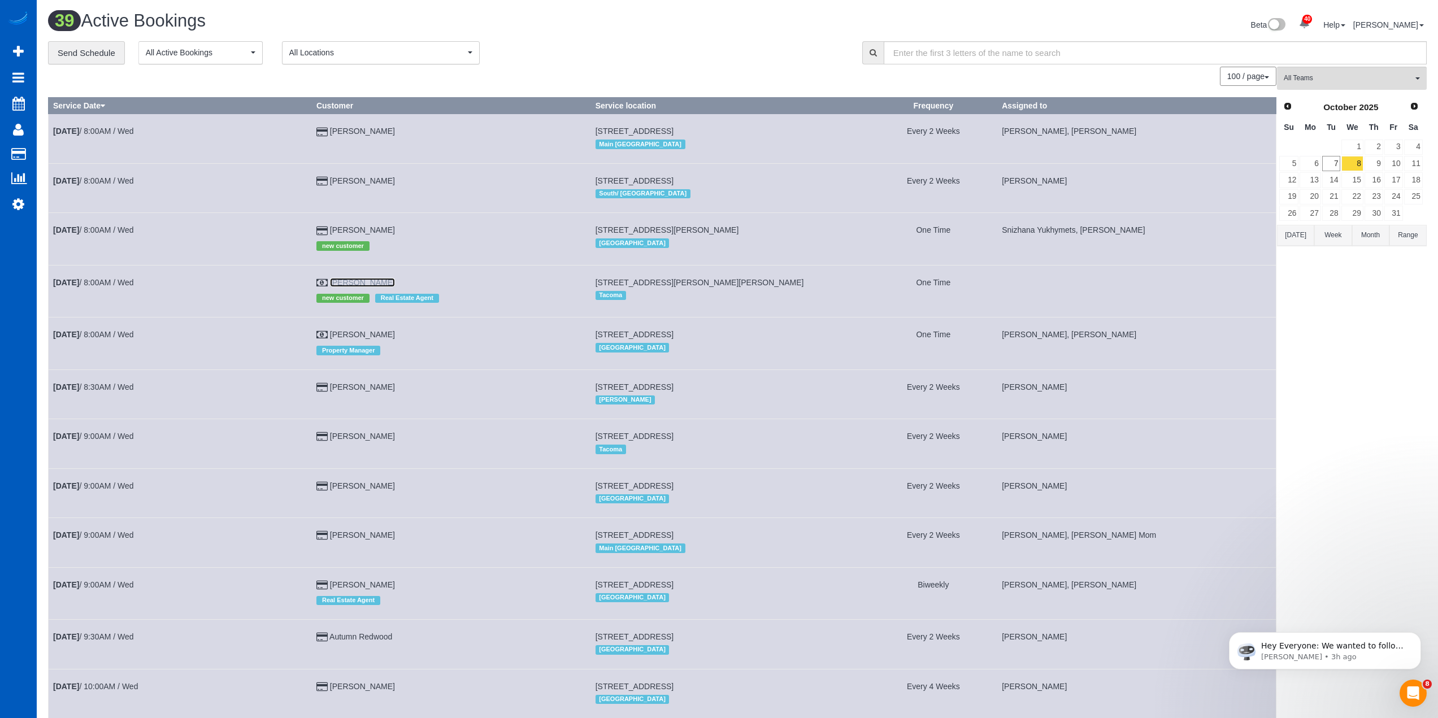
click at [346, 280] on link "Frank Li" at bounding box center [362, 282] width 65 height 9
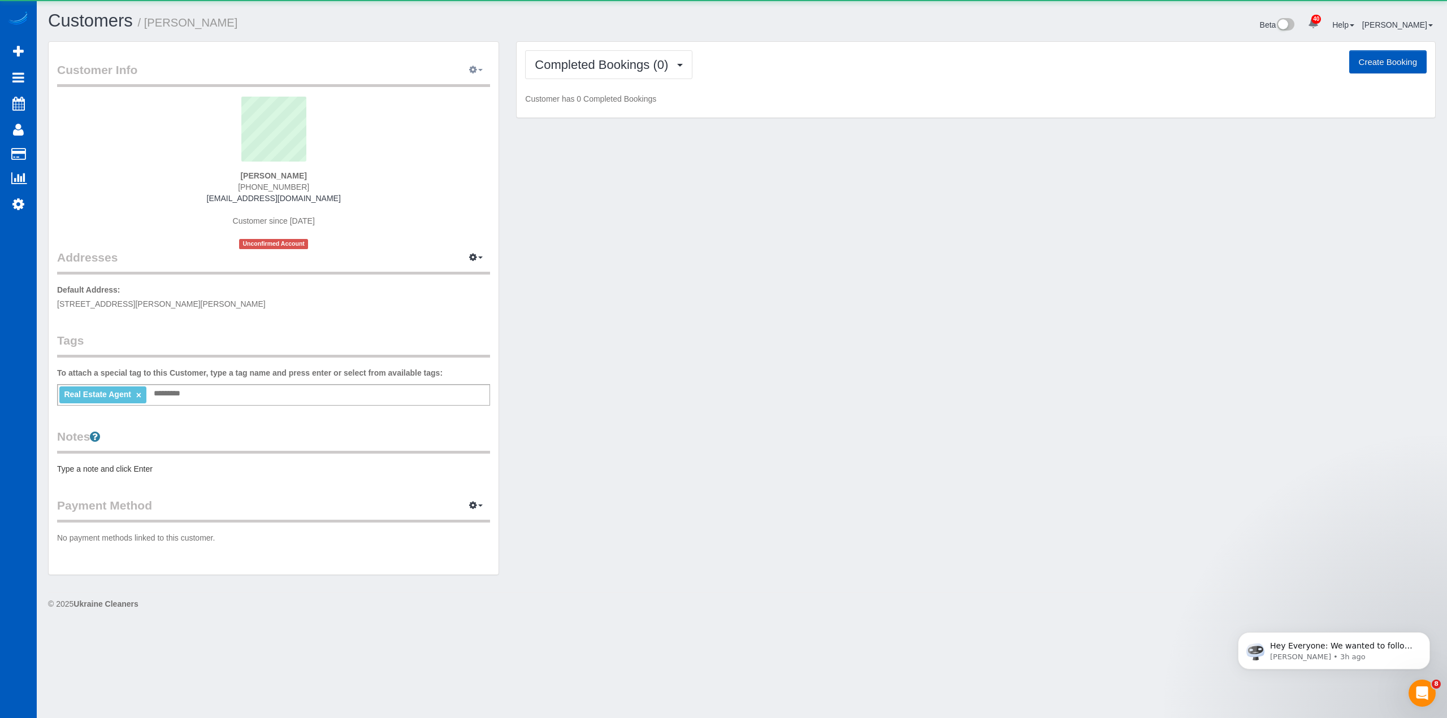
click at [467, 66] on button "button" at bounding box center [476, 71] width 28 height 18
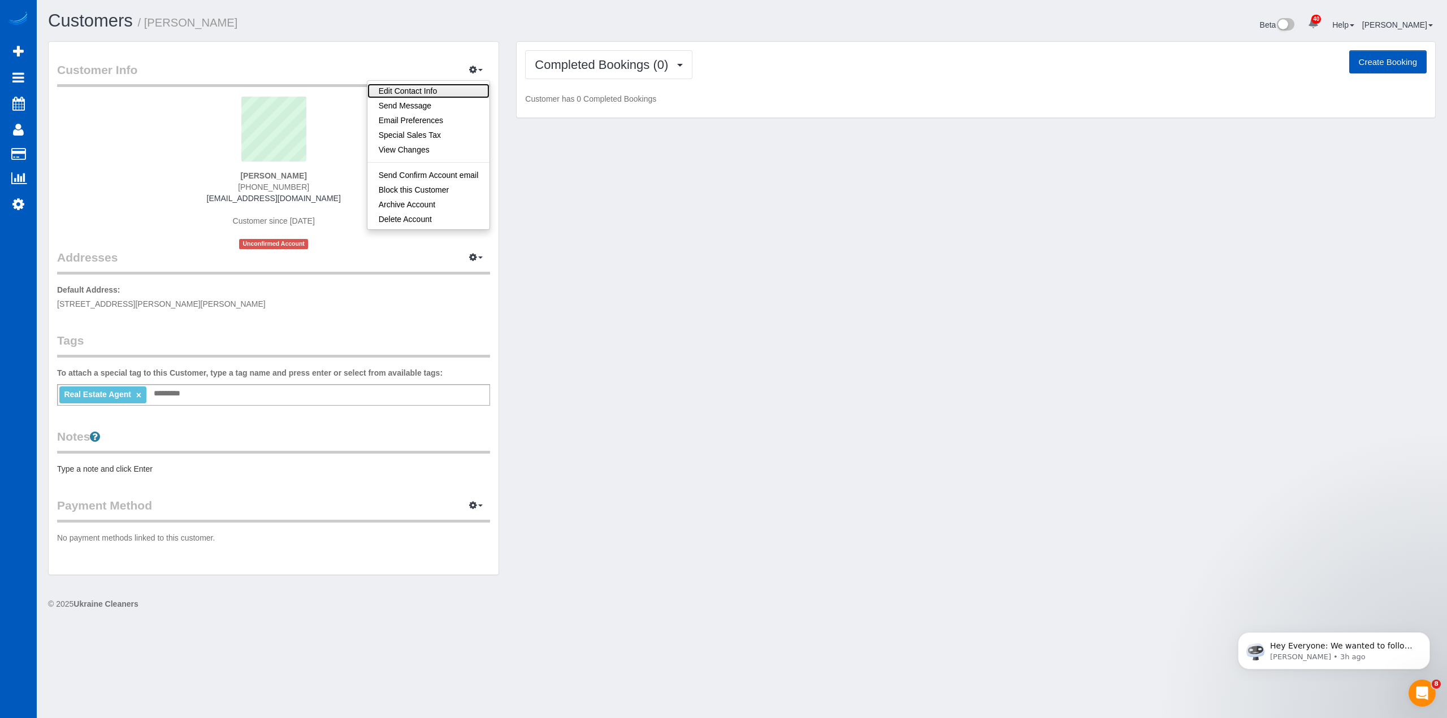
click at [440, 89] on link "Edit Contact Info" at bounding box center [428, 91] width 123 height 15
select select "WA"
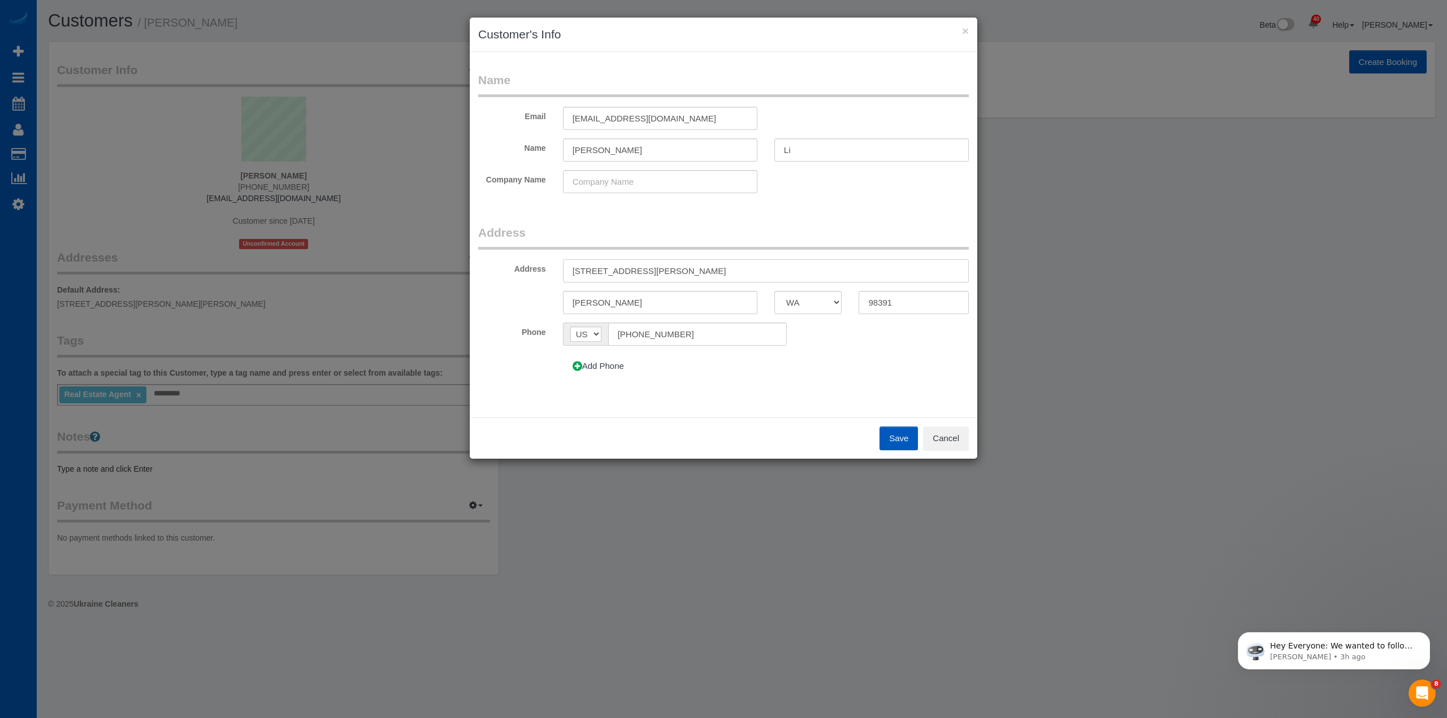
drag, startPoint x: 657, startPoint y: 269, endPoint x: 948, endPoint y: 266, distance: 291.0
click at [948, 266] on input "11601 188th Ave Ct E Sumner WA 98391" at bounding box center [766, 270] width 406 height 23
type input "11601 188th Ave Ct E"
click at [900, 444] on button "Save" at bounding box center [898, 439] width 38 height 24
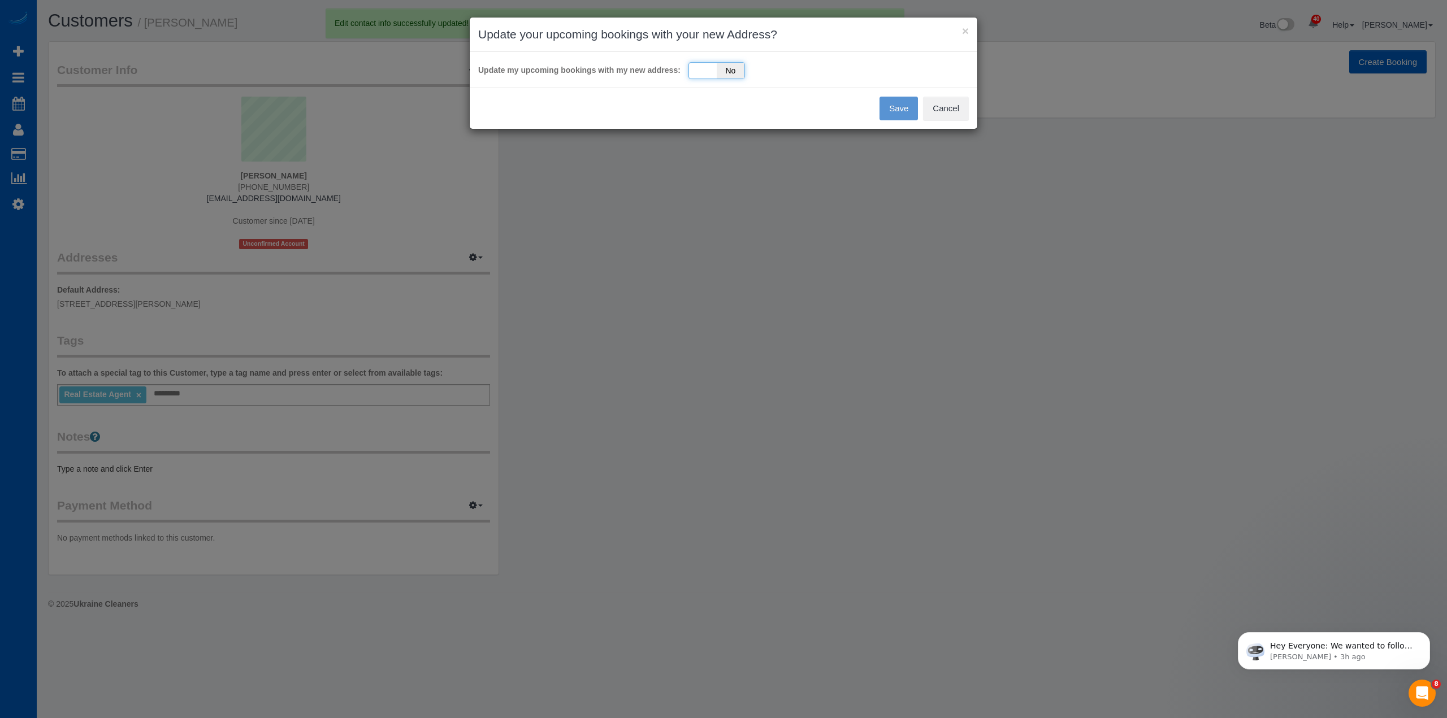
click at [706, 62] on div "Yes No" at bounding box center [716, 70] width 57 height 17
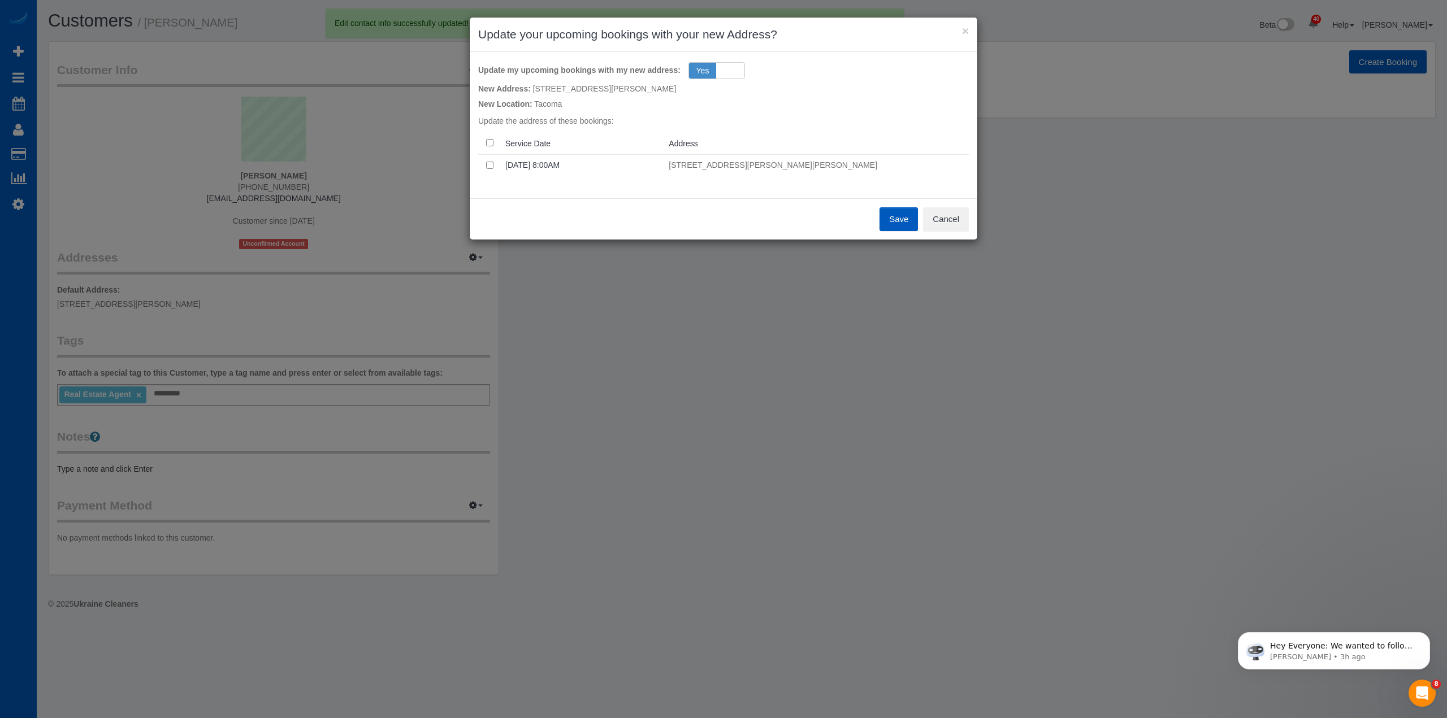
click at [900, 205] on div "Save Cancel" at bounding box center [723, 218] width 507 height 41
click at [903, 222] on button "Save" at bounding box center [898, 219] width 38 height 24
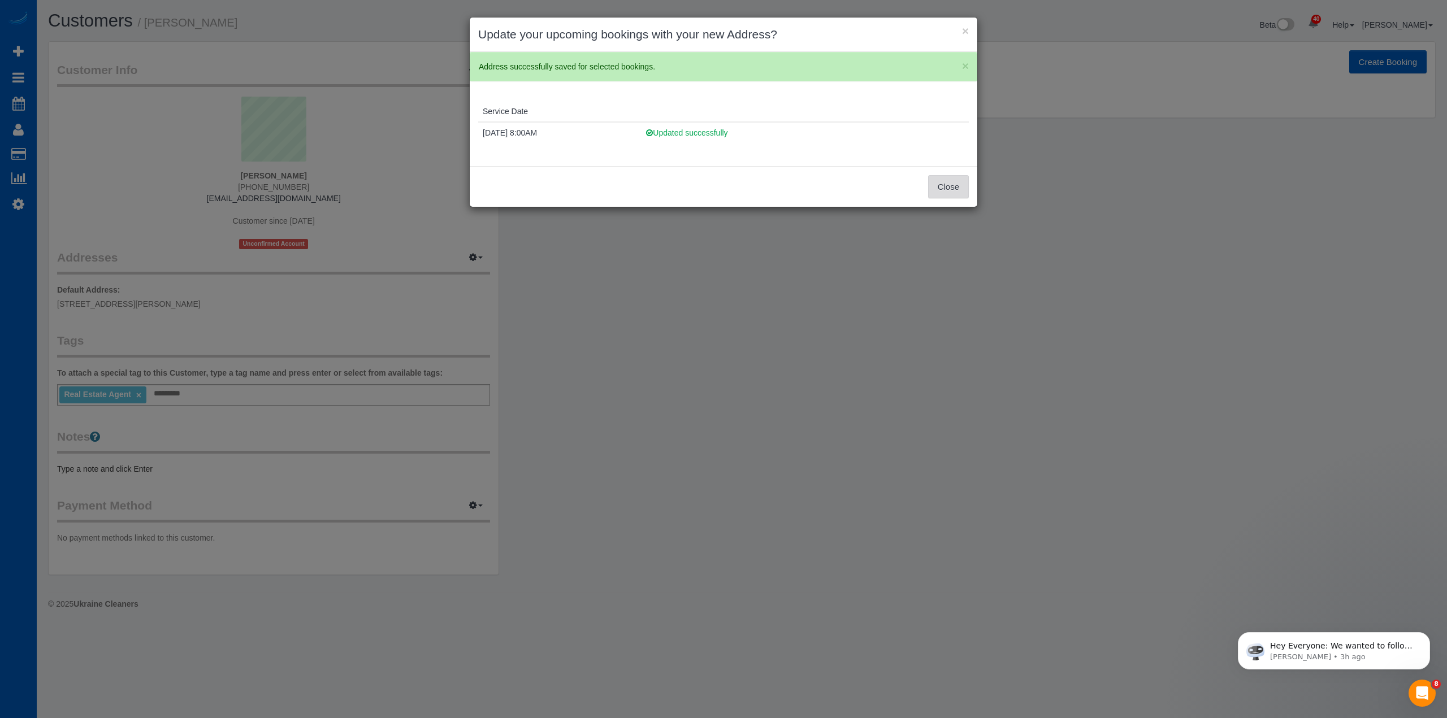
click at [962, 192] on button "Close" at bounding box center [948, 187] width 41 height 24
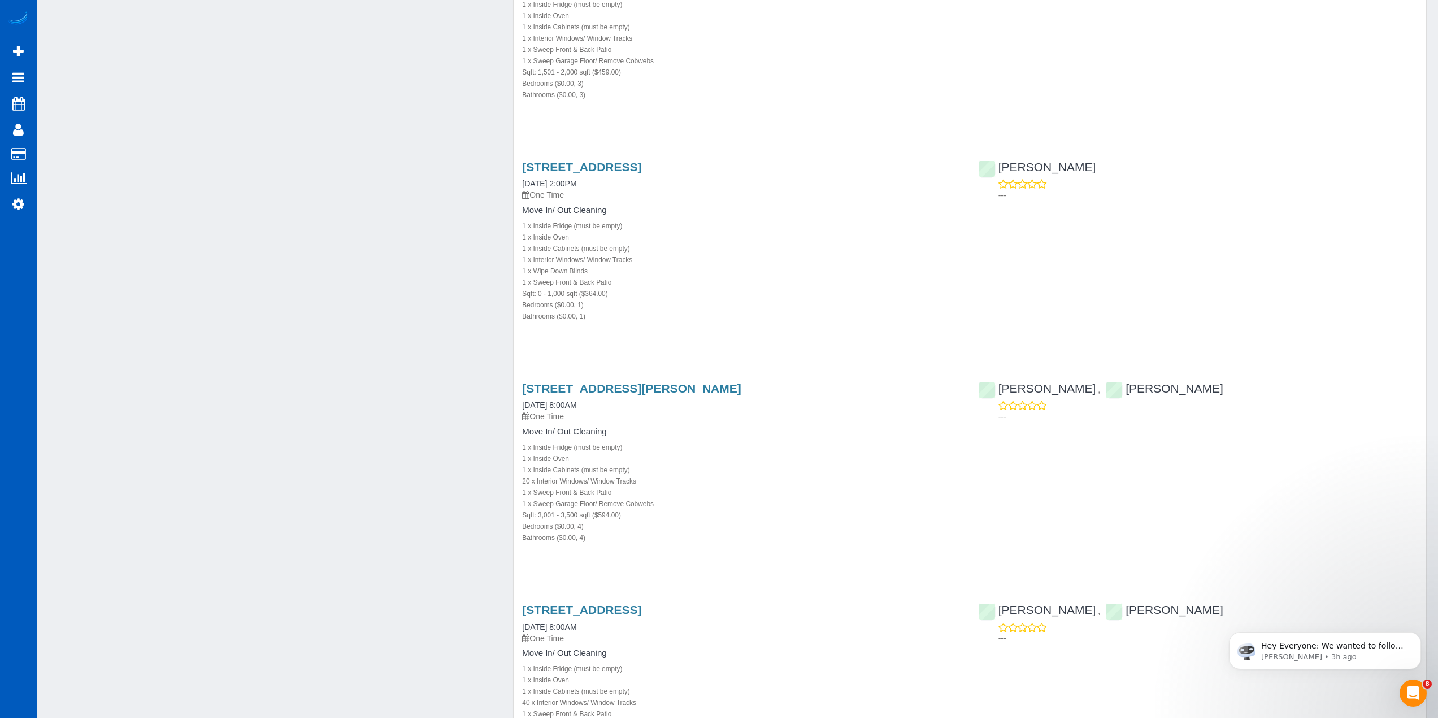
scroll to position [1130, 0]
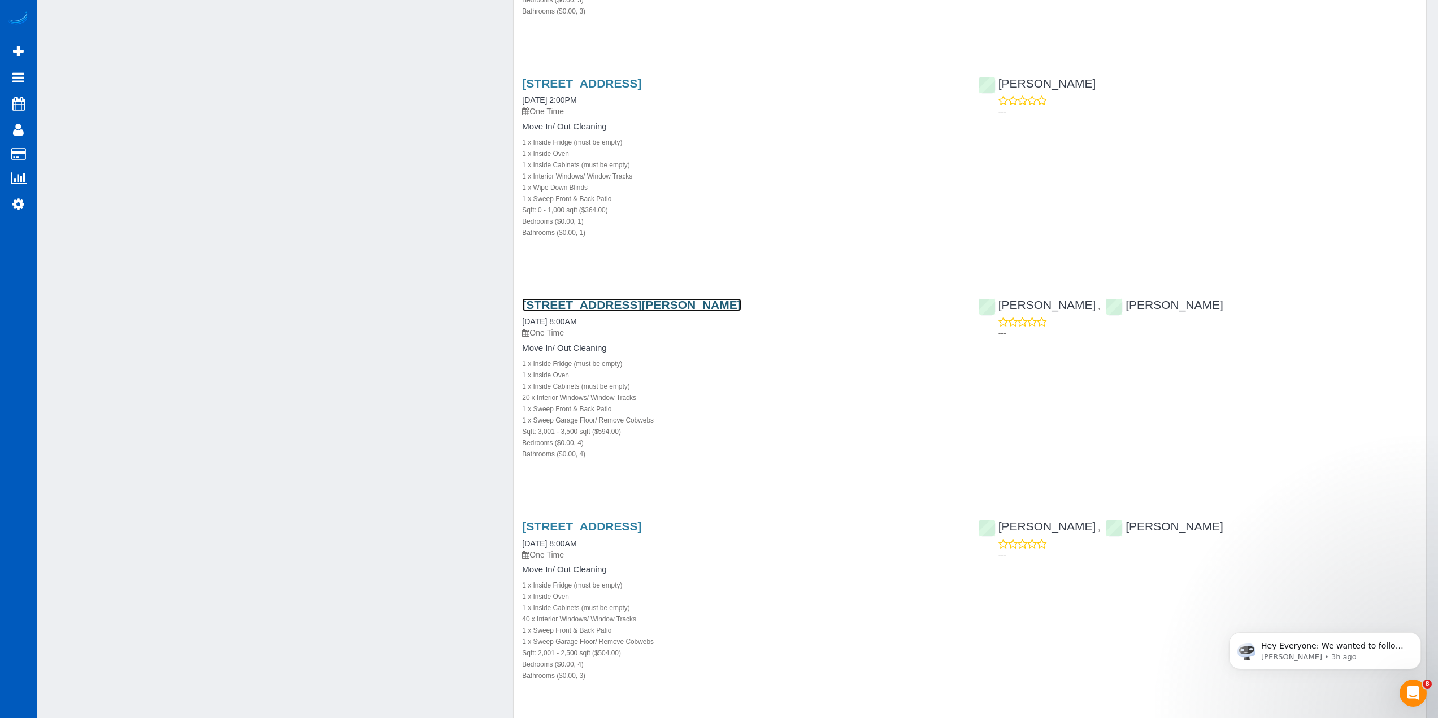
click at [635, 301] on link "342 Sunset Ave N, Edmonds, WA 98020" at bounding box center [631, 304] width 219 height 13
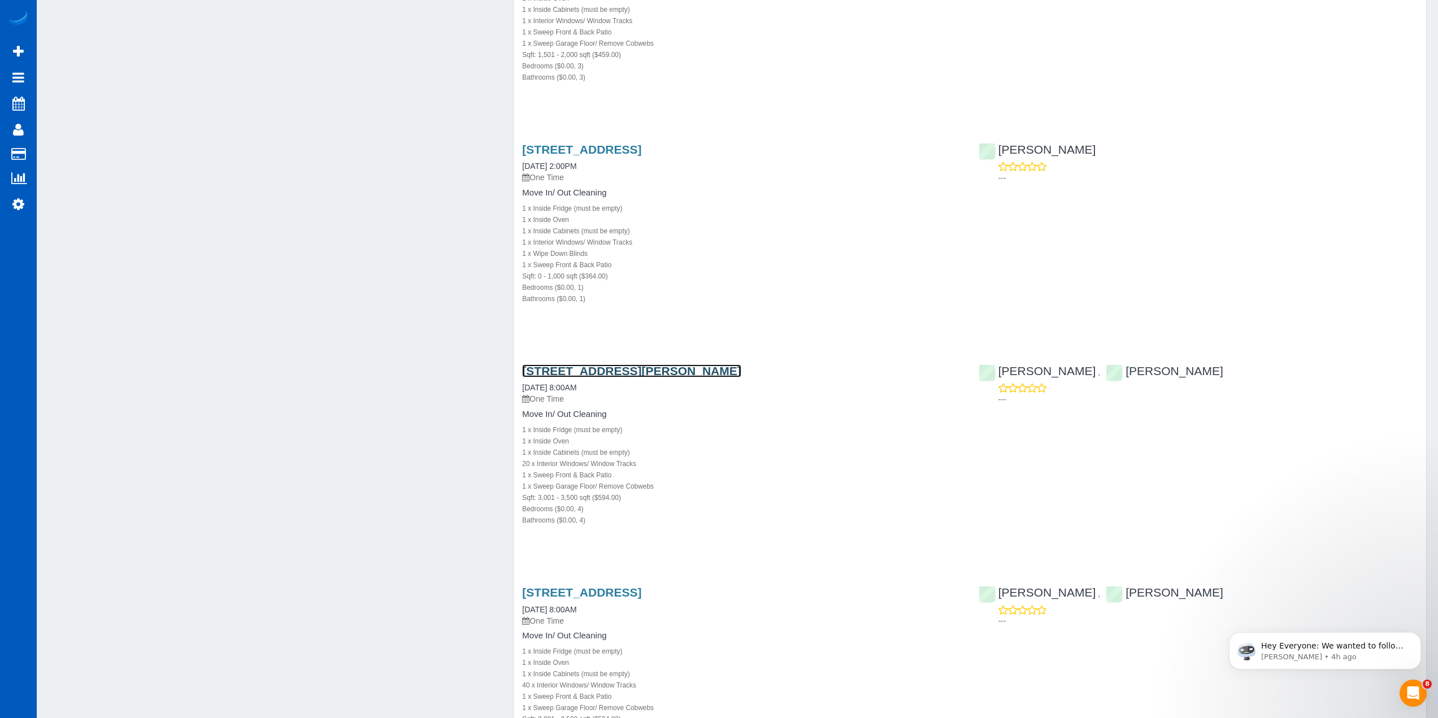
scroll to position [1074, 0]
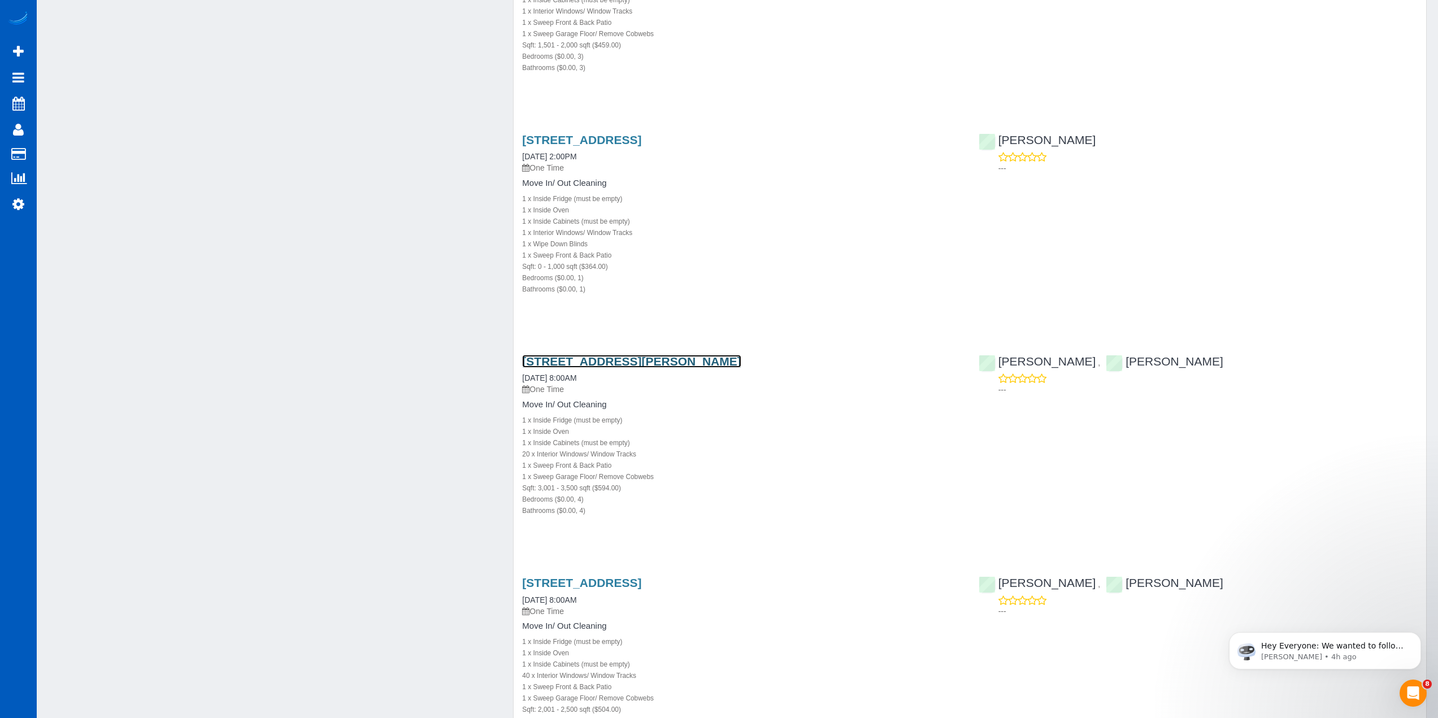
click at [617, 364] on link "342 Sunset Ave N, Edmonds, WA 98020" at bounding box center [631, 361] width 219 height 13
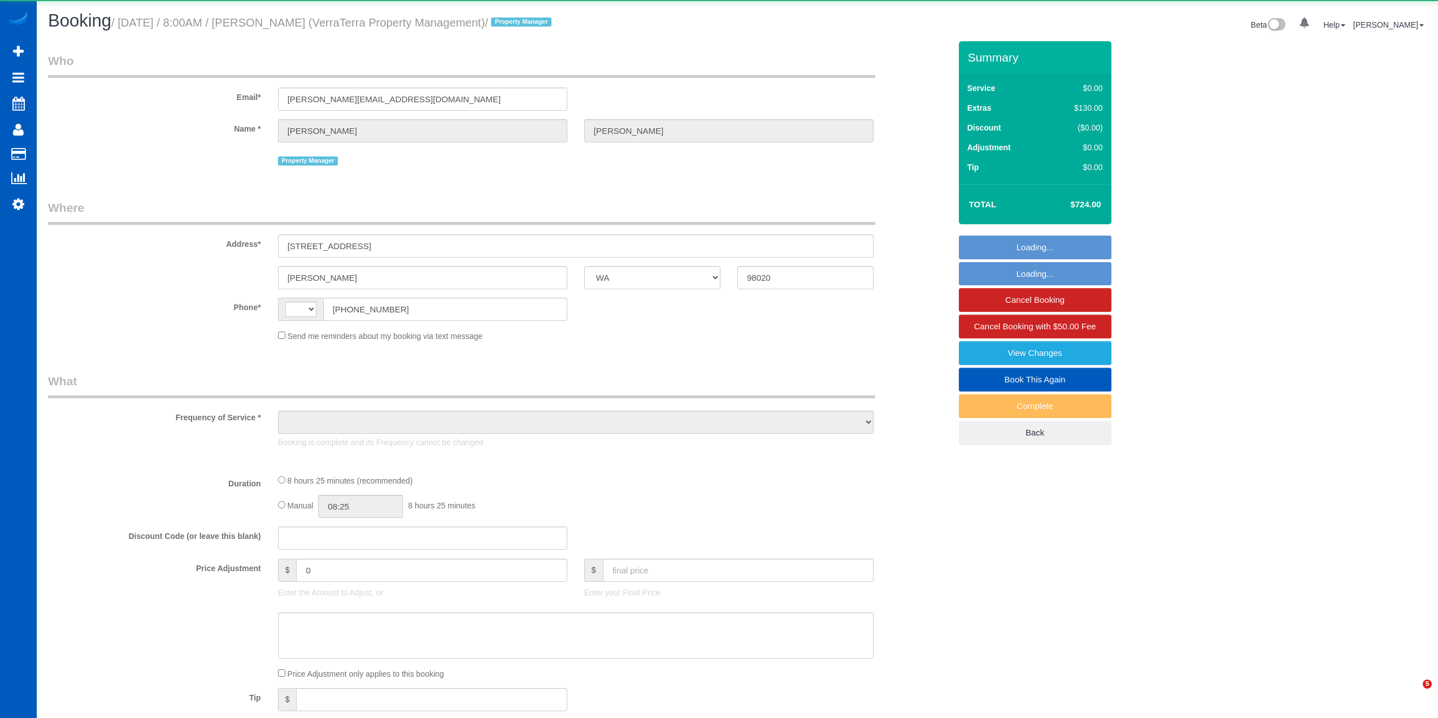
select select "WA"
select select "string:US"
select select "object:822"
select select "spot1"
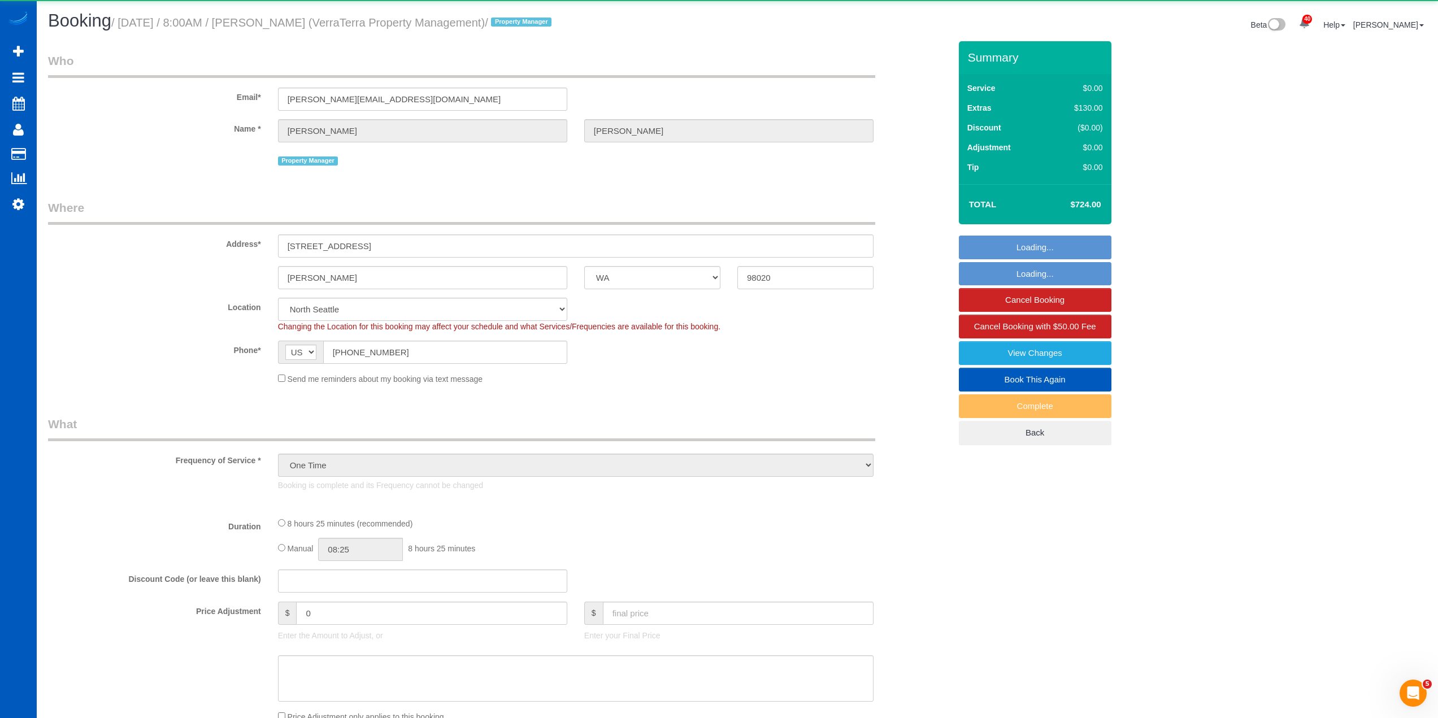
select select "199"
select select "3001"
select select "4"
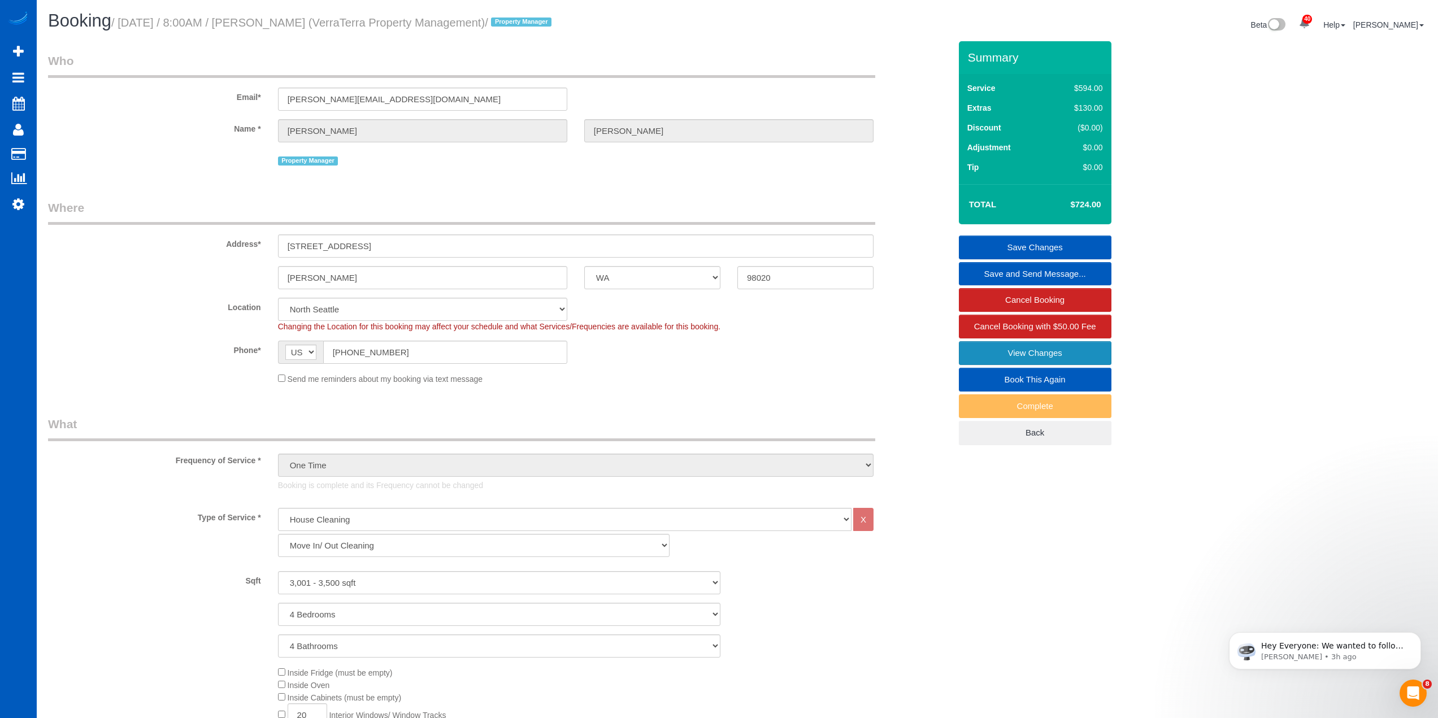
click at [1050, 356] on link "View Changes" at bounding box center [1035, 353] width 153 height 24
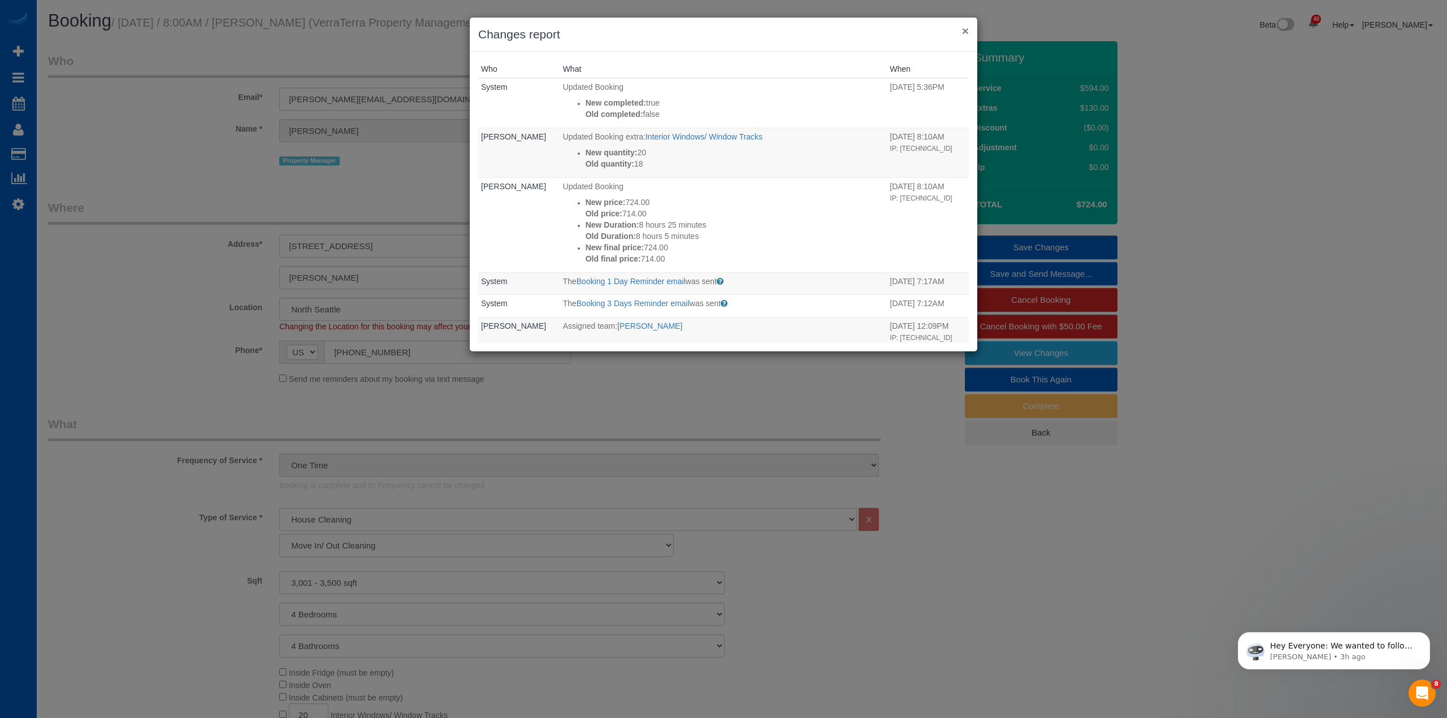
click at [962, 27] on button "×" at bounding box center [965, 31] width 7 height 12
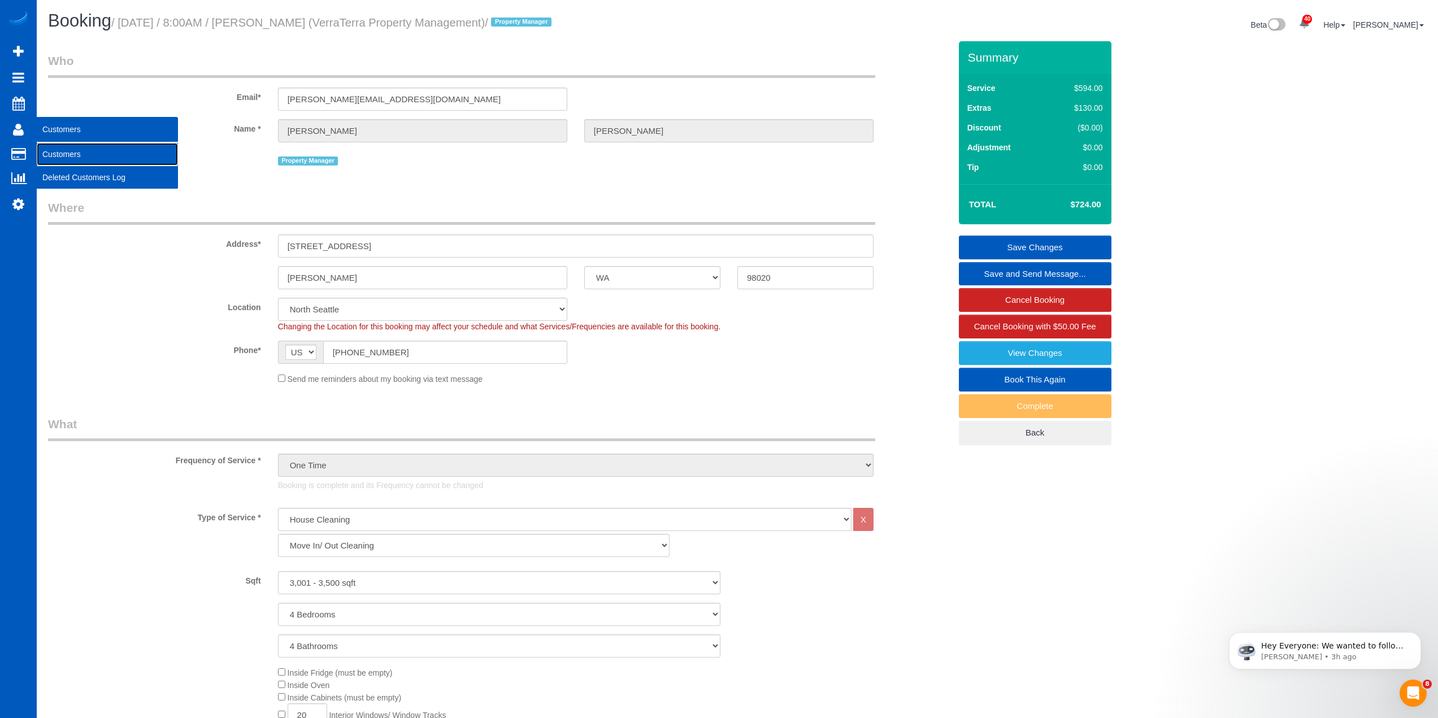
click at [92, 159] on link "Customers" at bounding box center [107, 154] width 141 height 23
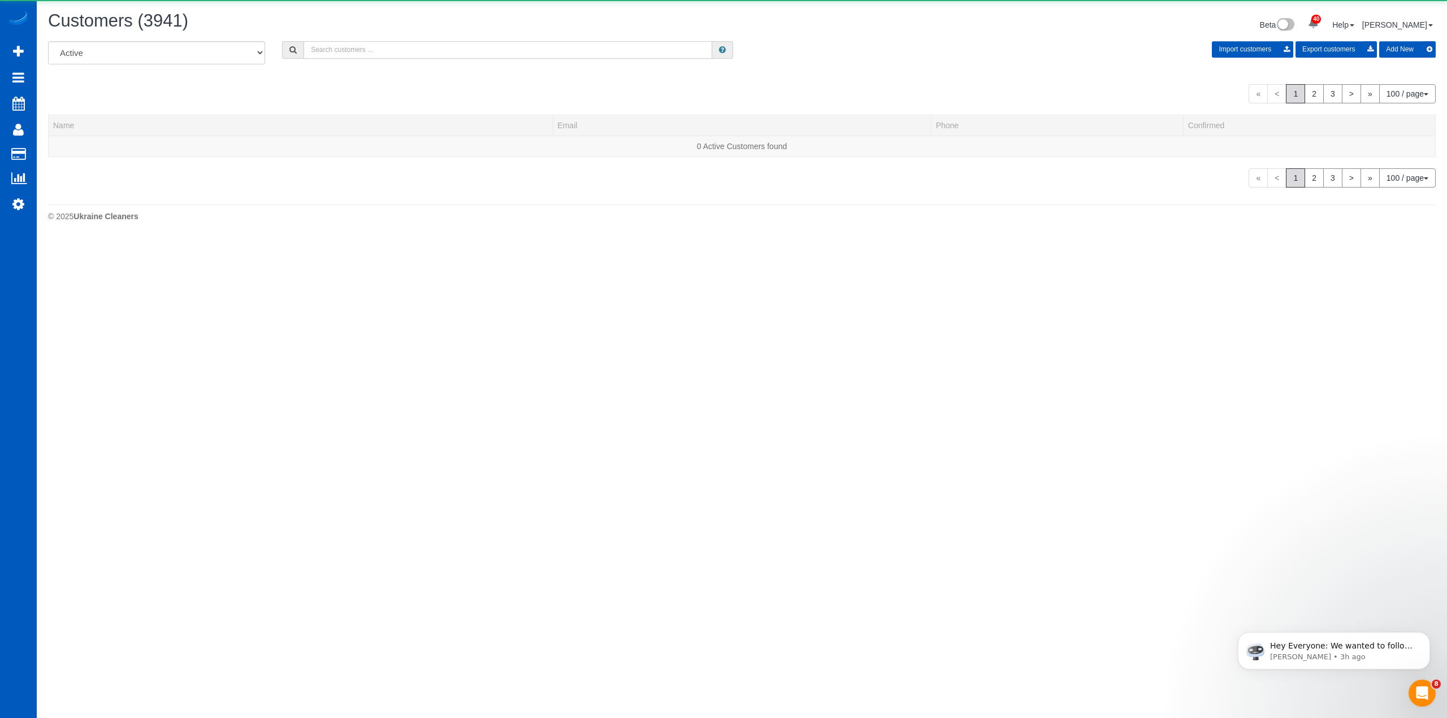
click at [464, 51] on input "text" at bounding box center [507, 50] width 409 height 18
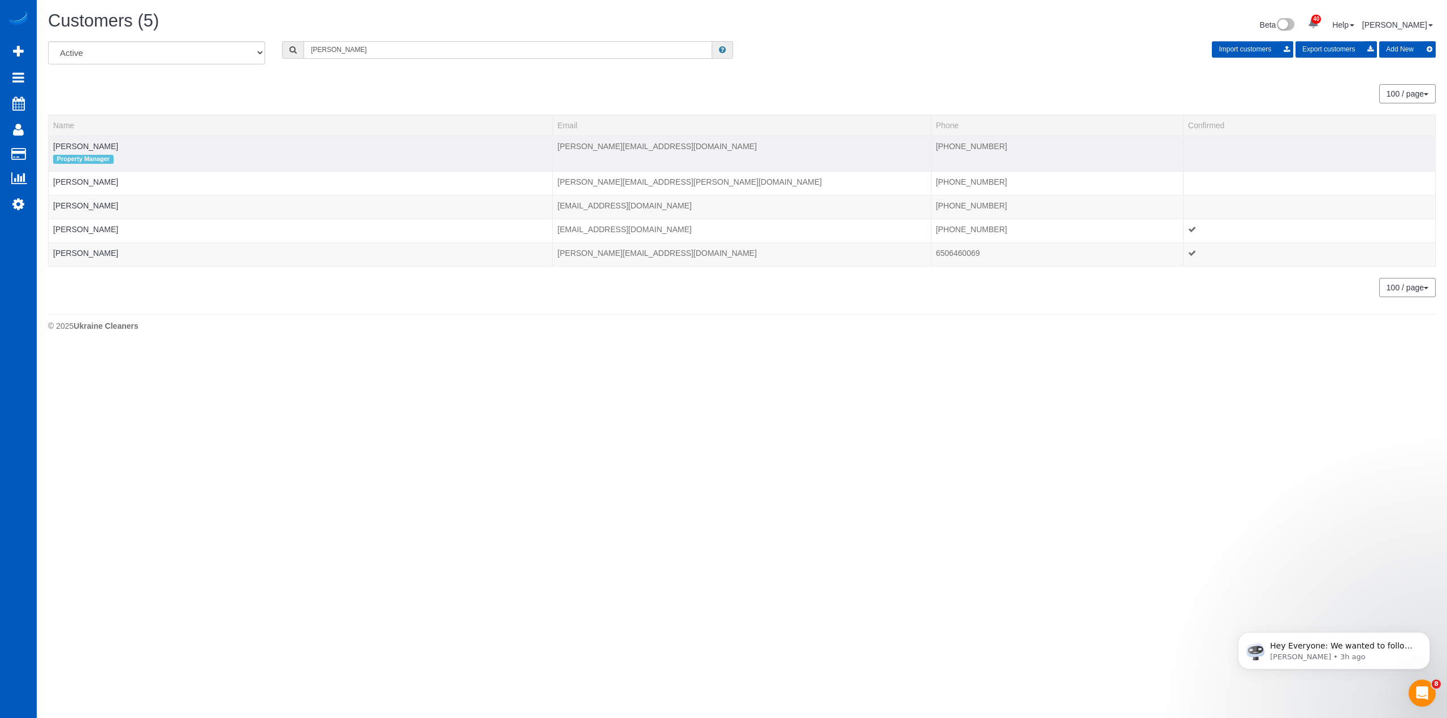
type input "erik"
click at [64, 151] on td "Erik Garcia Property Manager" at bounding box center [301, 154] width 504 height 36
click at [72, 149] on link "Erik Garcia" at bounding box center [85, 146] width 65 height 9
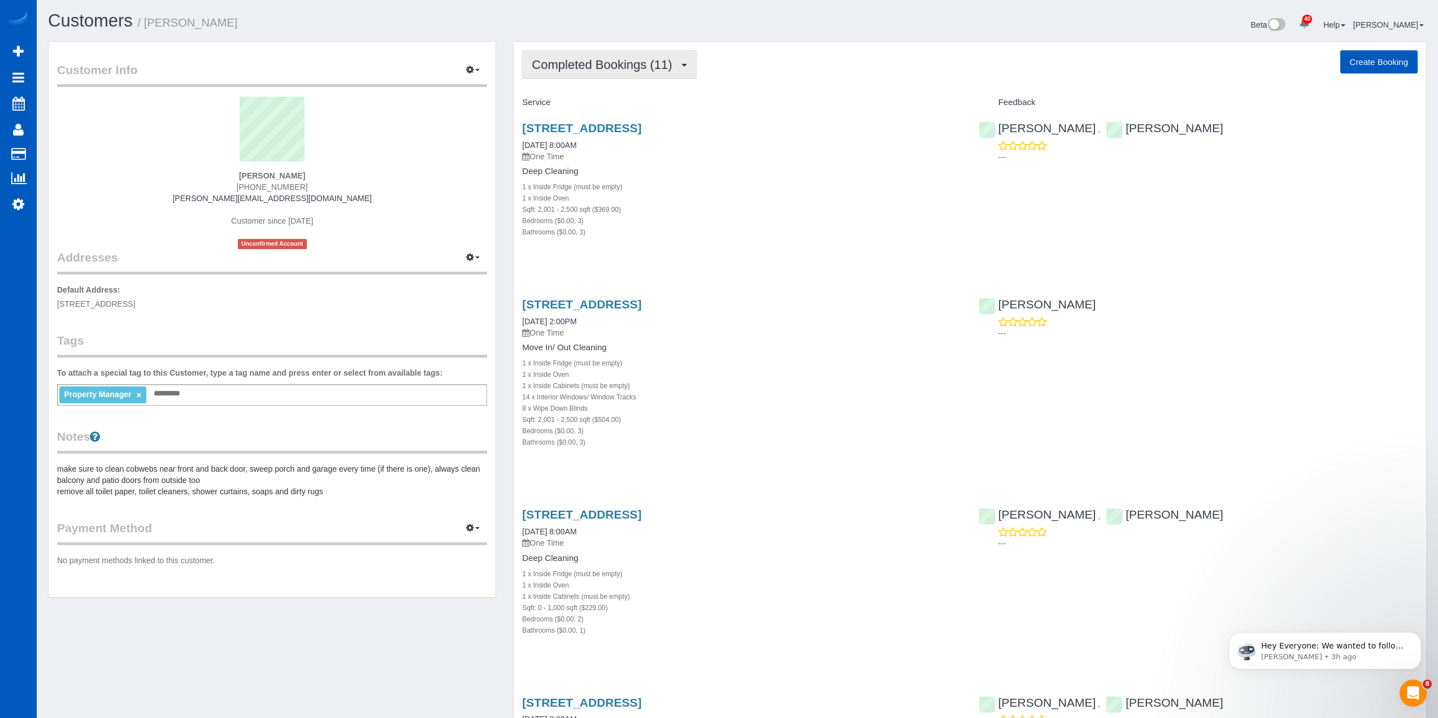
click at [643, 66] on span "Completed Bookings (11)" at bounding box center [605, 65] width 146 height 14
click at [614, 117] on link "Cancelled Bookings (1)" at bounding box center [584, 120] width 122 height 15
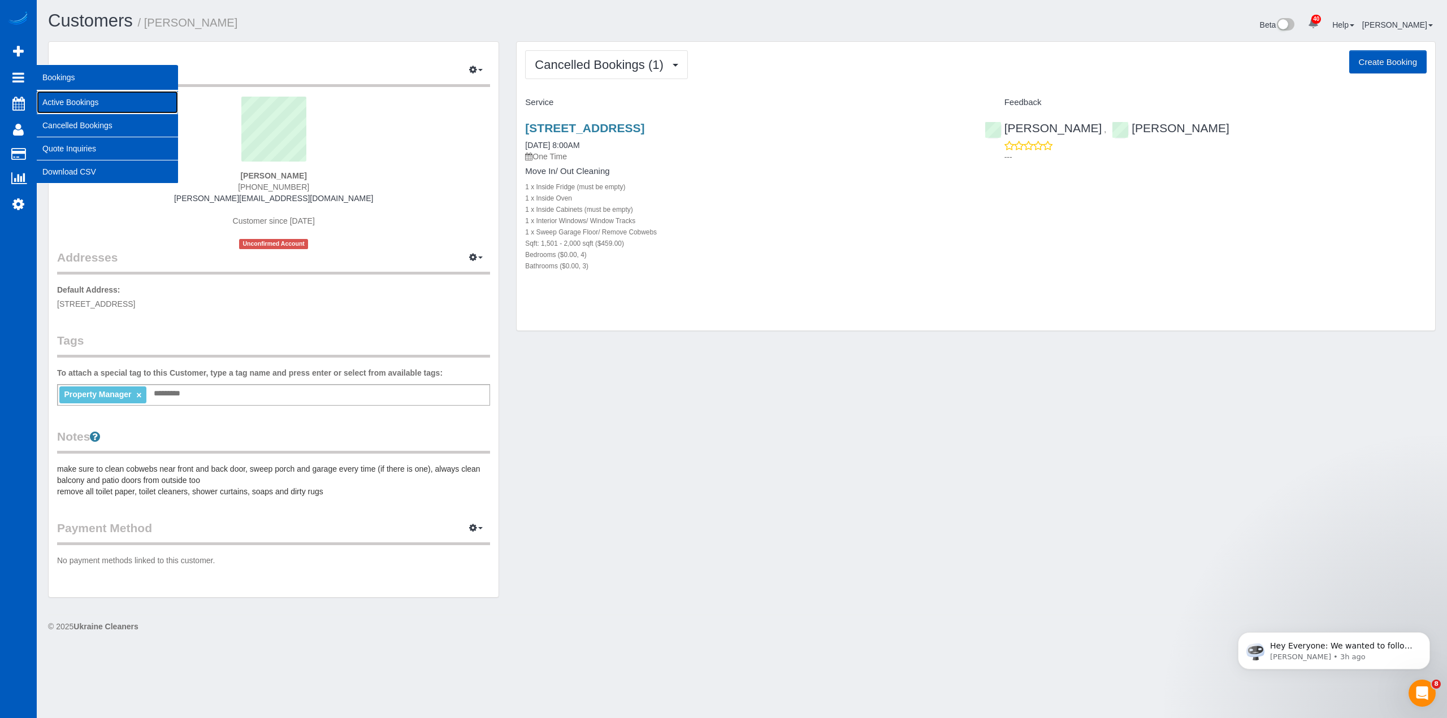
click at [62, 91] on link "Active Bookings" at bounding box center [107, 102] width 141 height 23
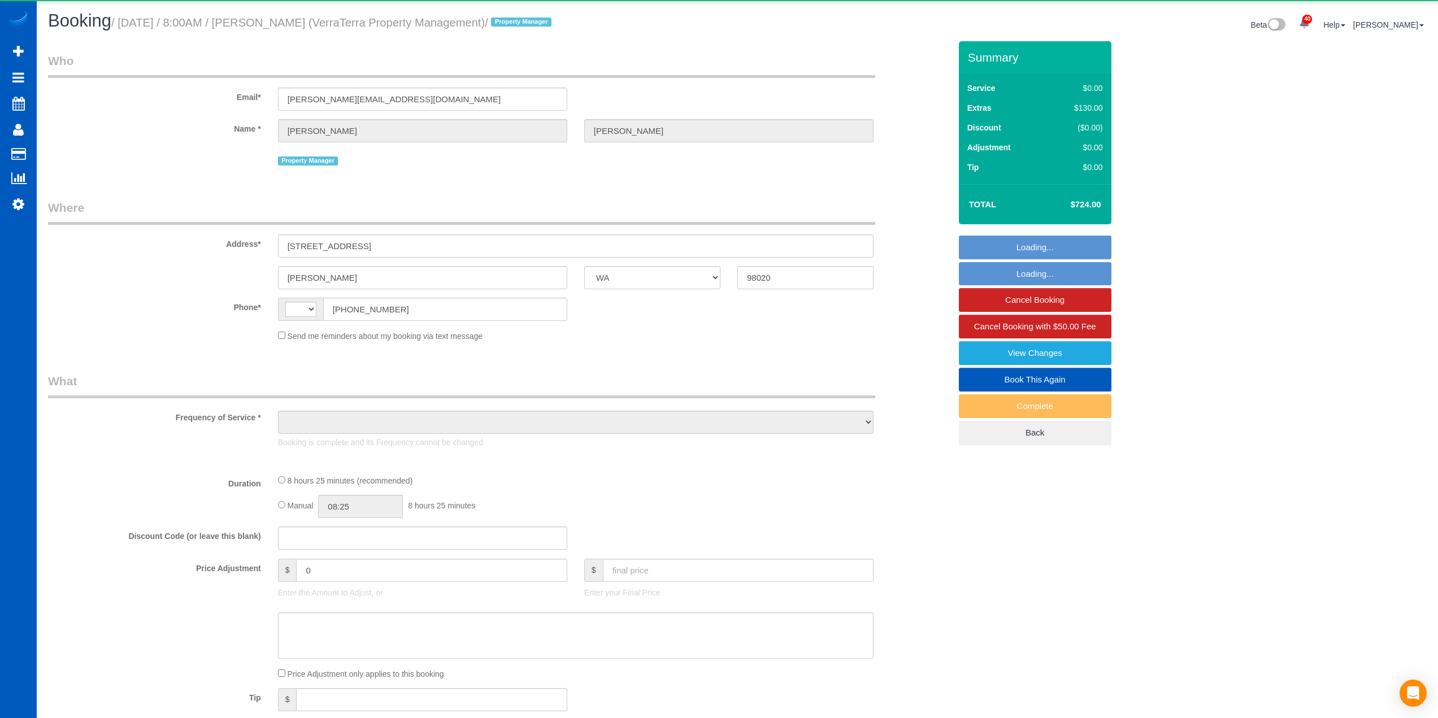
select select "WA"
select select "string:[GEOGRAPHIC_DATA]"
select select "object:919"
select select "spot1"
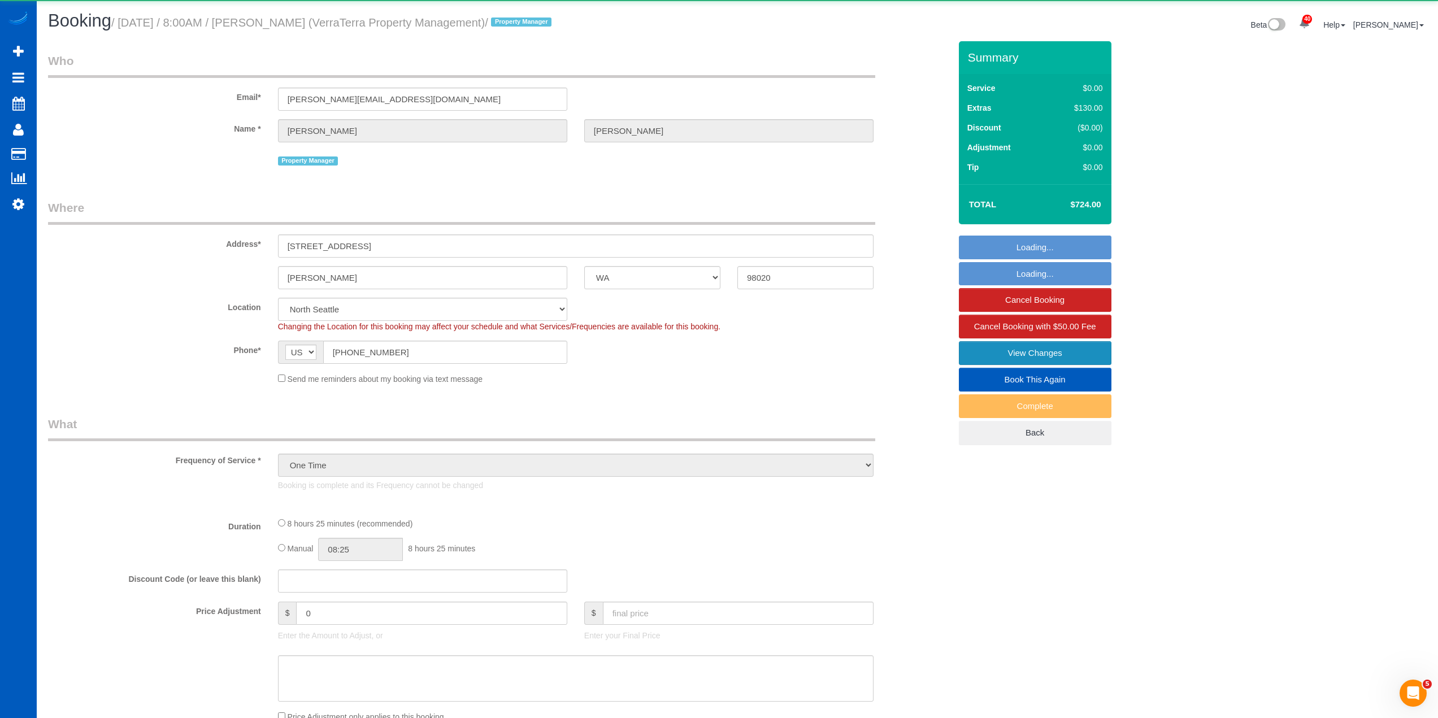
select select "object:1182"
click at [1048, 357] on link "View Changes" at bounding box center [1035, 353] width 153 height 24
select select "199"
select select "3001"
select select "4"
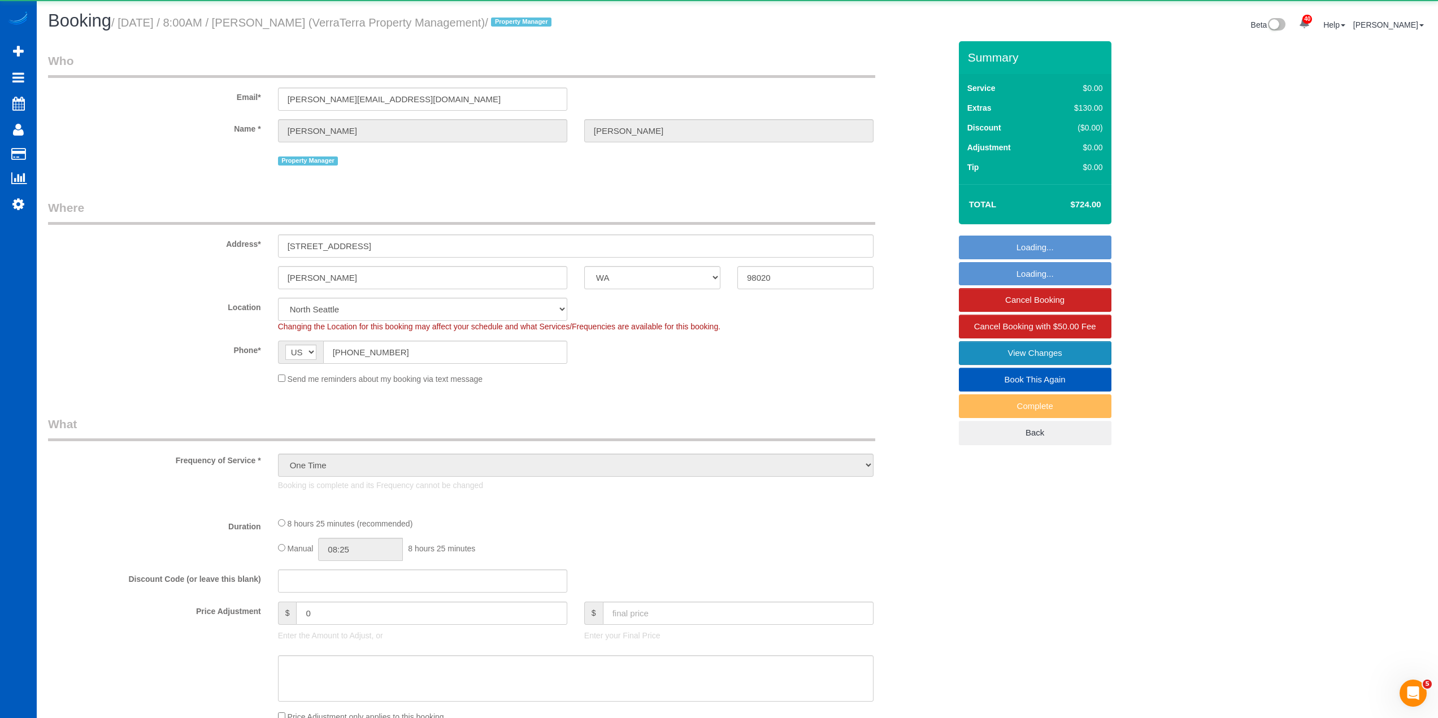
select select "4"
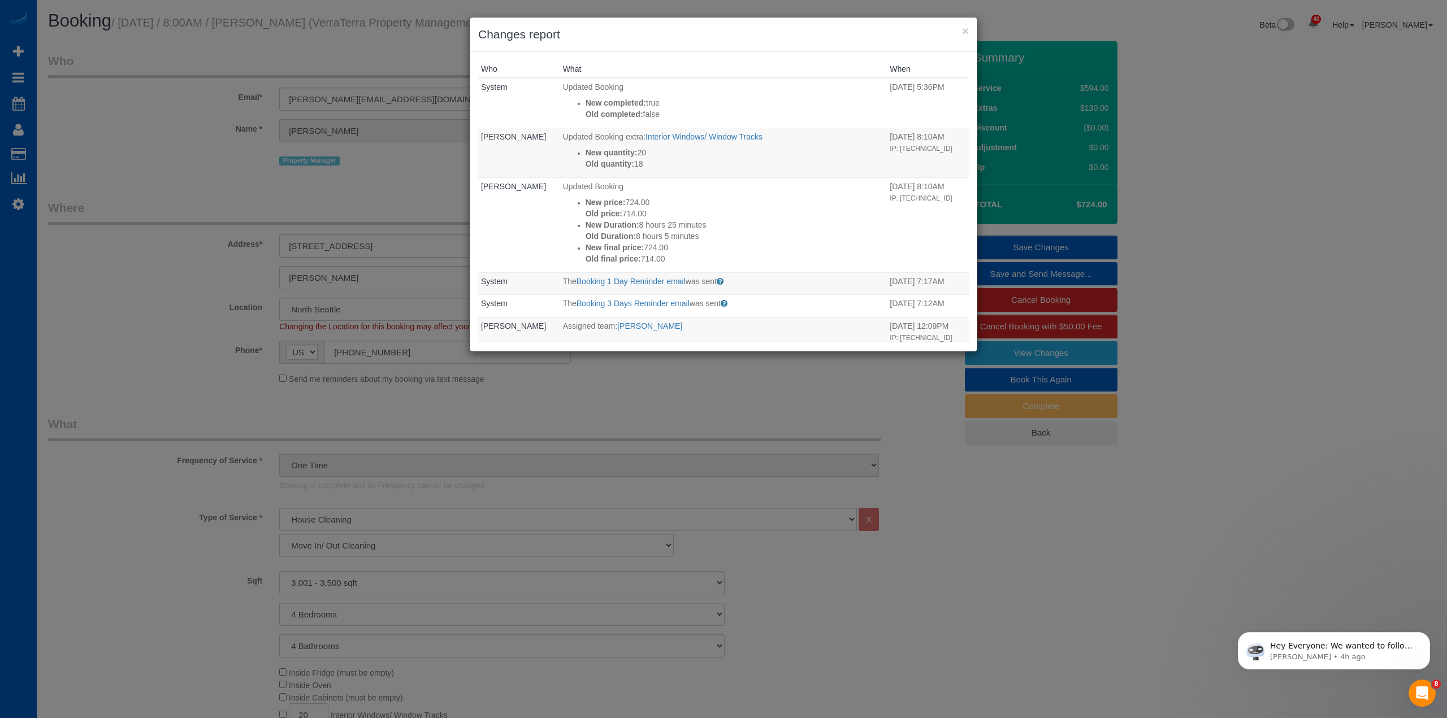
click at [959, 30] on h3 "Changes report" at bounding box center [723, 34] width 490 height 17
click at [962, 30] on button "×" at bounding box center [965, 31] width 7 height 12
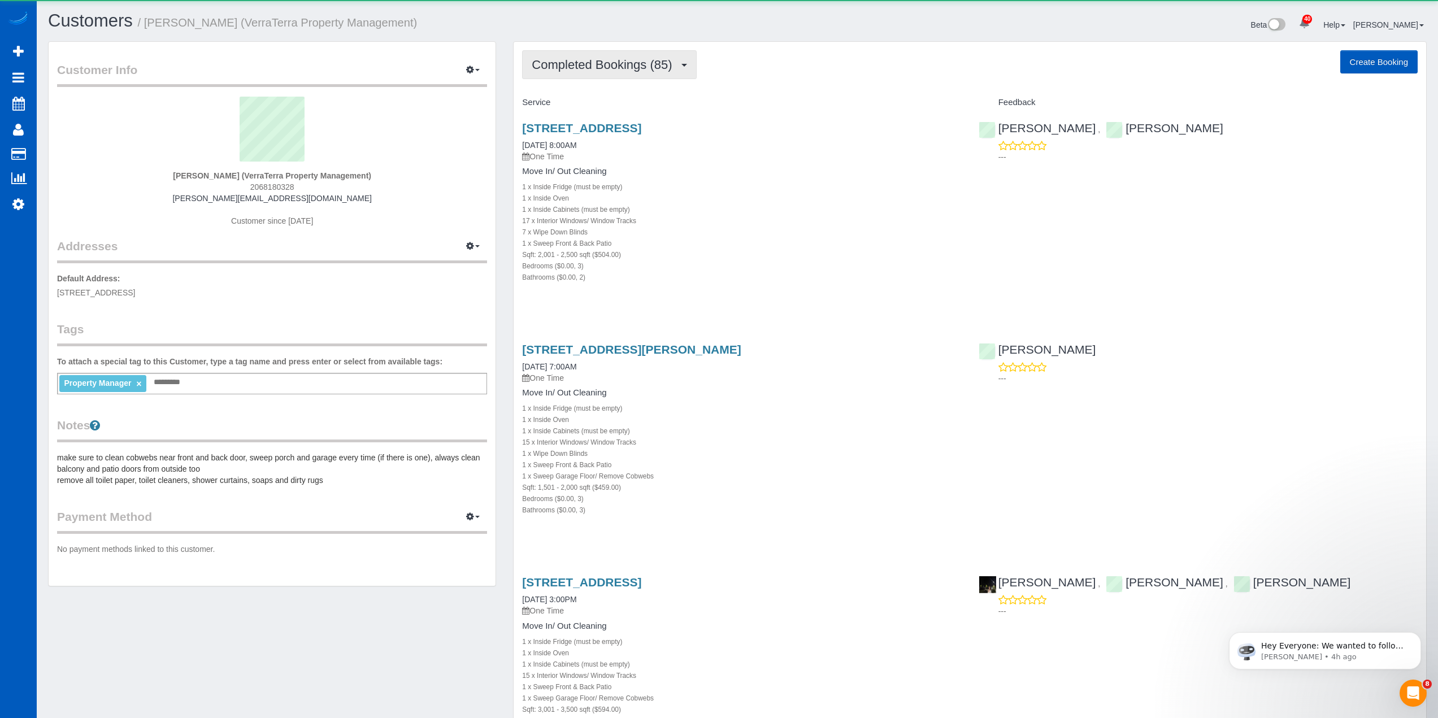
click at [678, 56] on button "Completed Bookings (85)" at bounding box center [609, 64] width 174 height 29
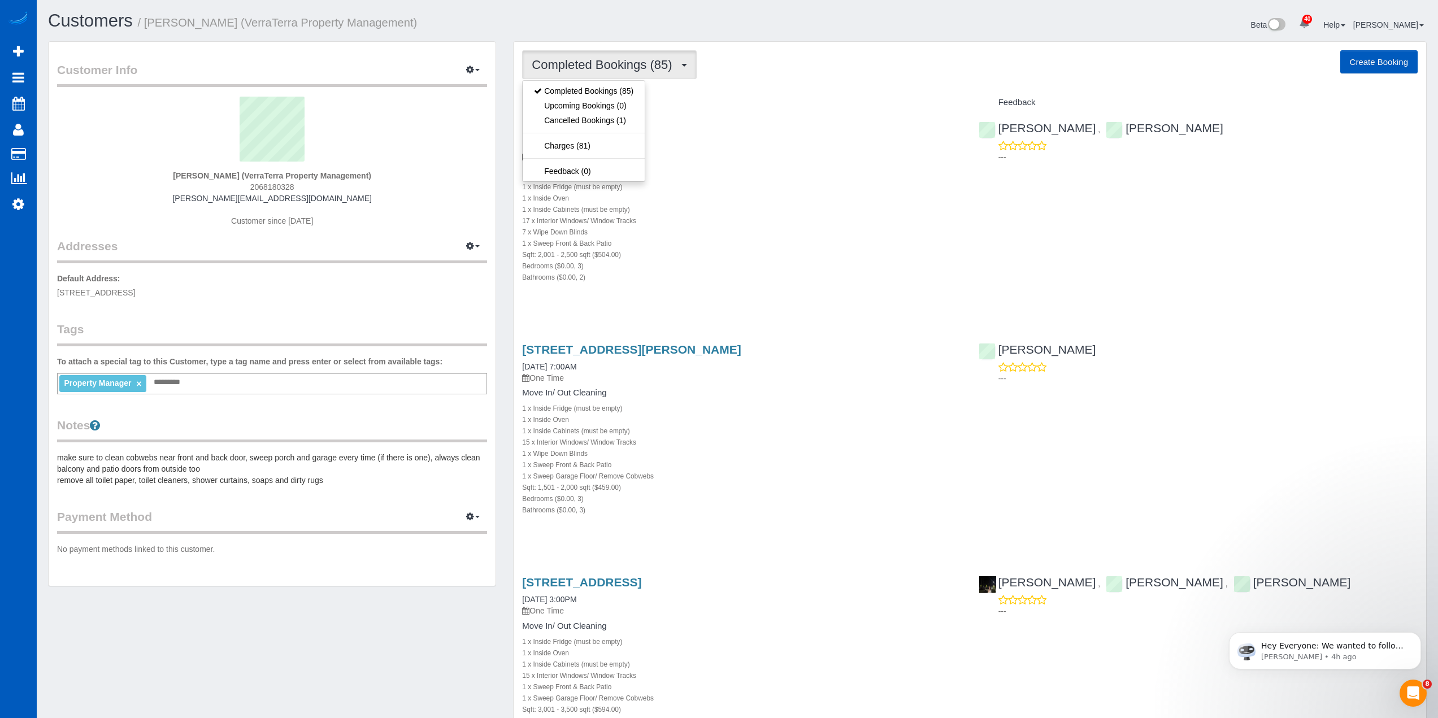
click at [662, 29] on h1 "Customers / [PERSON_NAME] (VerraTerra Property Management)" at bounding box center [388, 20] width 681 height 19
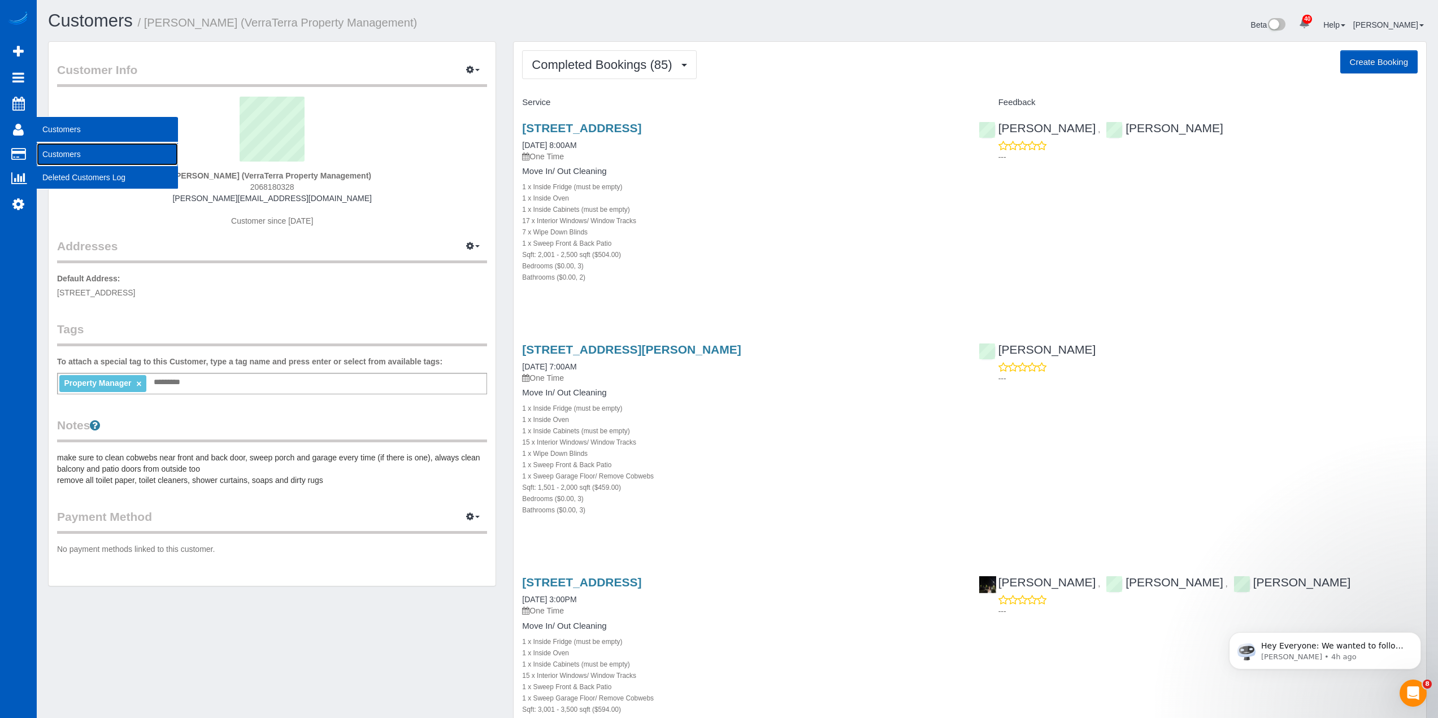
click at [76, 148] on link "Customers" at bounding box center [107, 154] width 141 height 23
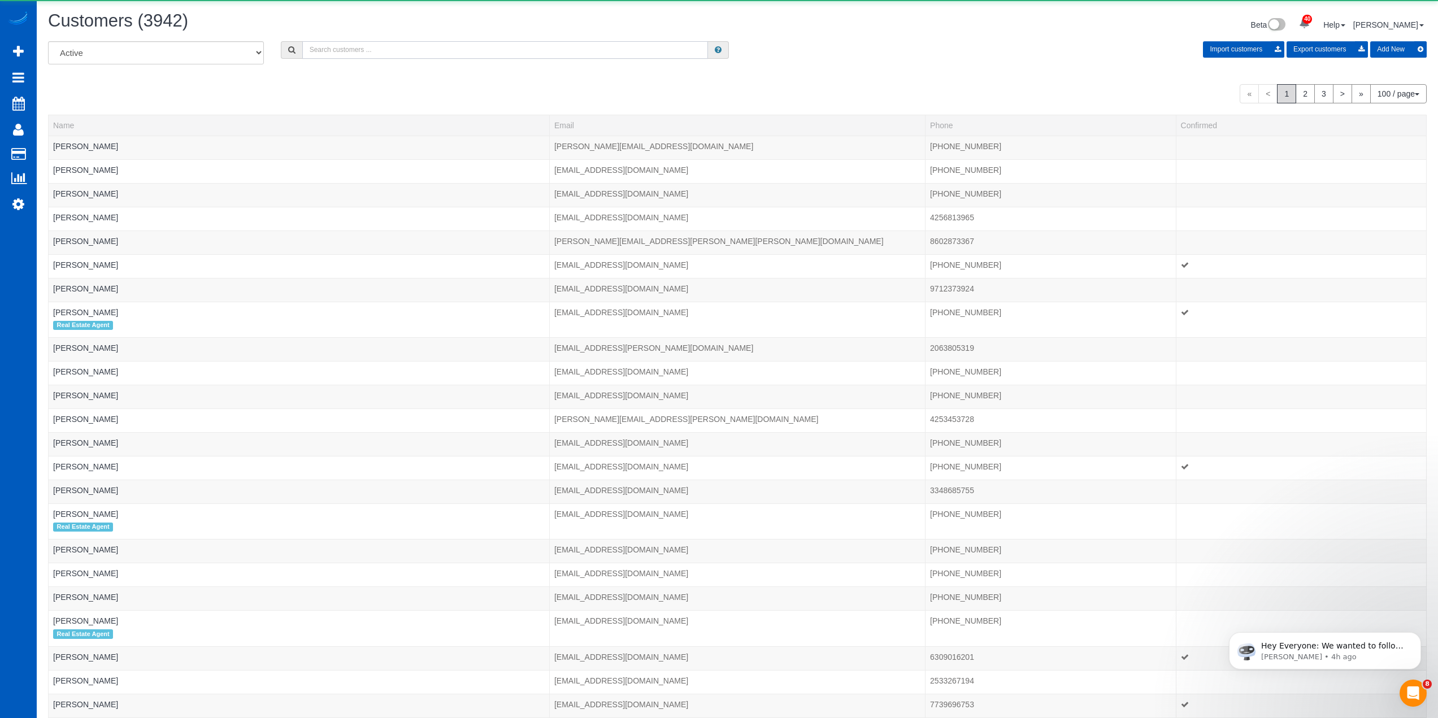
click at [481, 50] on input "text" at bounding box center [505, 50] width 406 height 18
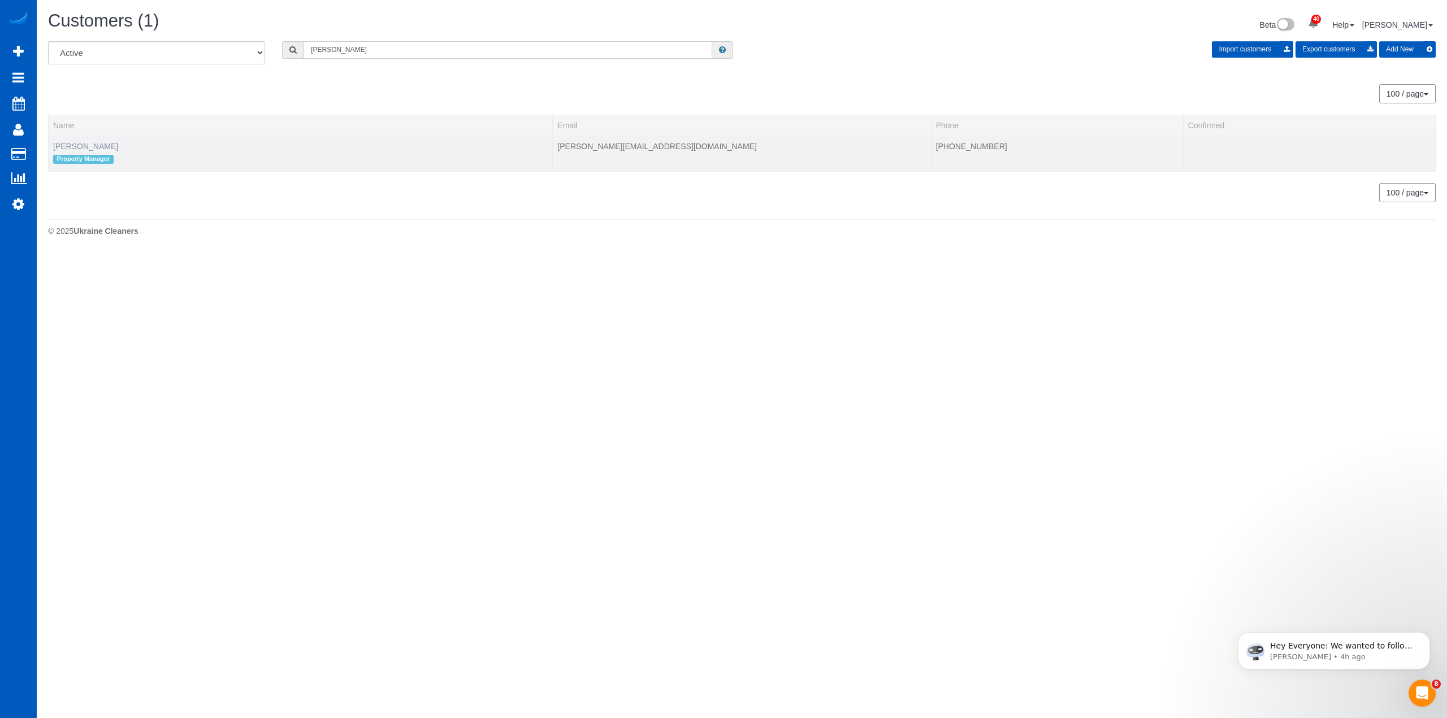
type input "[PERSON_NAME]"
click at [77, 145] on link "[PERSON_NAME]" at bounding box center [85, 146] width 65 height 9
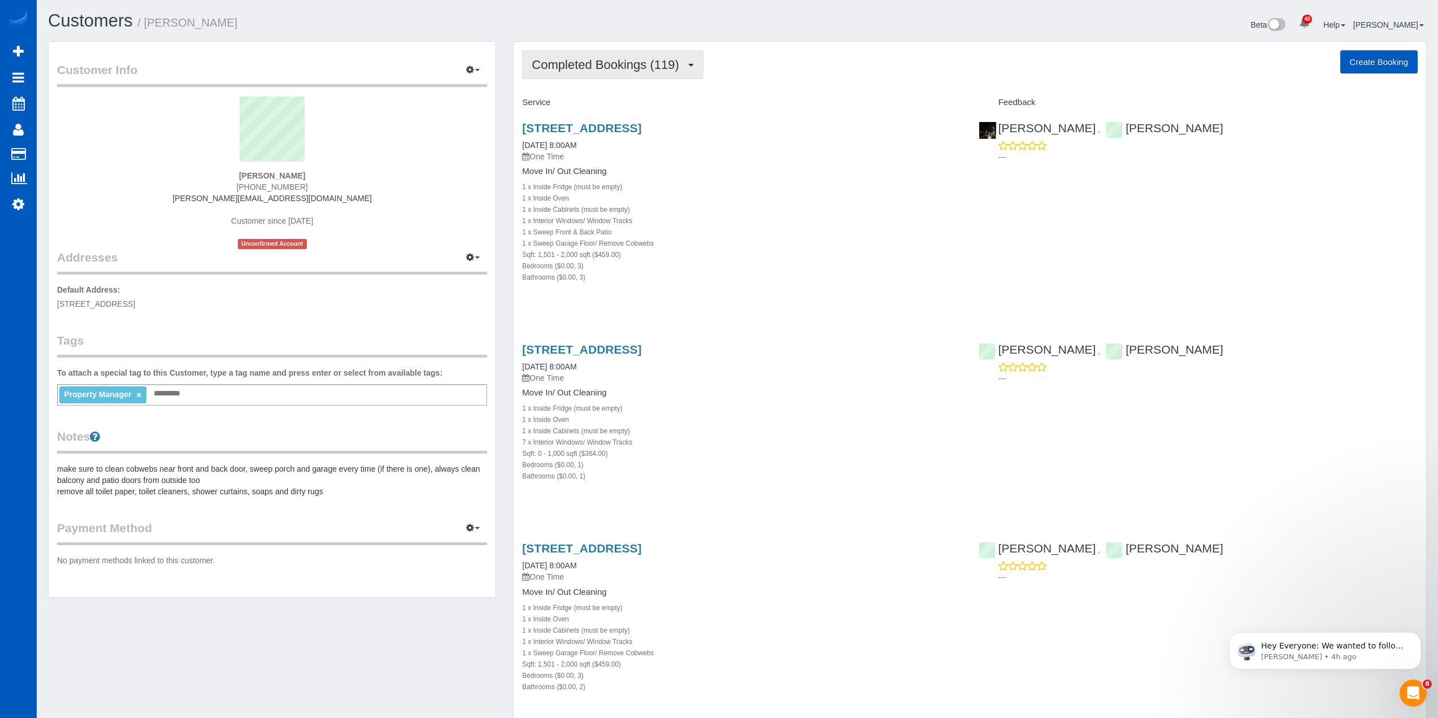
click at [654, 64] on span "Completed Bookings (119)" at bounding box center [608, 65] width 153 height 14
click at [579, 98] on link "Upcoming Bookings (2)" at bounding box center [586, 105] width 127 height 15
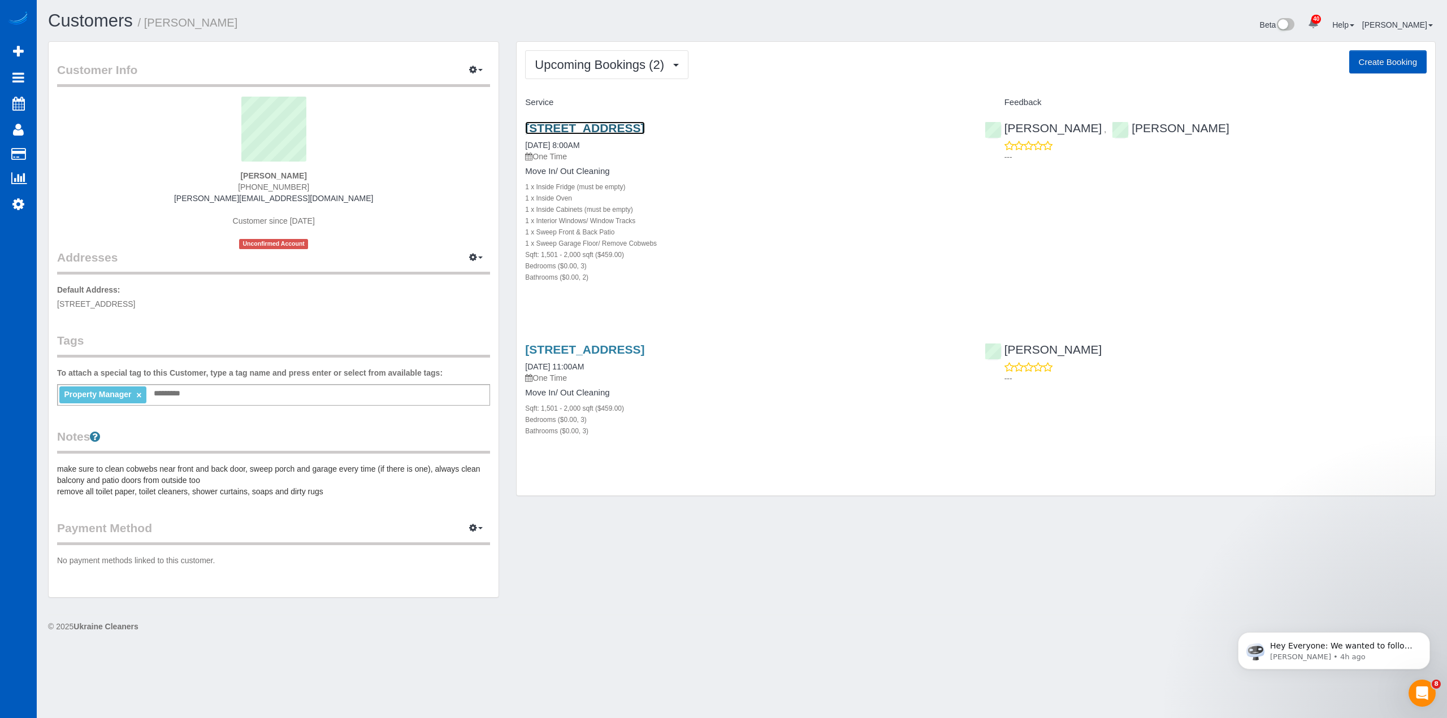
click at [641, 127] on link "[STREET_ADDRESS]" at bounding box center [584, 127] width 119 height 13
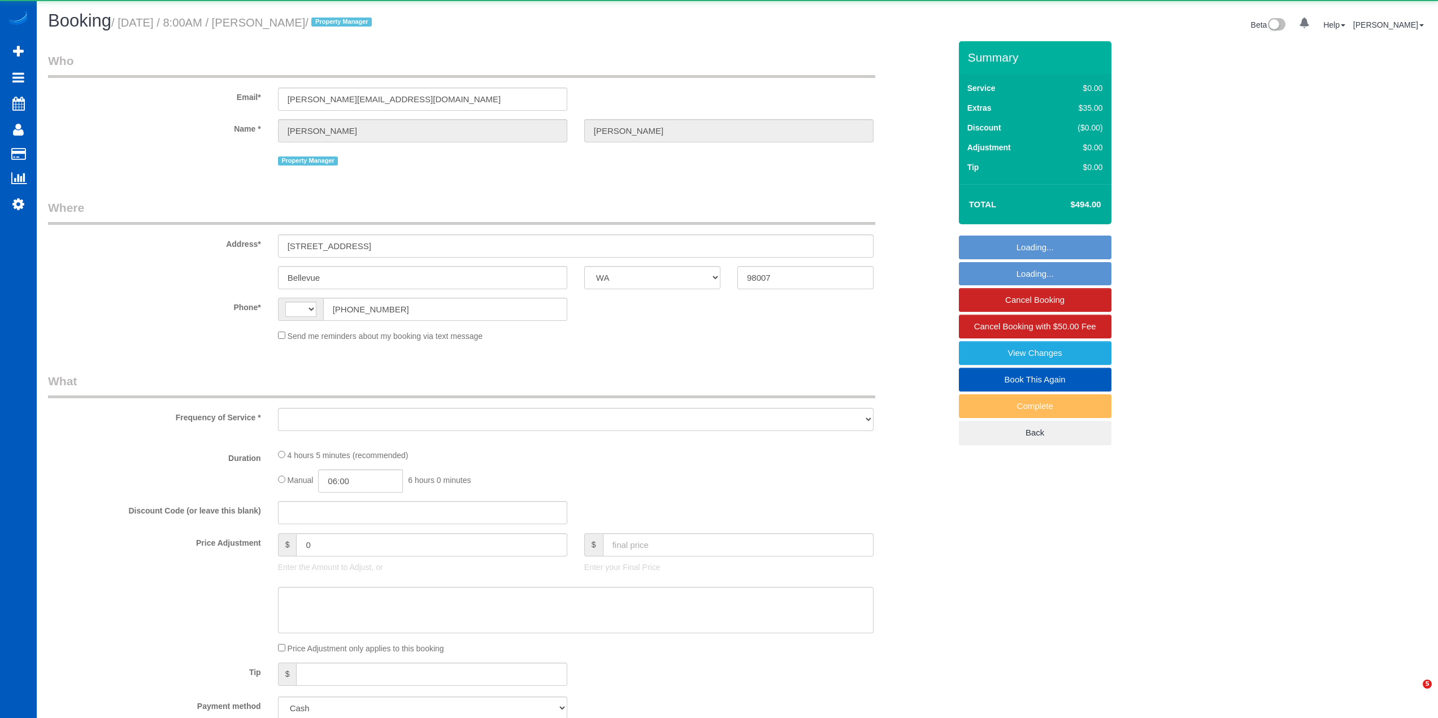
select select "WA"
select select "string:[GEOGRAPHIC_DATA]"
select select "object:910"
select select "199"
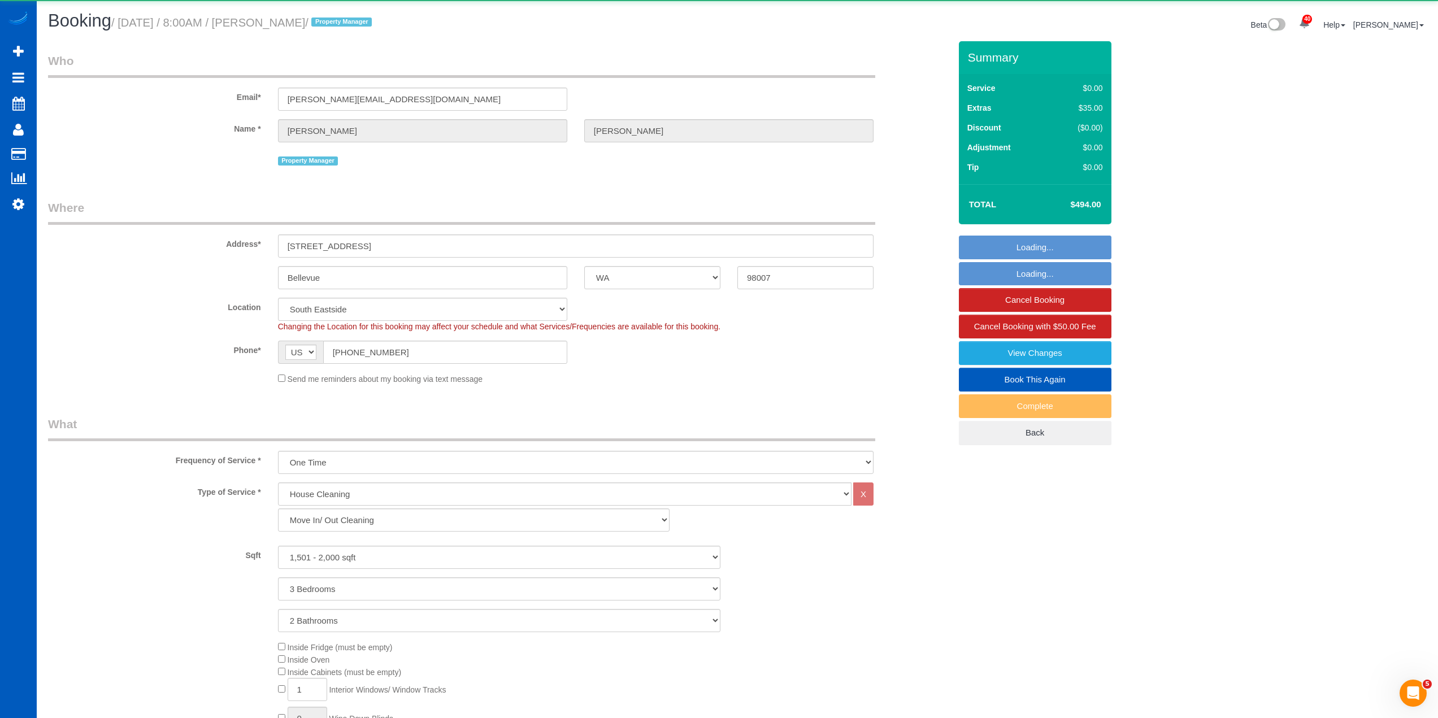
select select "object:1123"
select select "spot1"
select select "1501"
select select "3"
select select "2"
